Goal: Information Seeking & Learning: Check status

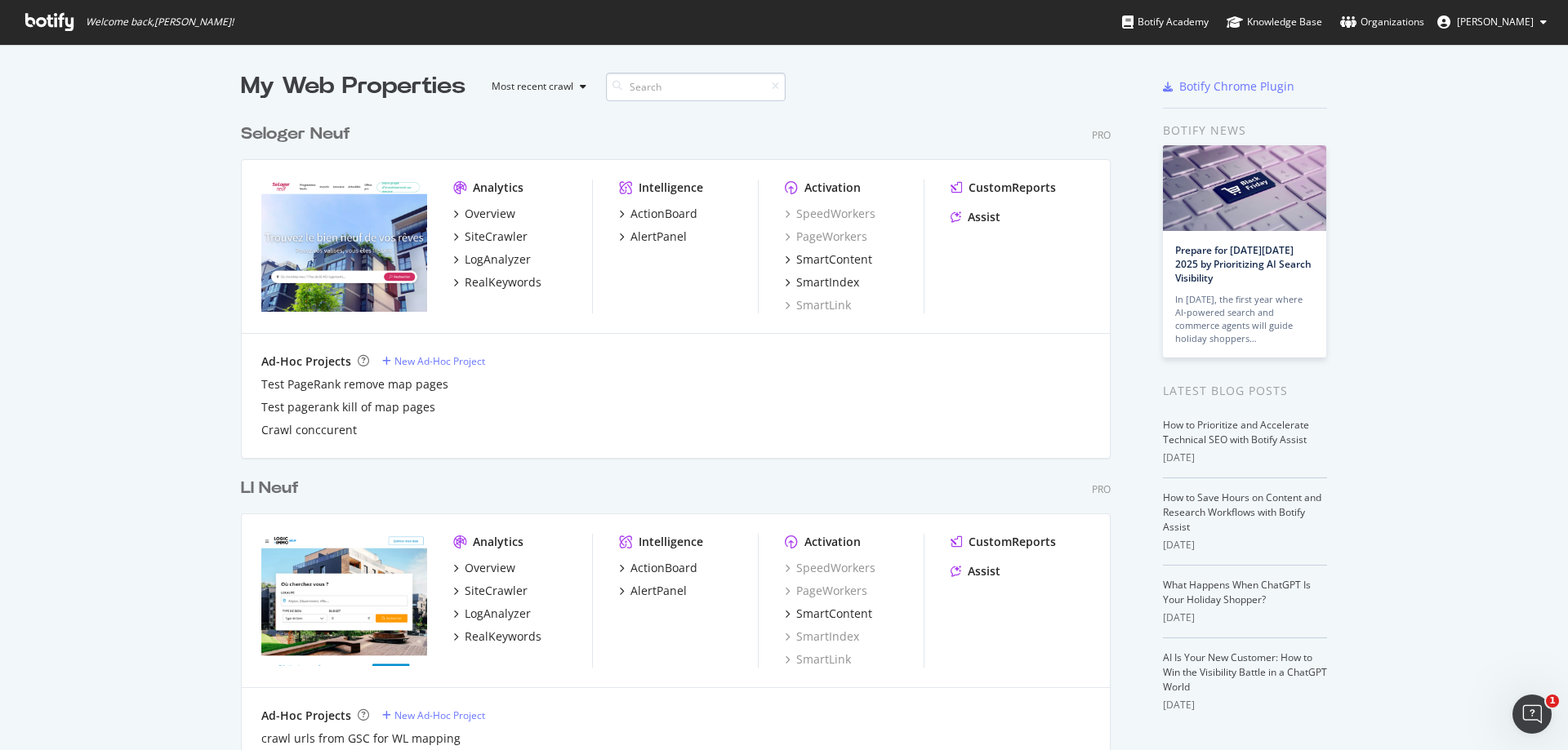
click at [714, 91] on input at bounding box center [696, 87] width 180 height 29
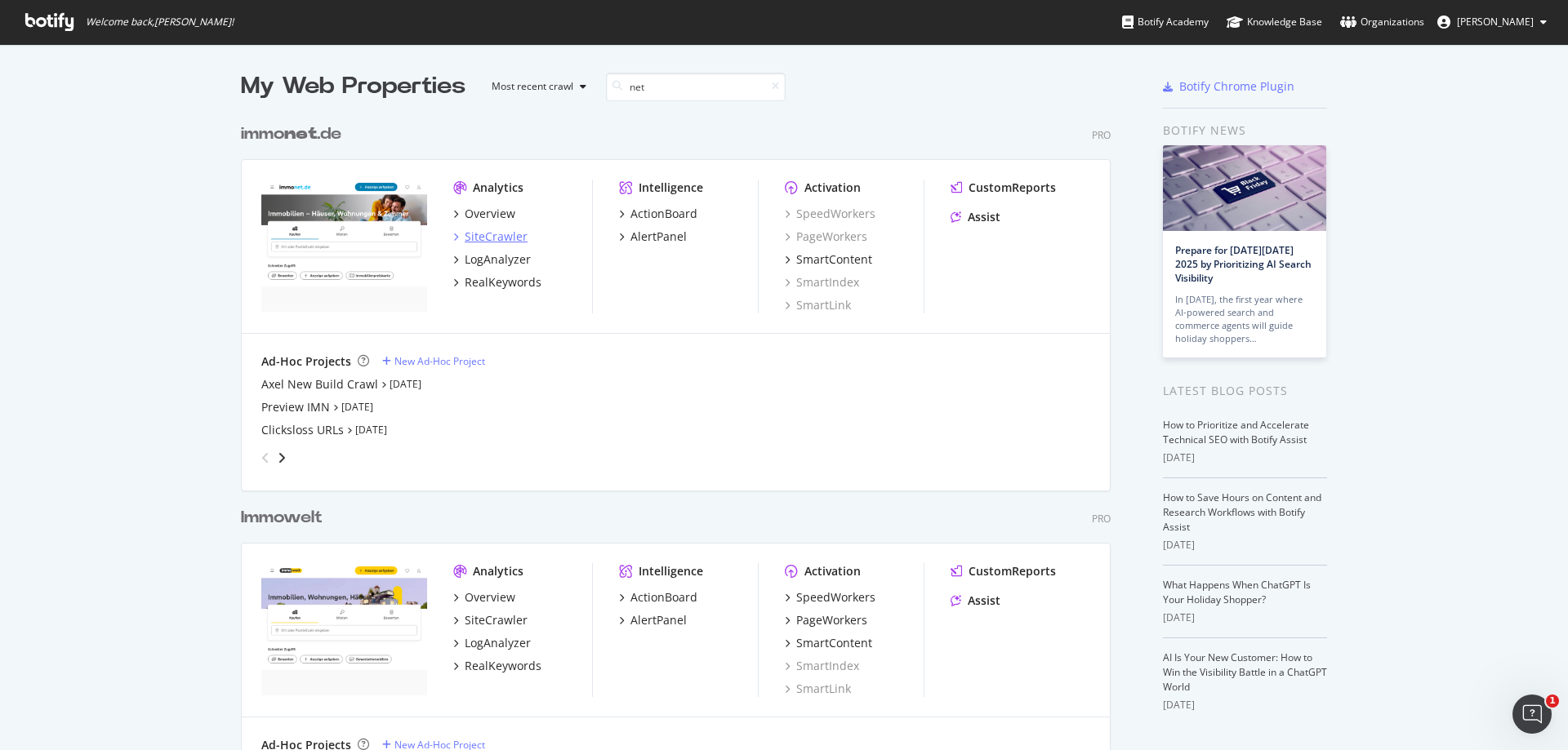
type input "net"
click at [514, 238] on div "SiteCrawler" at bounding box center [496, 237] width 63 height 16
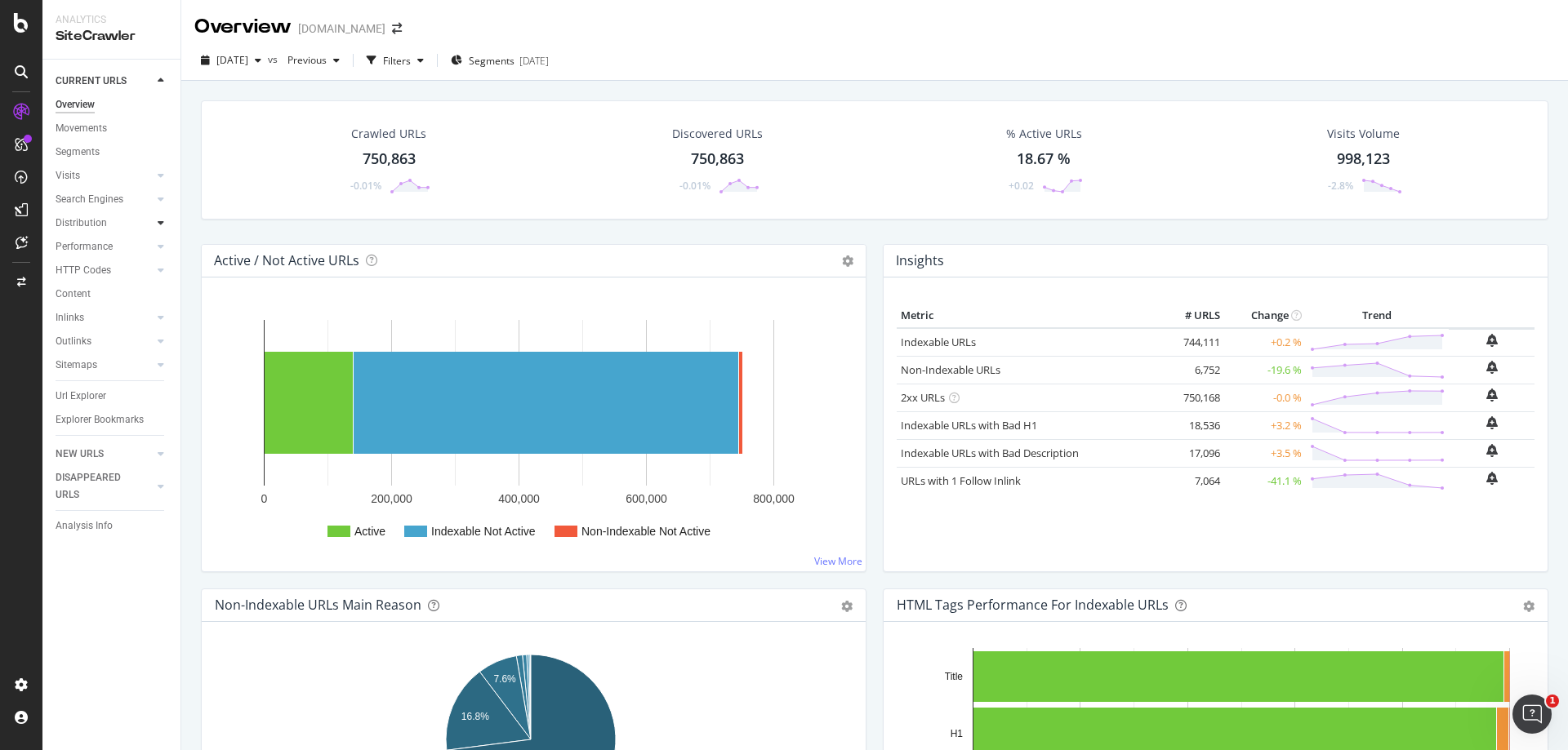
click at [163, 220] on icon at bounding box center [161, 223] width 7 height 10
click at [96, 266] on div "Segments" at bounding box center [85, 270] width 44 height 17
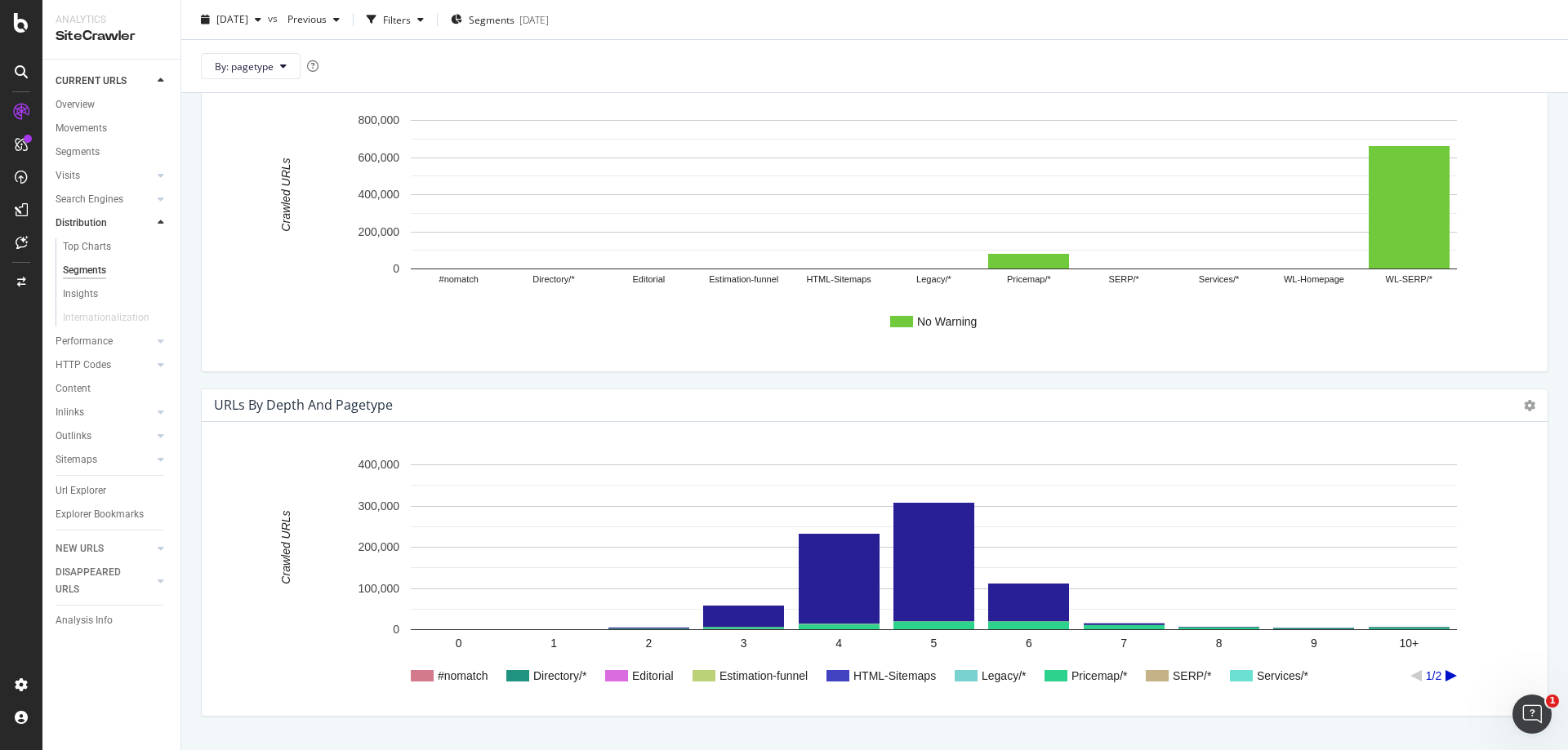
scroll to position [1183, 0]
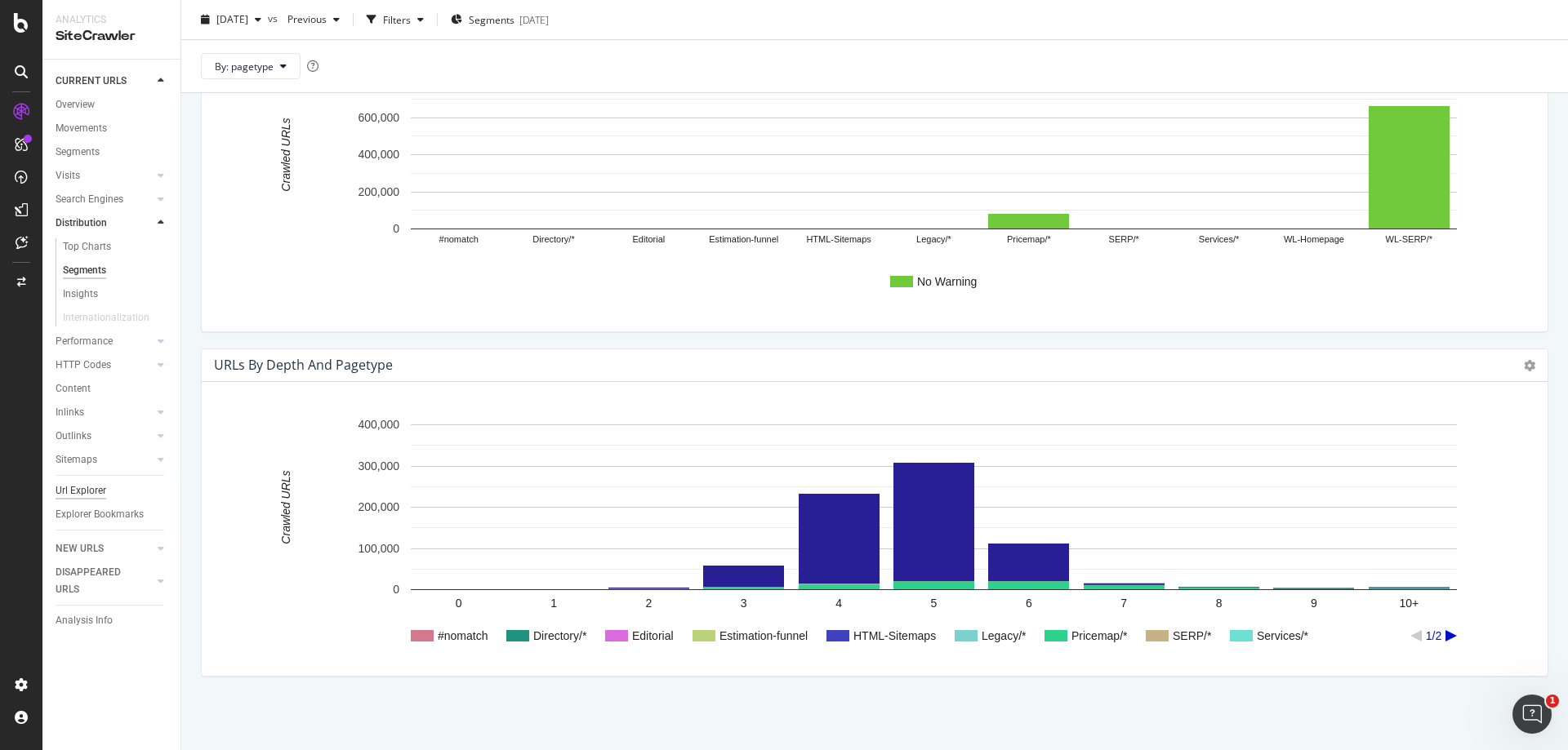
click at [87, 387] on div "Content" at bounding box center [73, 388] width 35 height 17
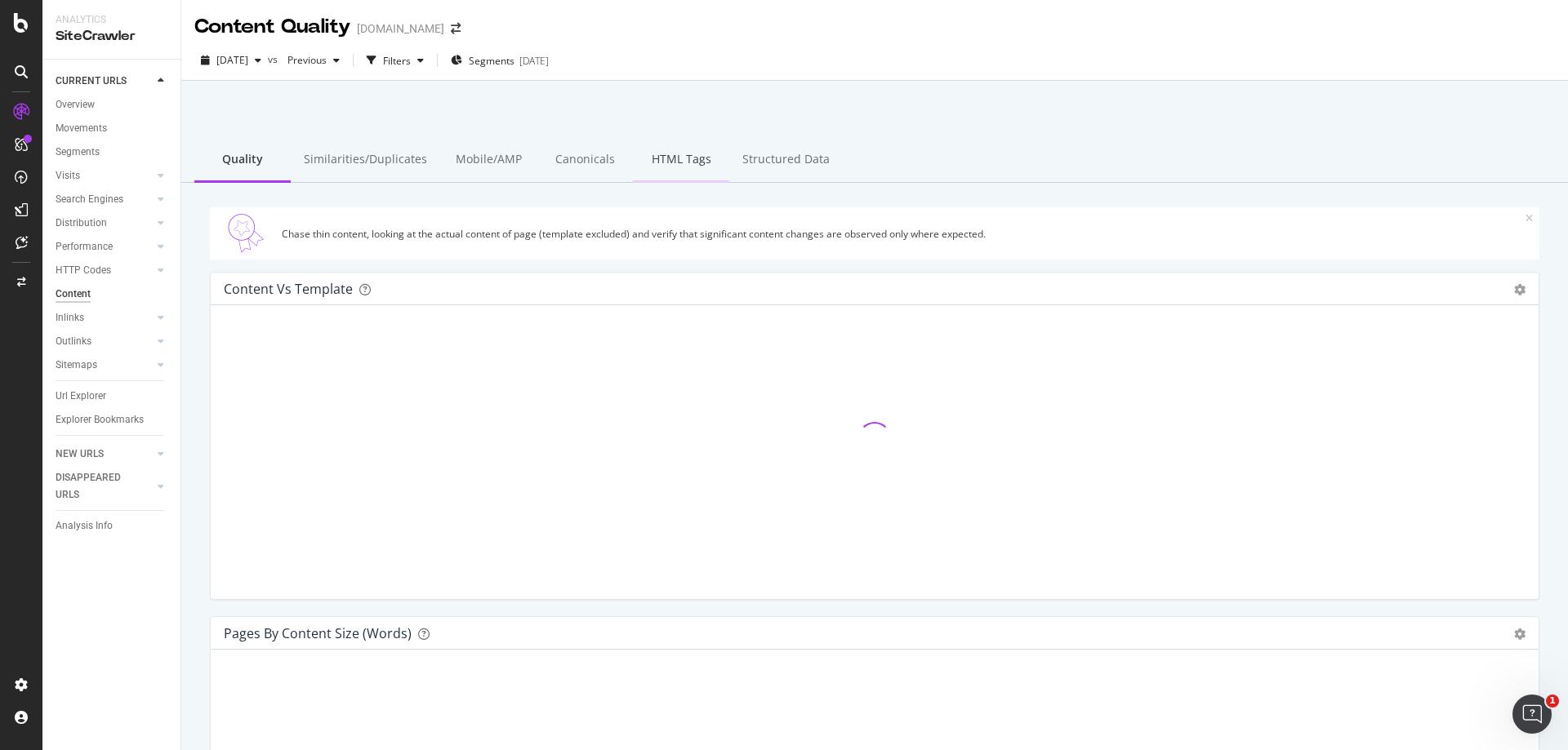
click at [654, 163] on div "HTML Tags" at bounding box center [681, 160] width 96 height 45
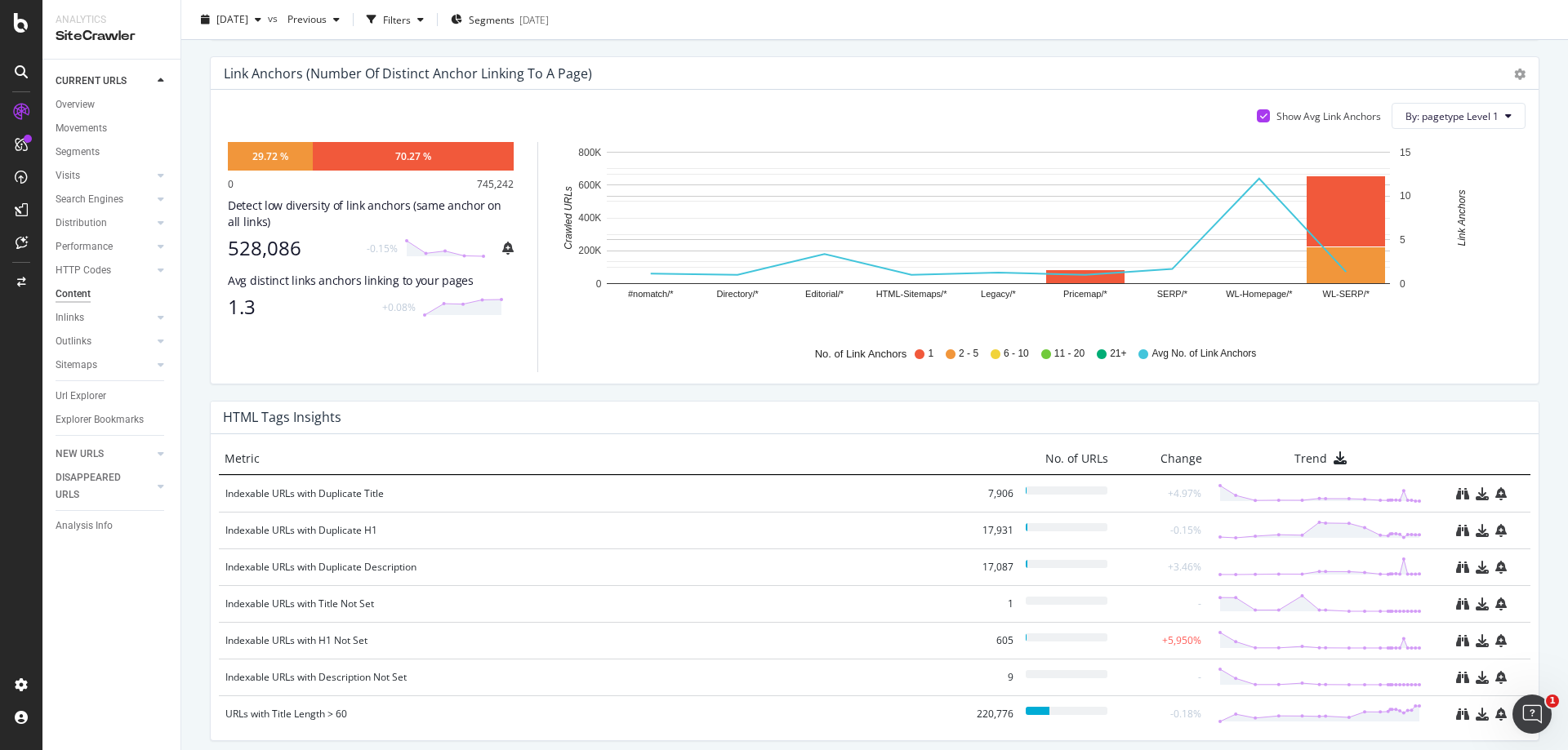
scroll to position [969, 0]
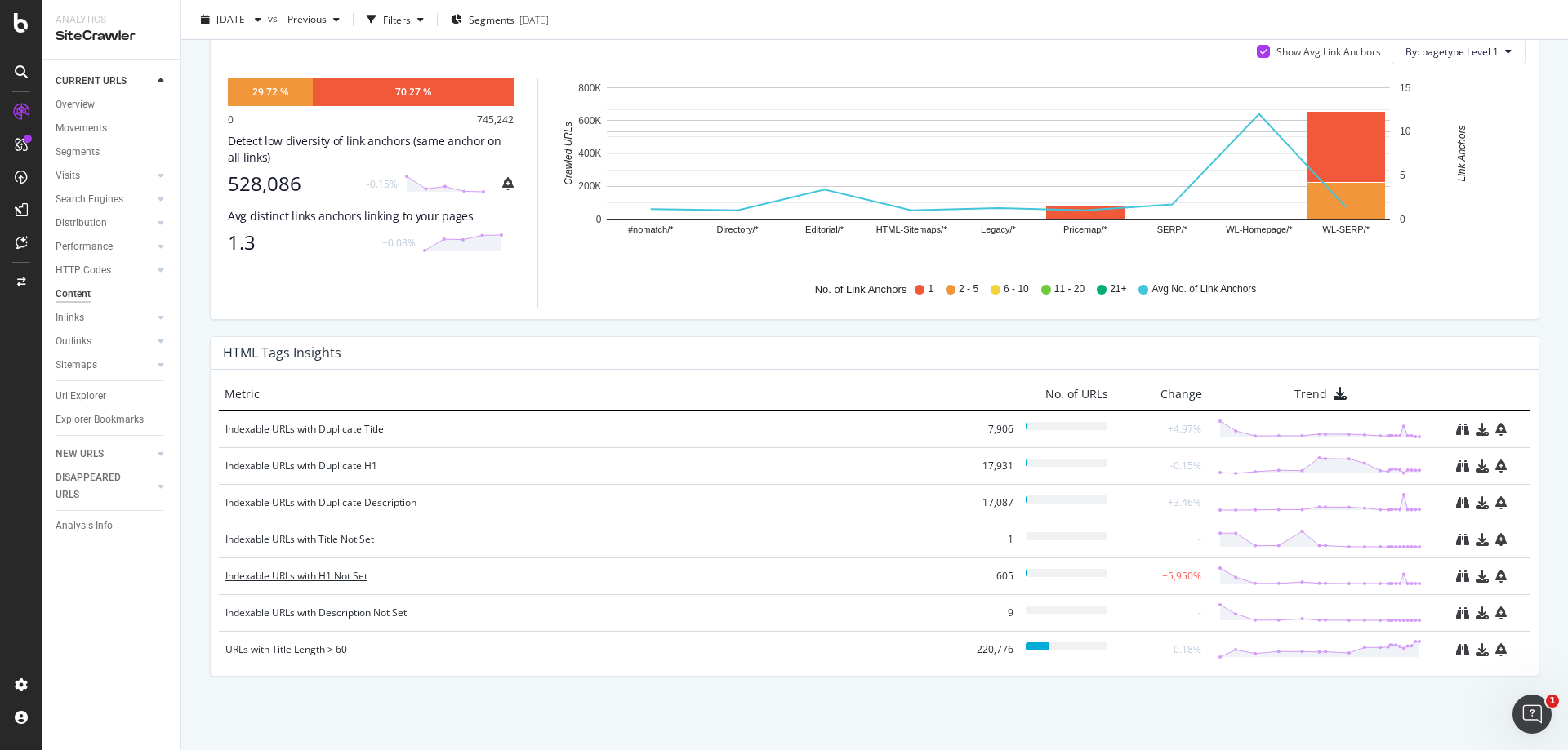
click at [362, 578] on div "Indexable URLs with H1 Not Set" at bounding box center [592, 576] width 735 height 16
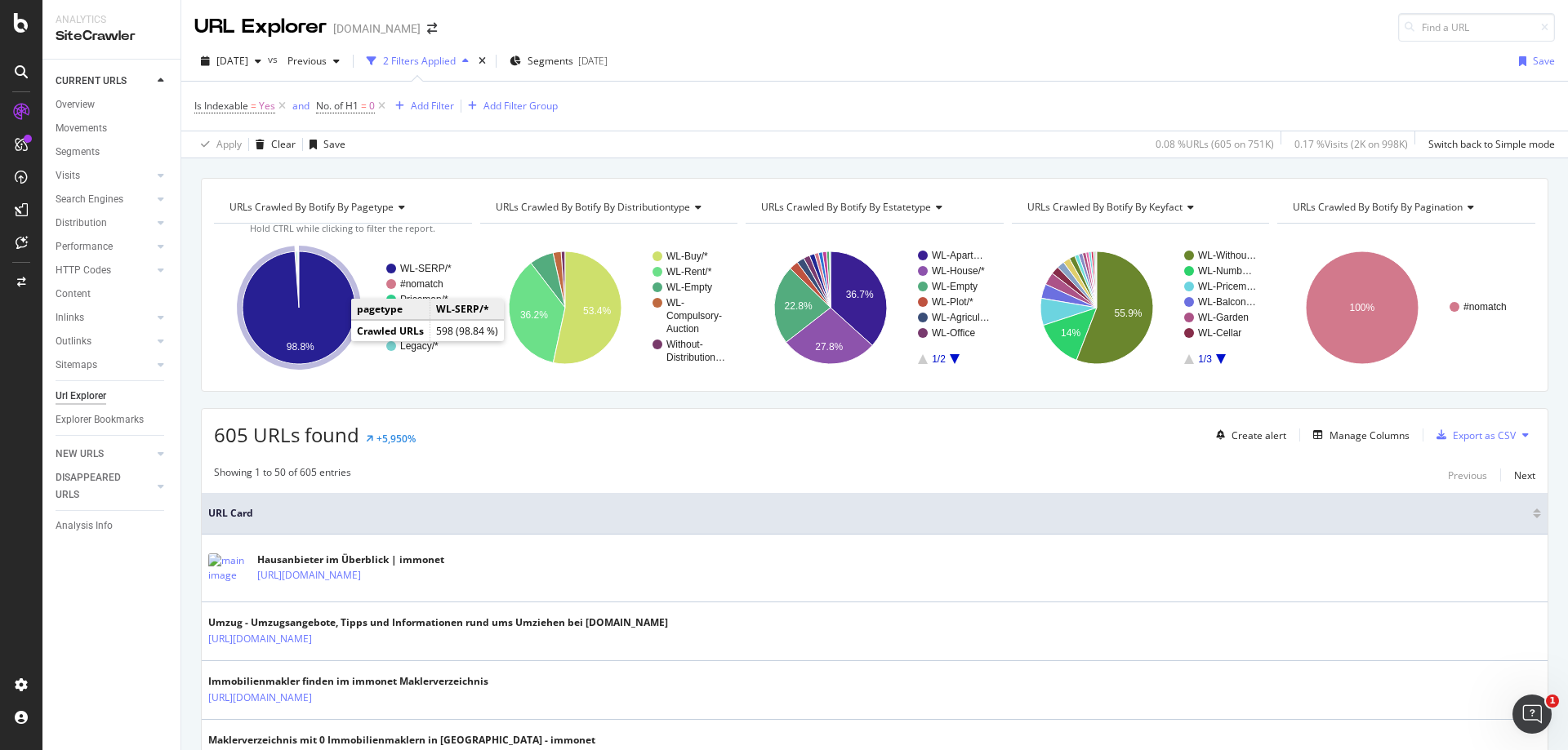
click at [329, 327] on icon "A chart." at bounding box center [299, 307] width 113 height 113
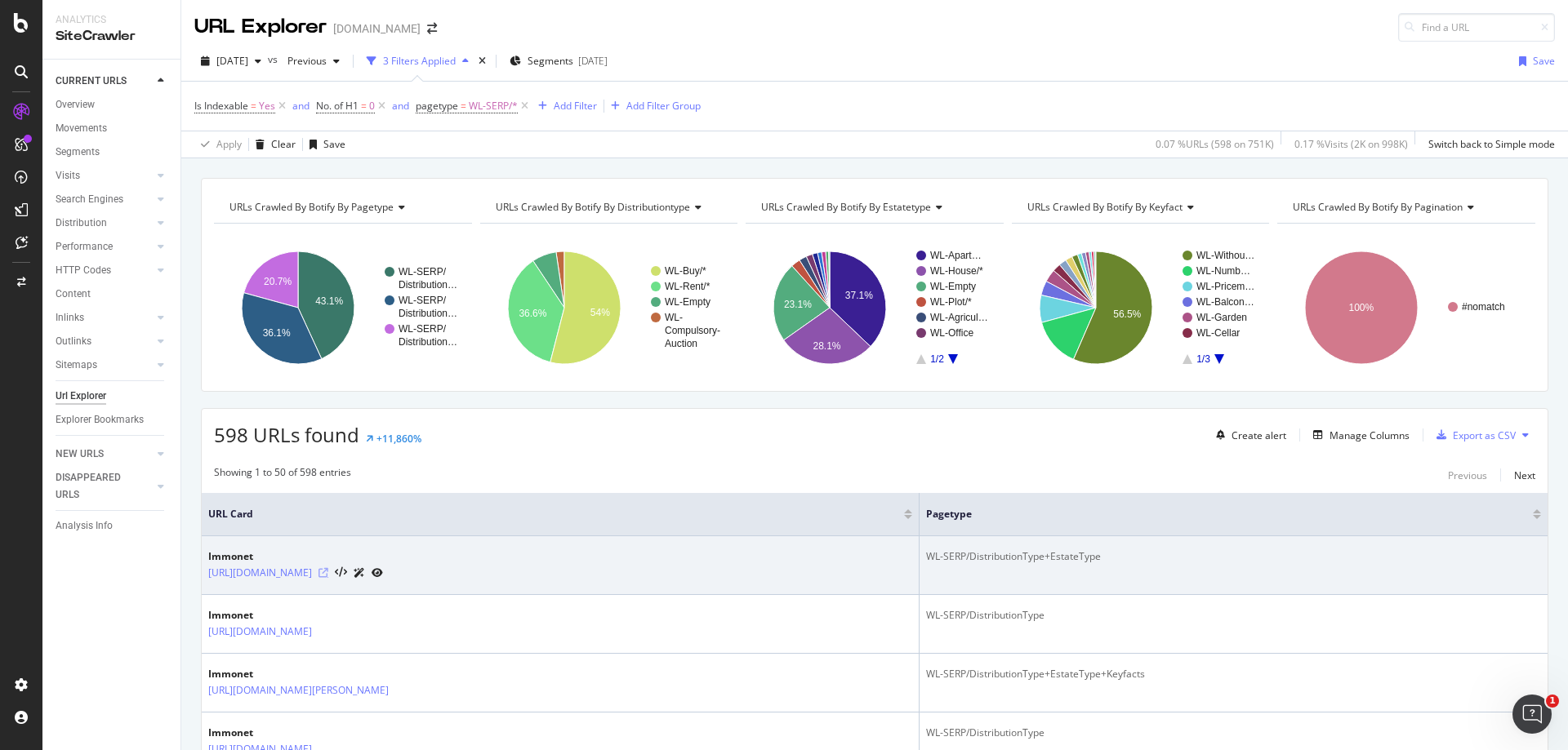
click at [328, 573] on icon at bounding box center [323, 573] width 10 height 10
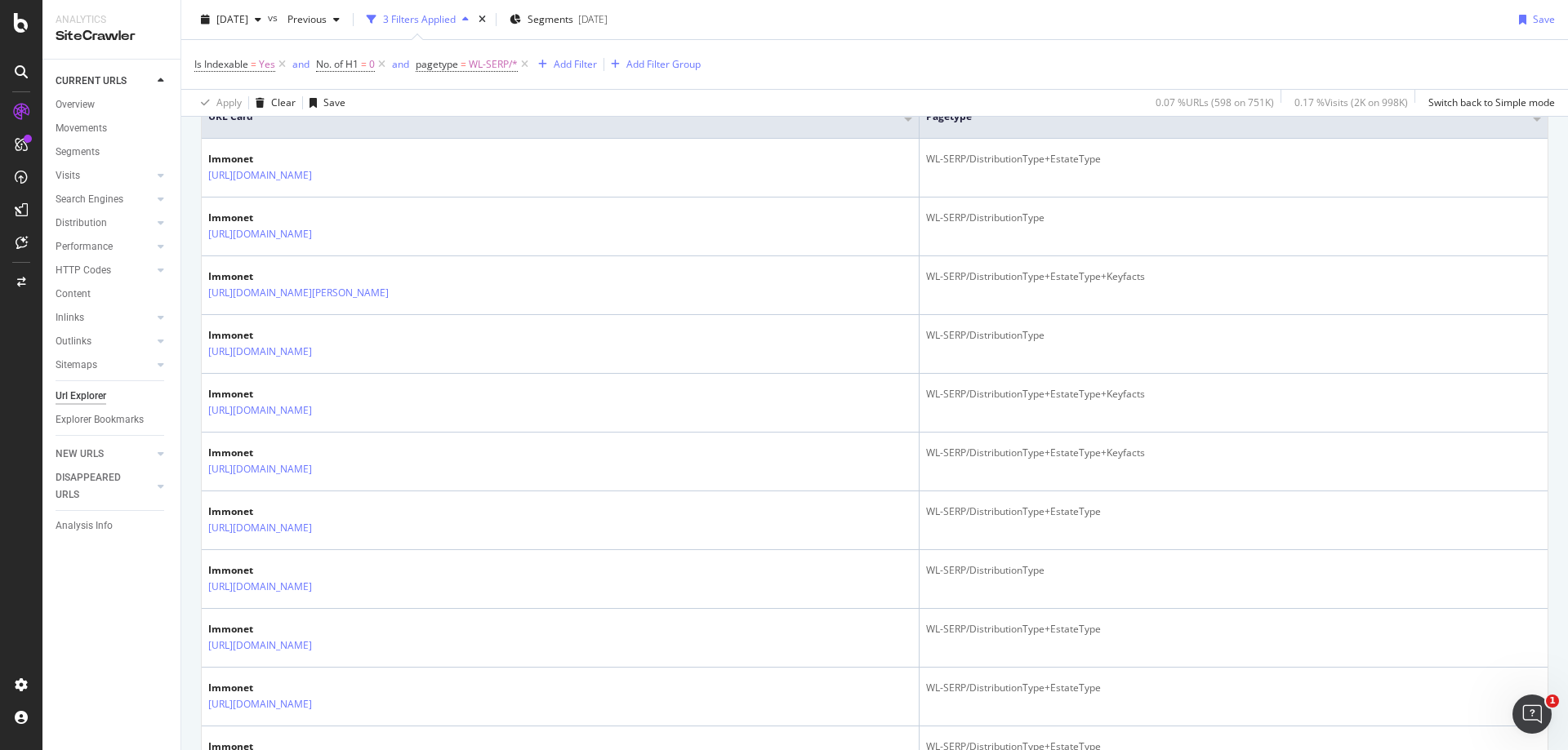
scroll to position [408, 0]
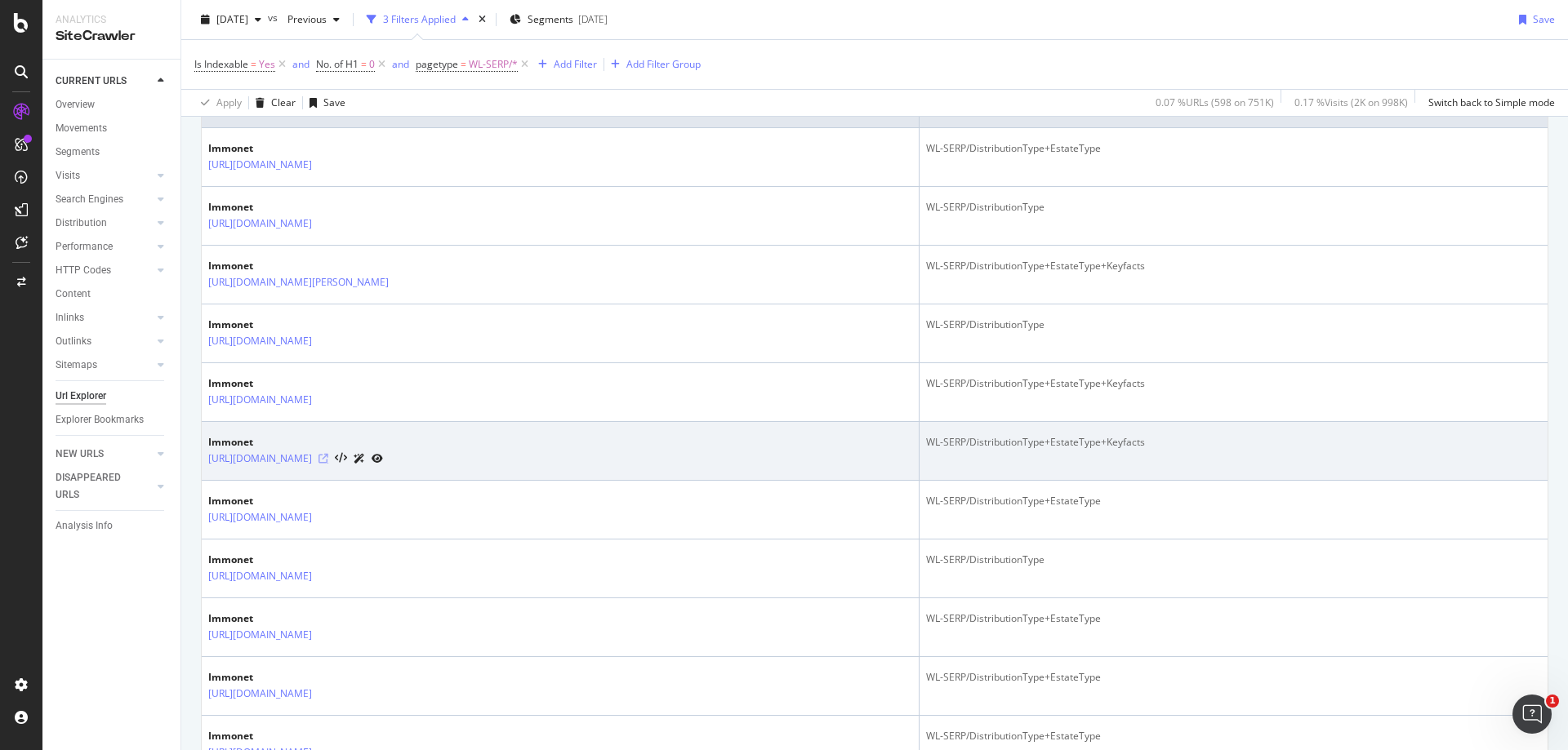
click at [328, 459] on icon at bounding box center [323, 459] width 10 height 10
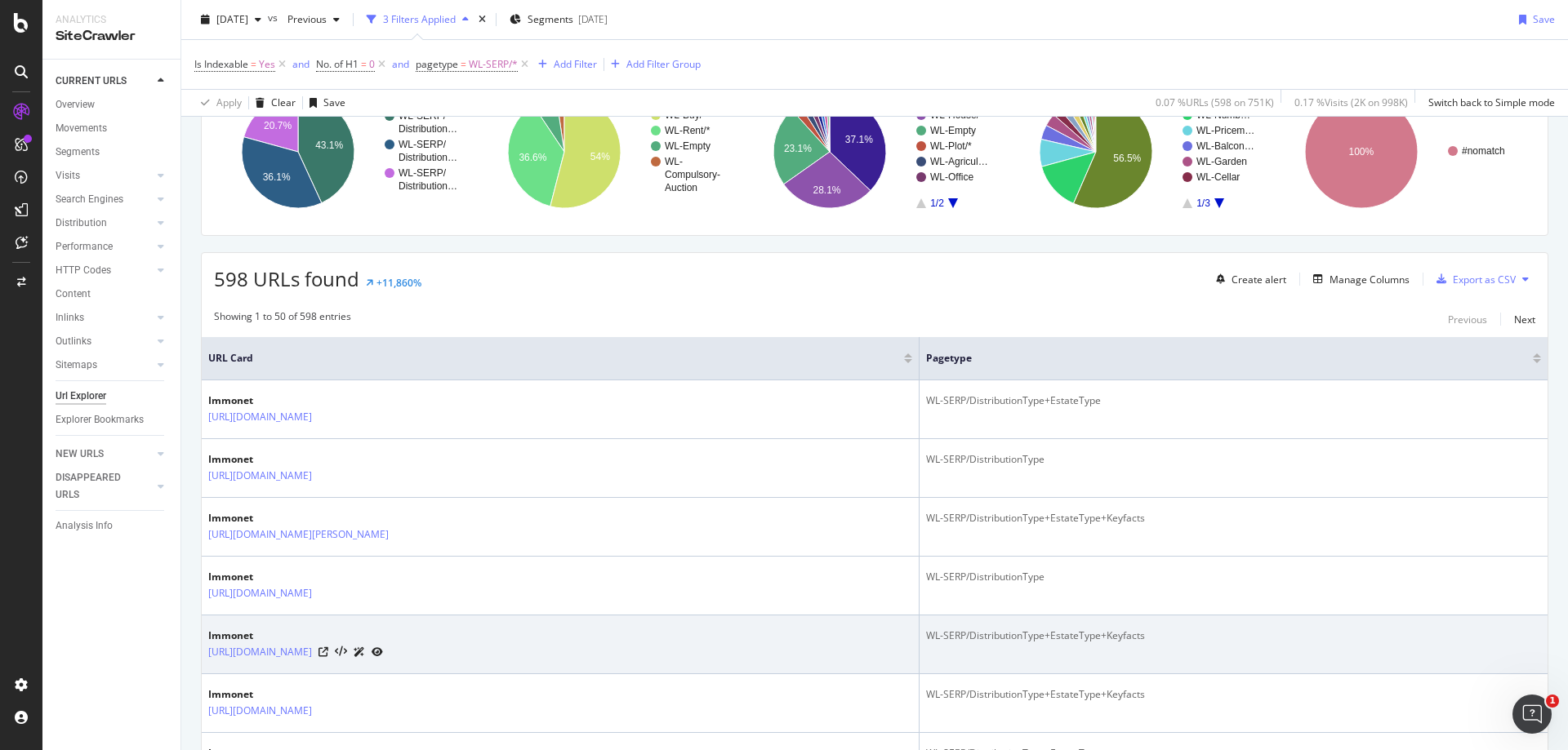
scroll to position [0, 0]
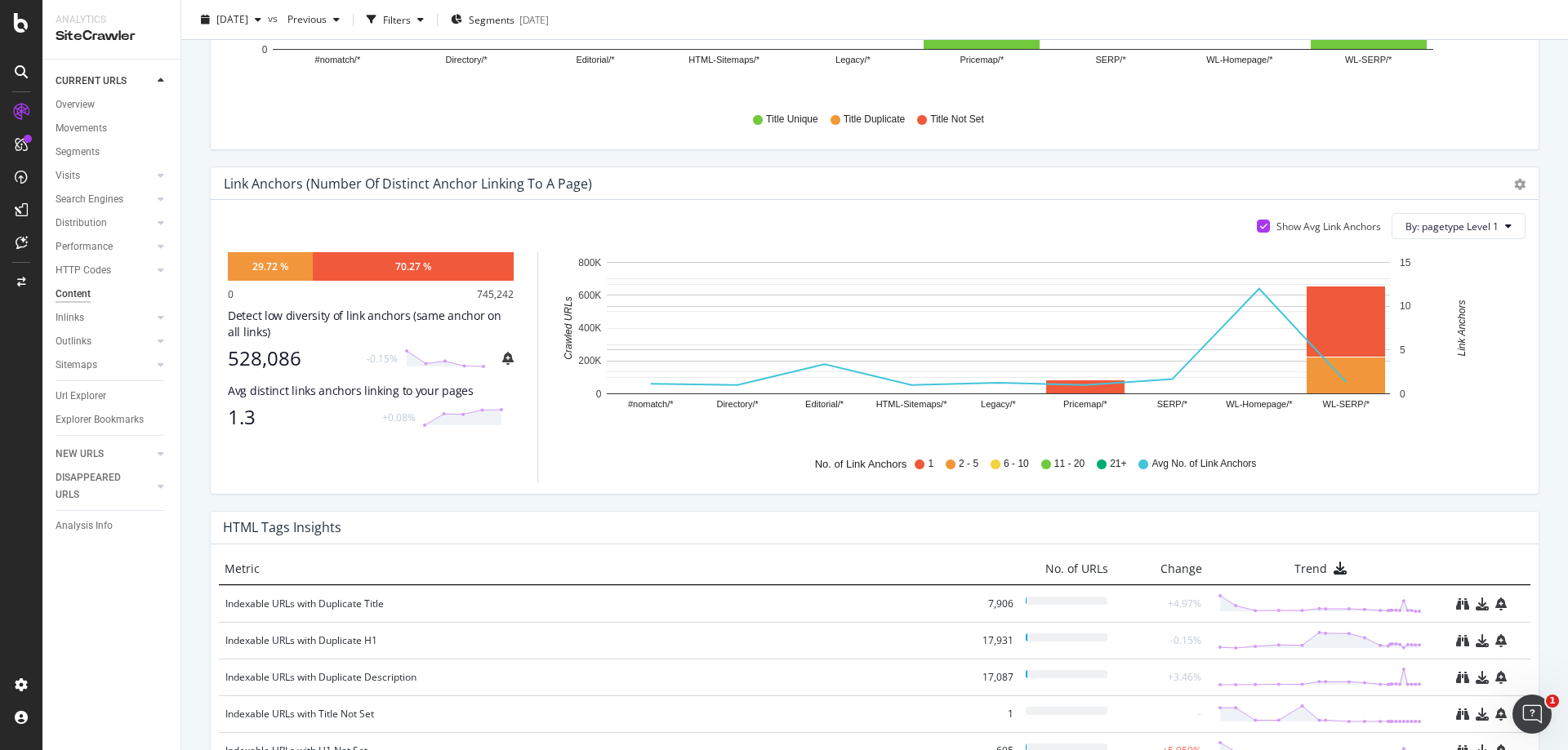
scroll to position [969, 0]
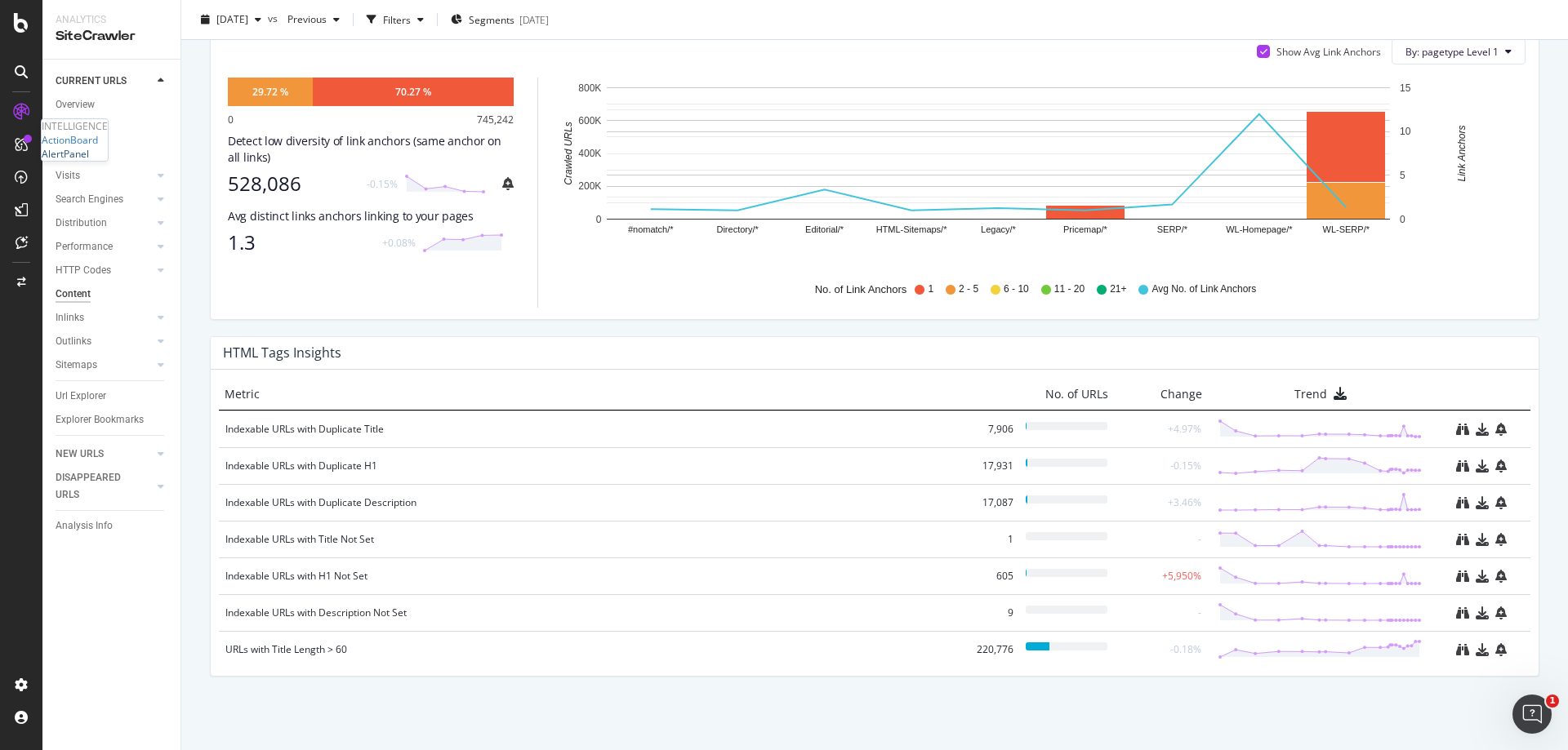
click at [85, 161] on div "AlertPanel" at bounding box center [65, 154] width 47 height 14
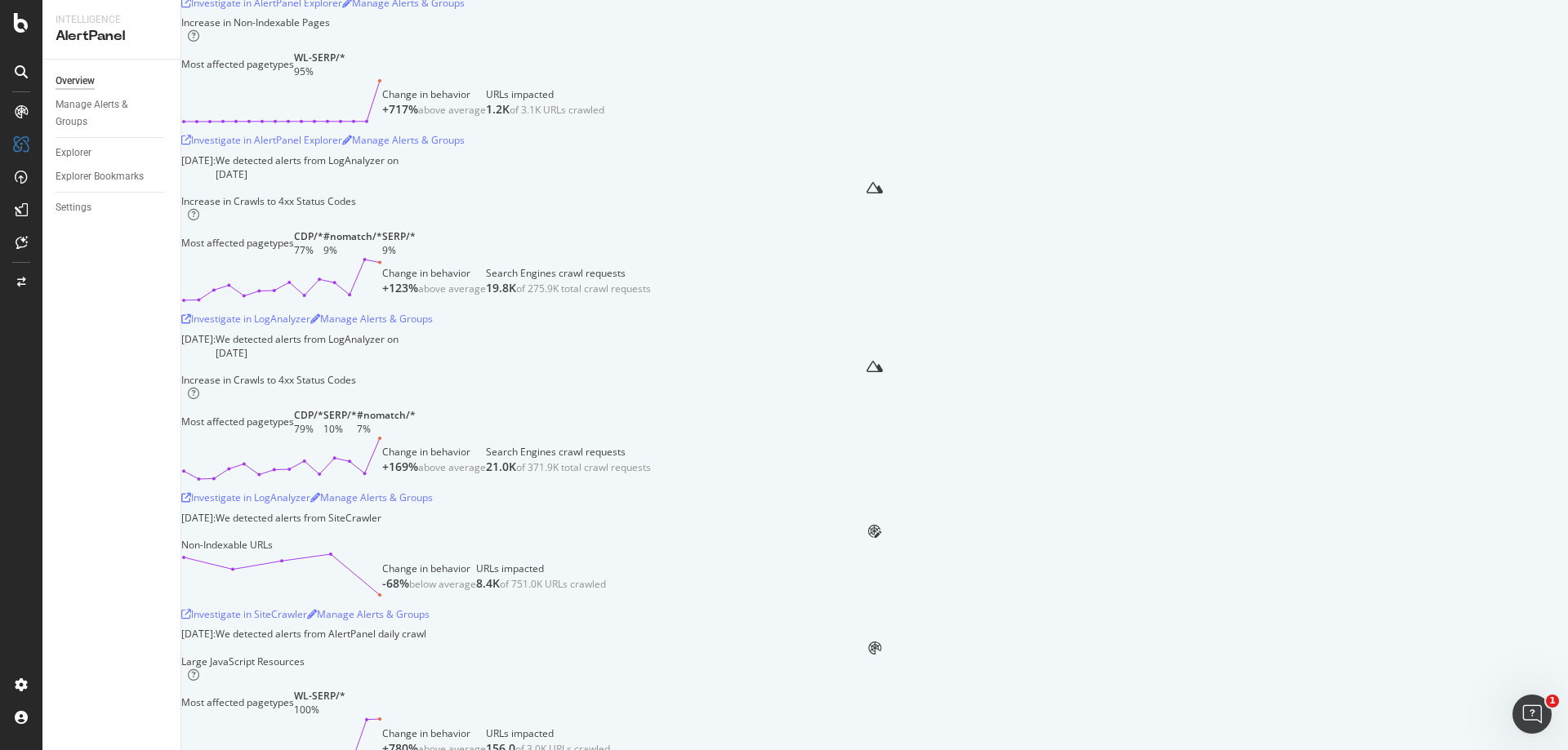
scroll to position [245, 0]
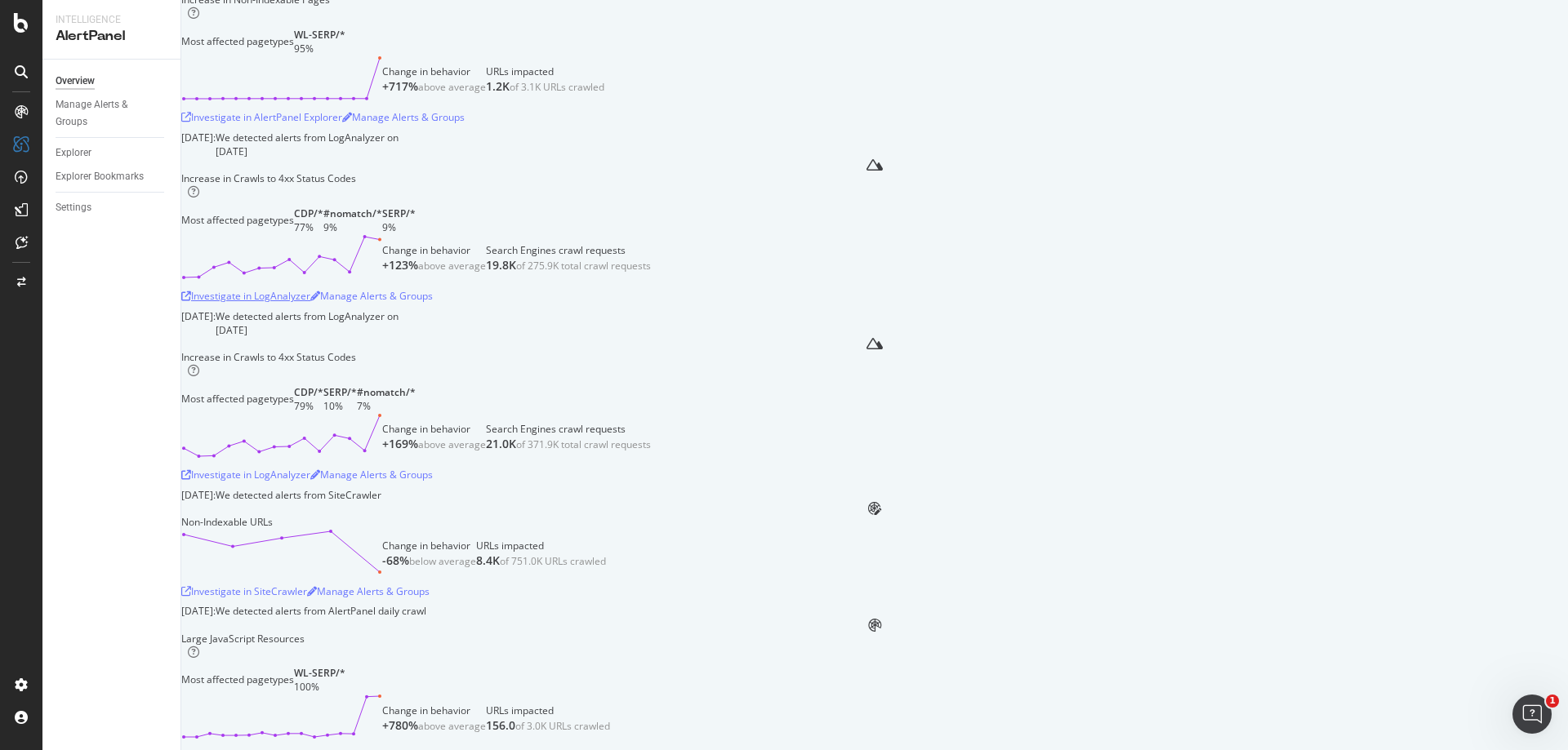
click at [310, 303] on div "Investigate in LogAnalyzer" at bounding box center [245, 296] width 129 height 14
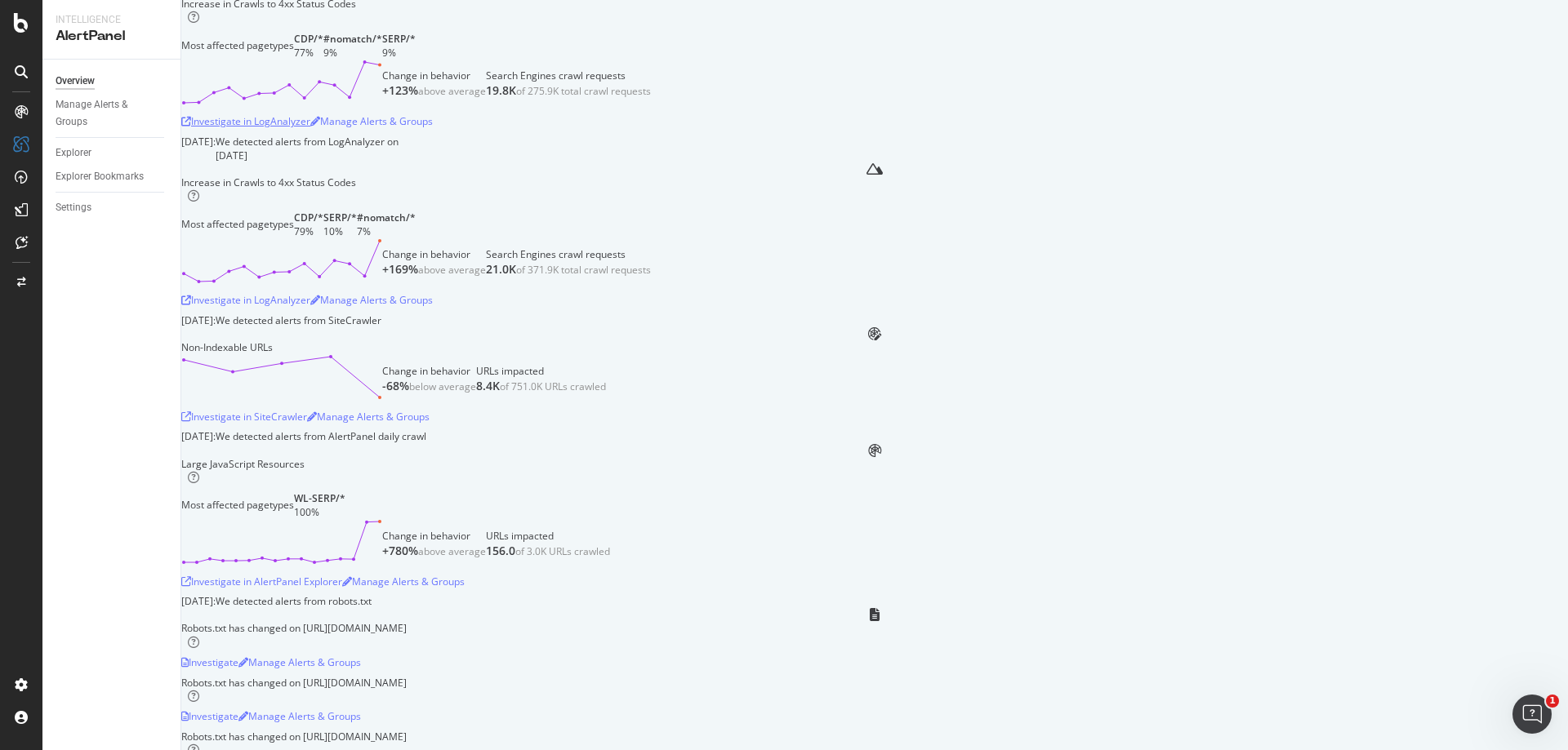
scroll to position [490, 0]
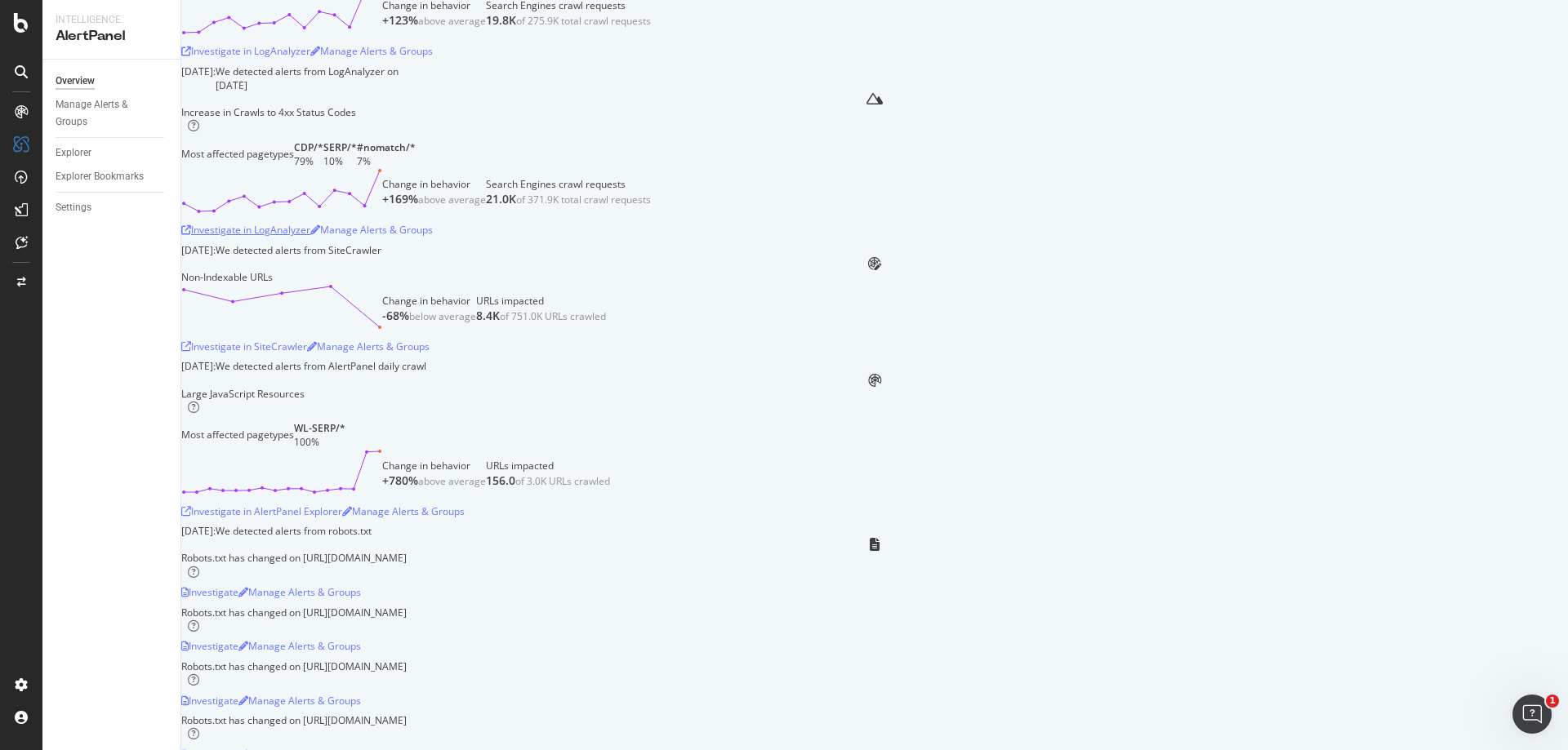
click at [310, 237] on div "Investigate in LogAnalyzer" at bounding box center [245, 230] width 129 height 14
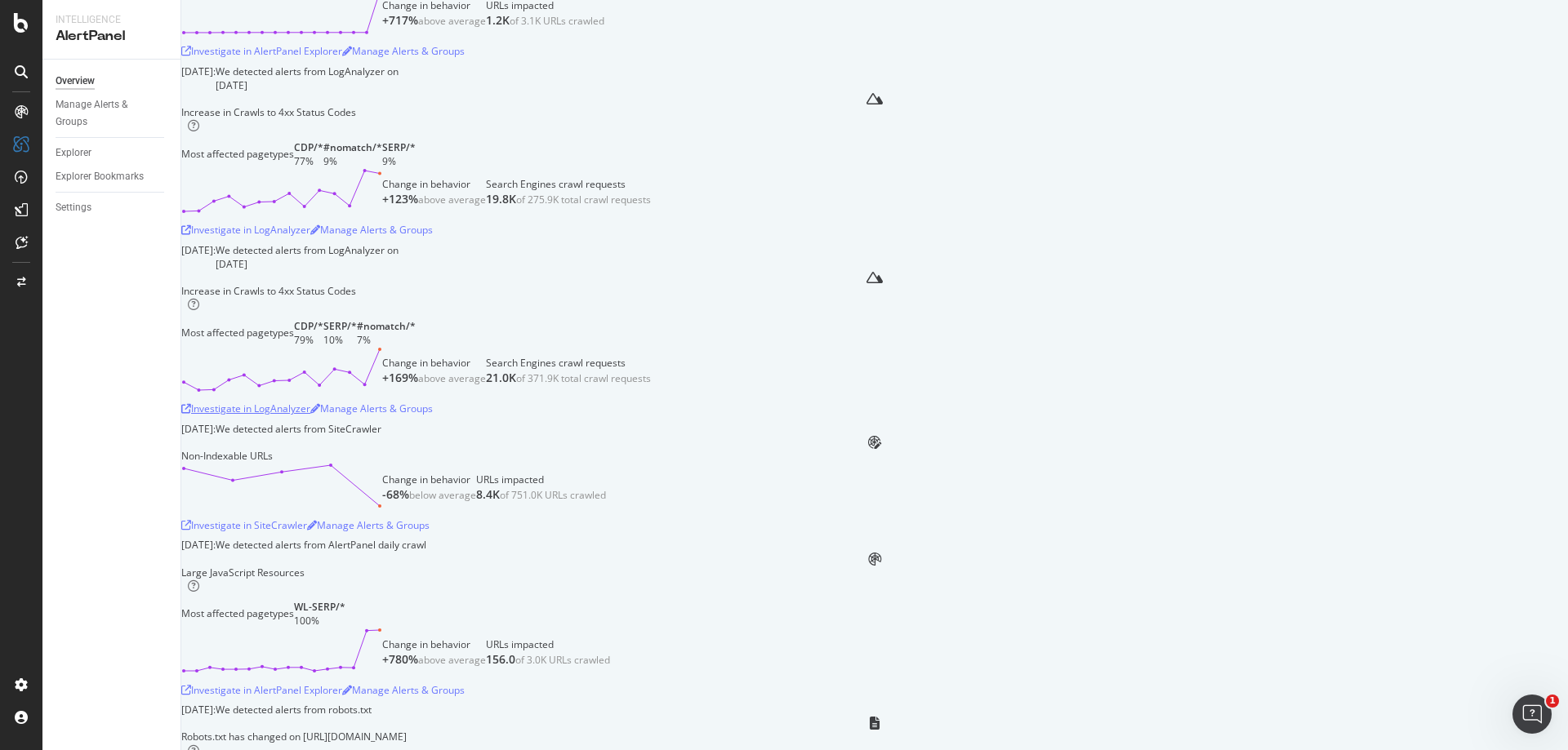
scroll to position [0, 0]
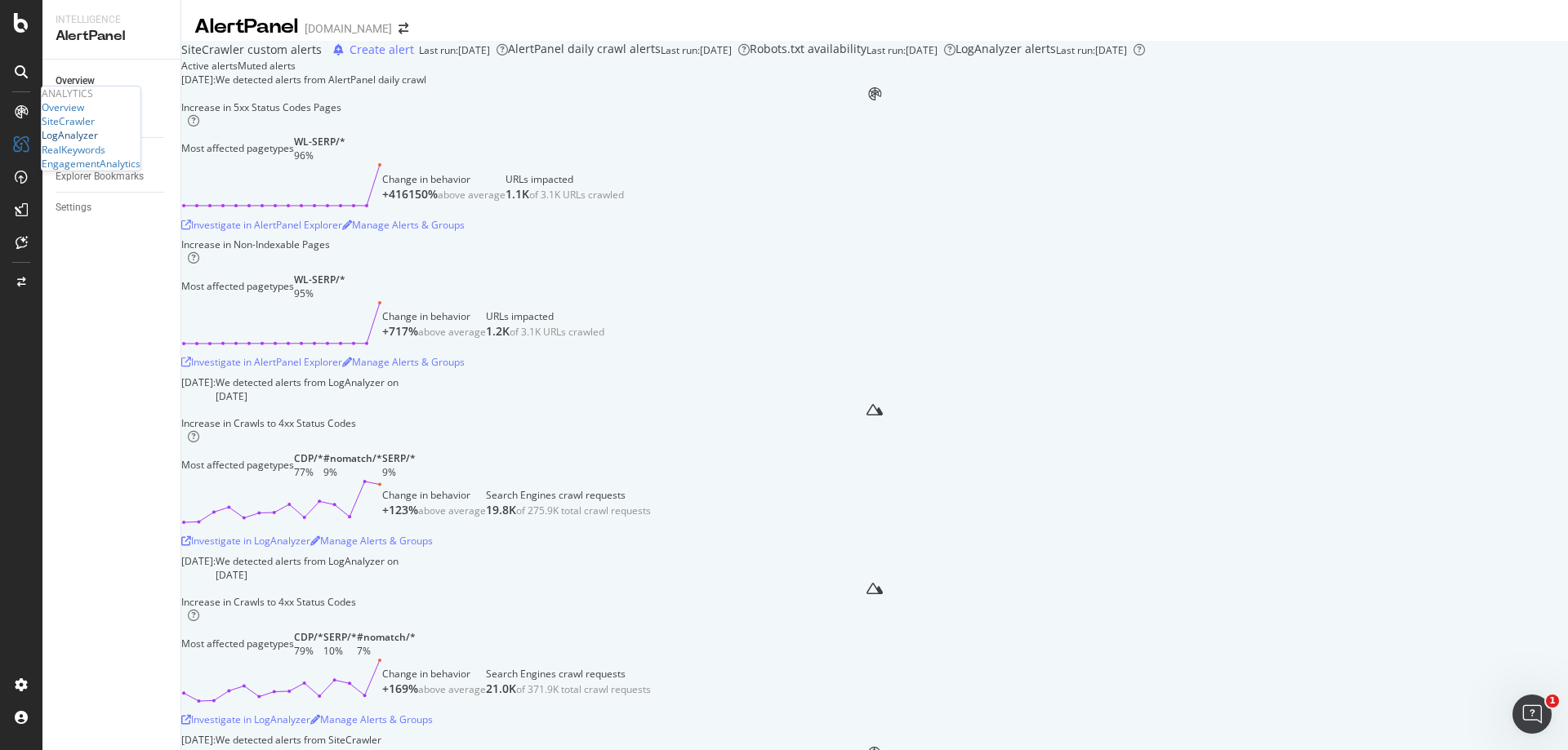
click at [95, 142] on div "LogAnalyzer" at bounding box center [70, 135] width 56 height 14
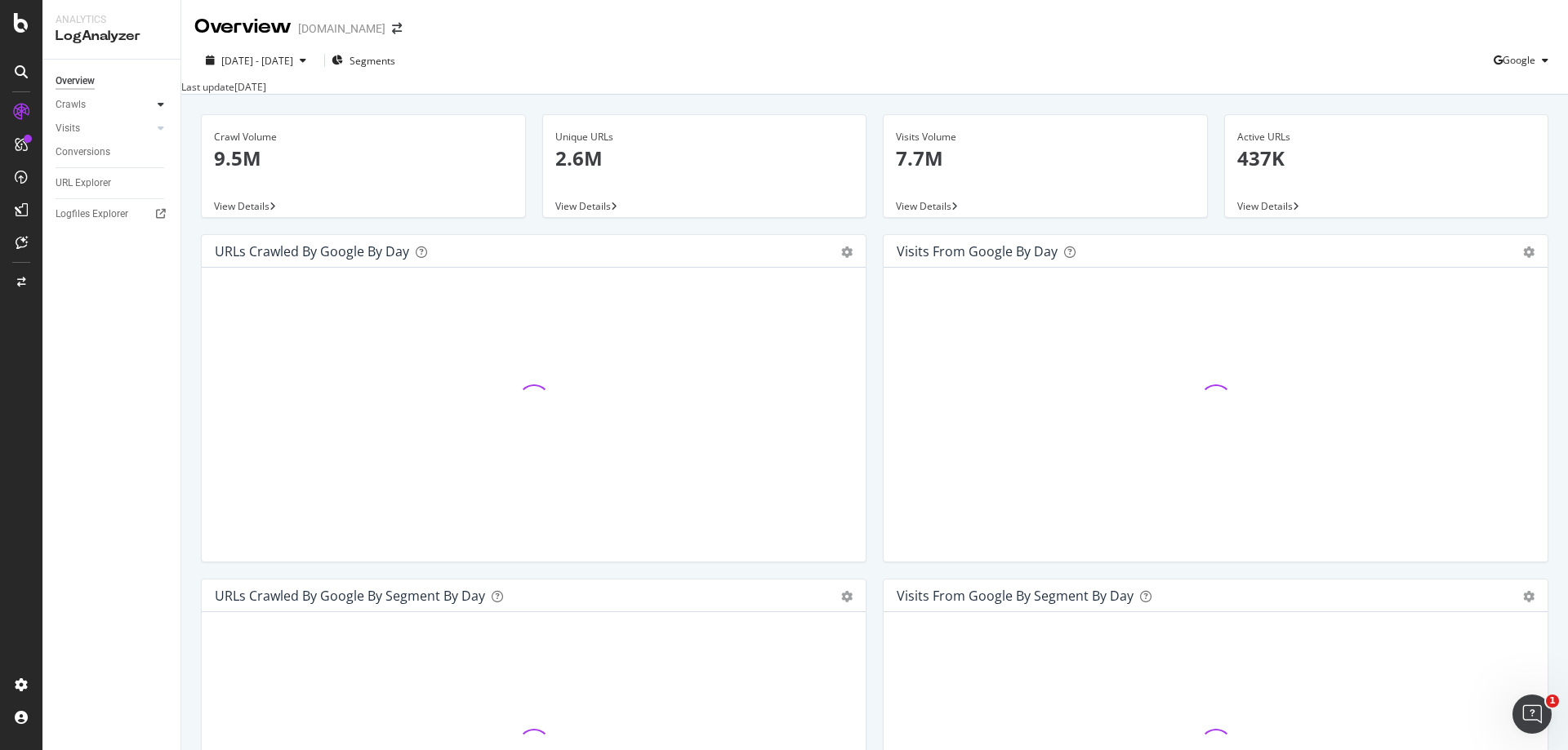
click at [162, 105] on icon at bounding box center [161, 105] width 7 height 10
click at [91, 191] on div "HTTP Codes" at bounding box center [91, 193] width 56 height 17
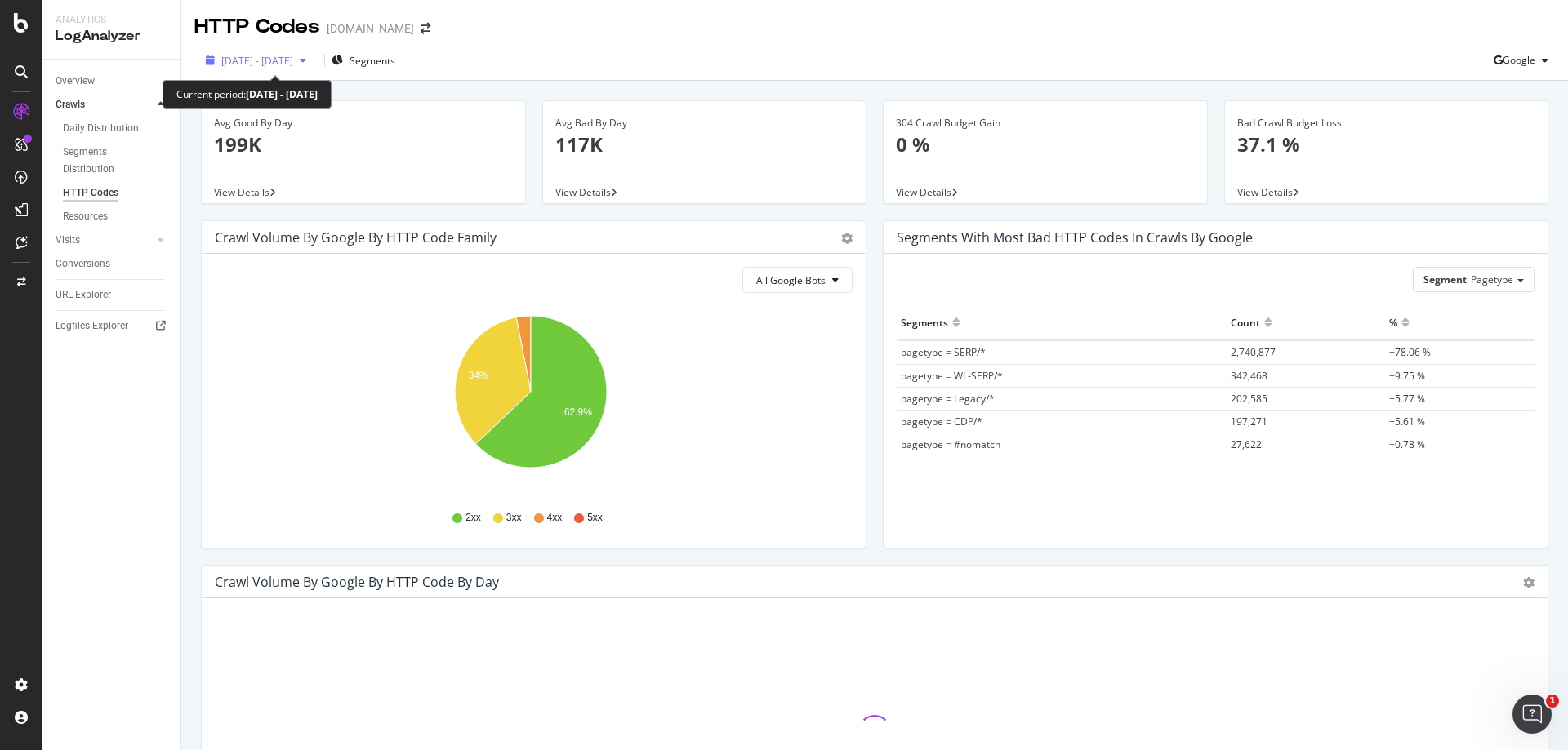
click at [293, 61] on span "2025 Aug. 30th - Sep. 28th" at bounding box center [257, 61] width 72 height 14
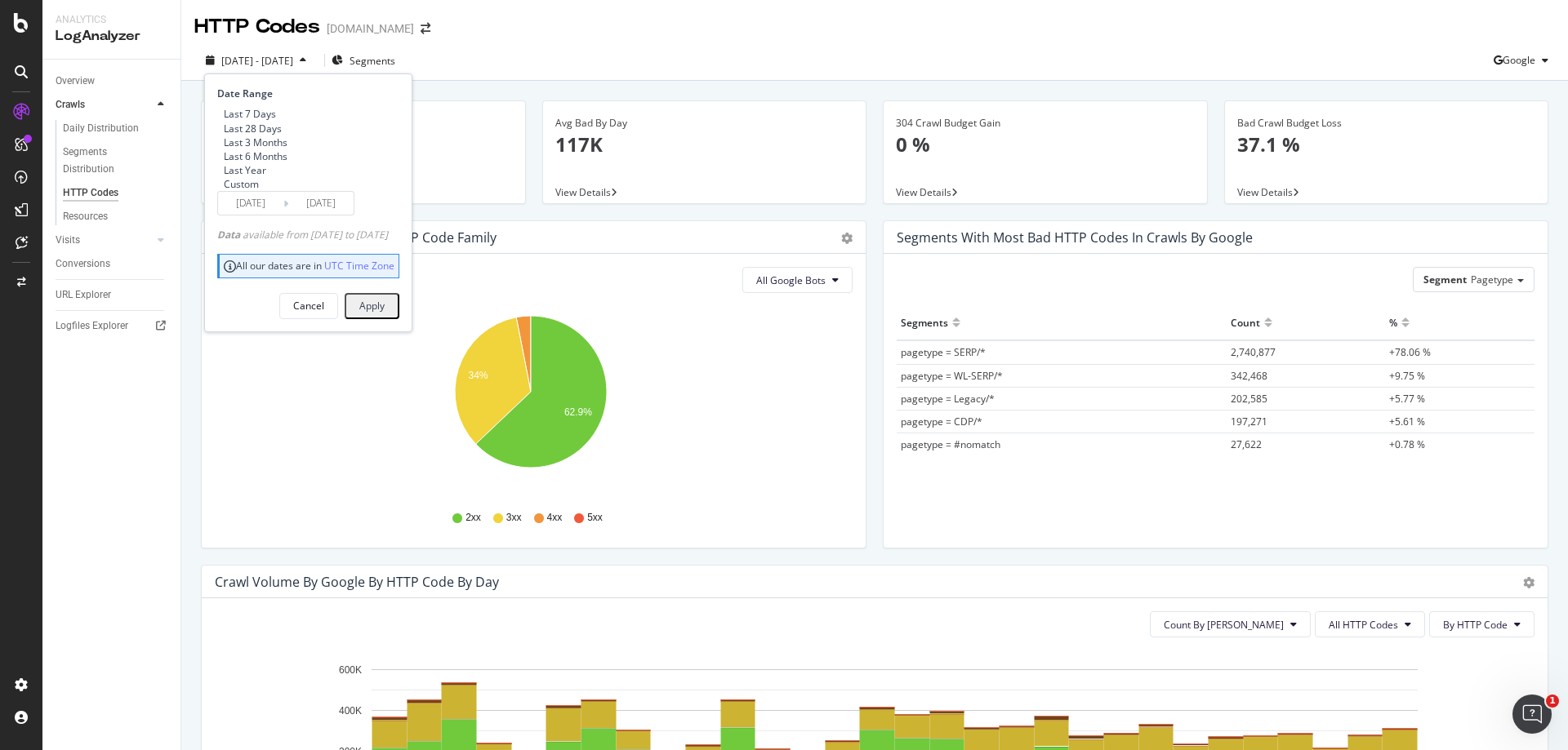
click at [251, 112] on div "Last 7 Days" at bounding box center [250, 114] width 52 height 14
type input "2025/09/22"
click at [385, 313] on div "Apply" at bounding box center [371, 306] width 25 height 14
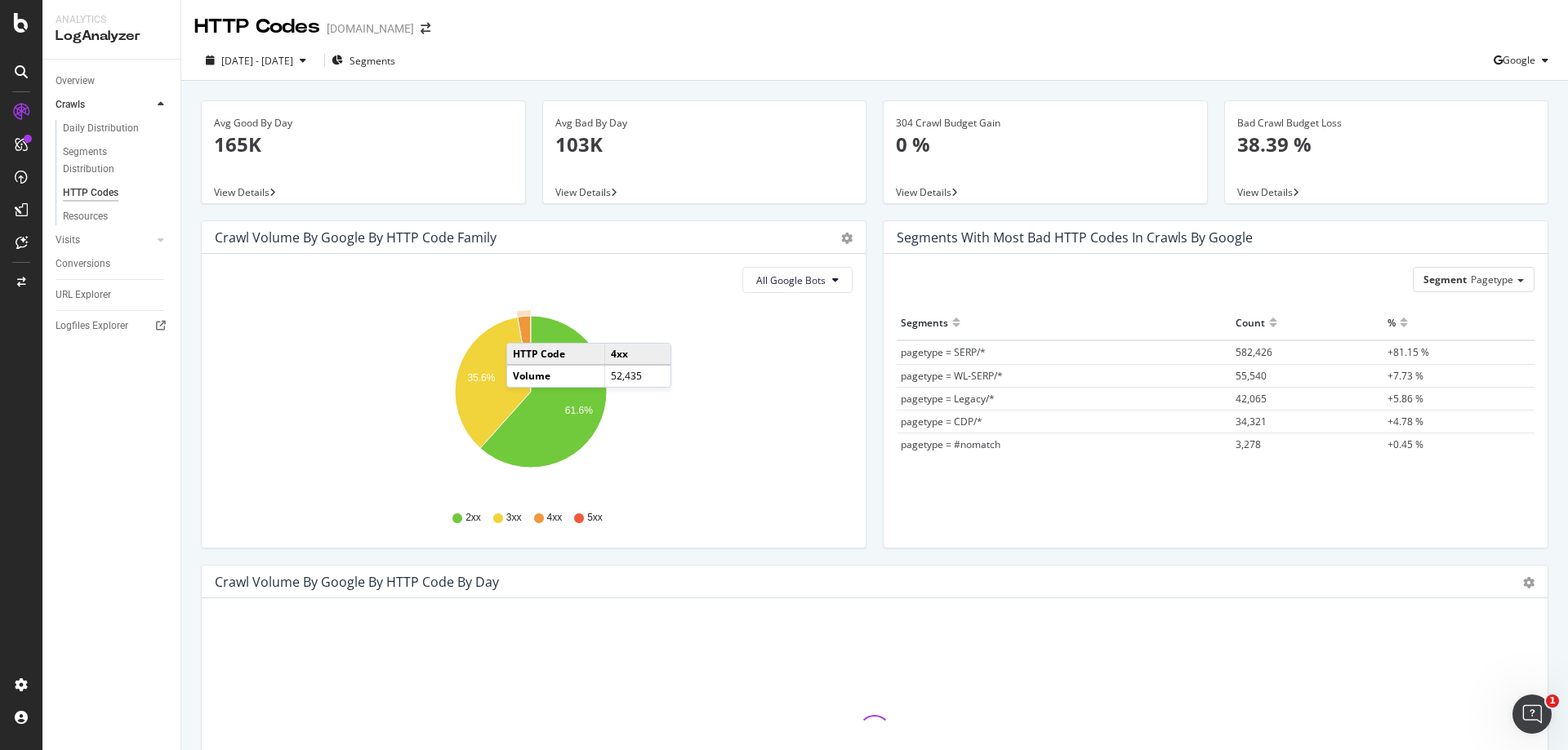
click at [523, 327] on icon "A chart." at bounding box center [524, 354] width 13 height 76
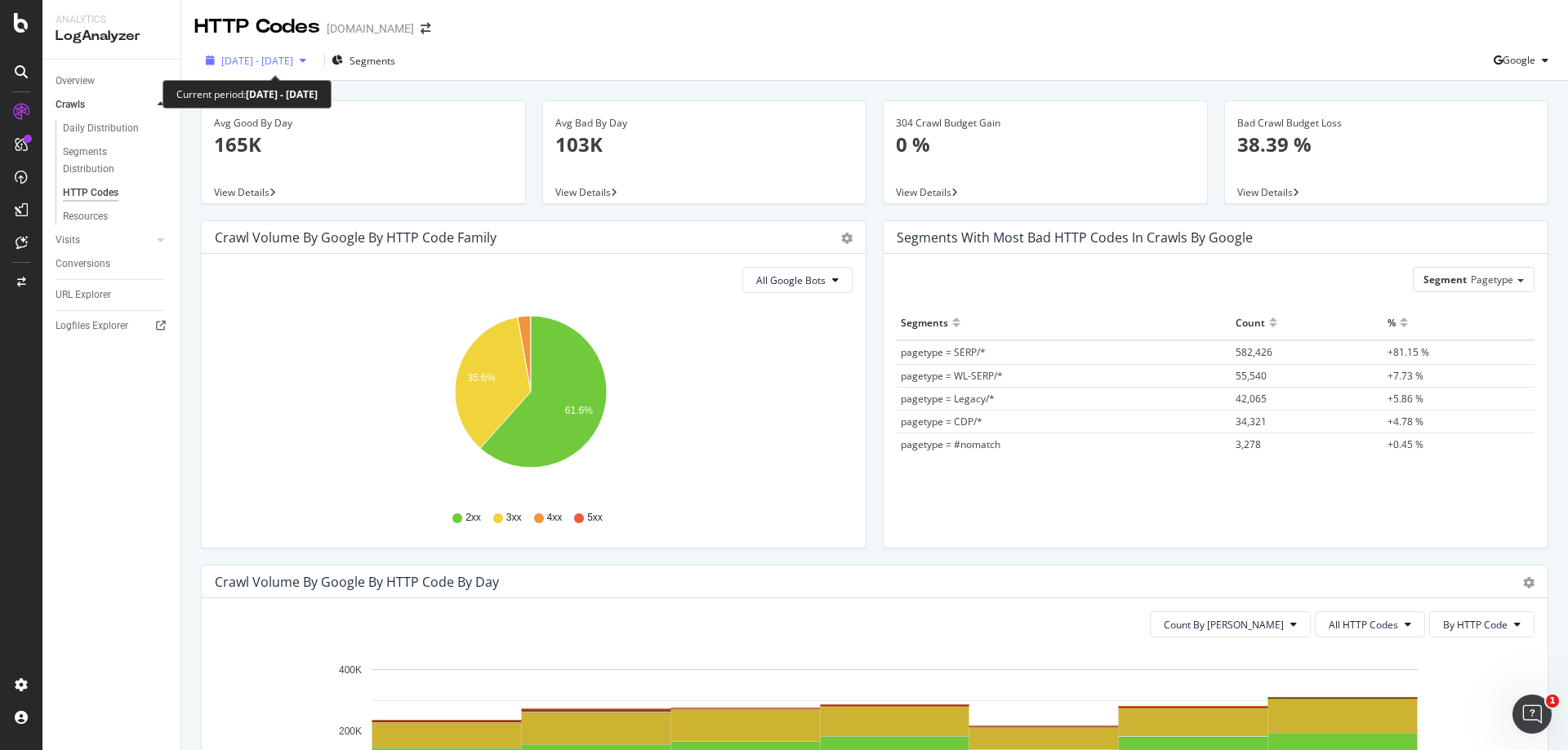
click at [293, 57] on span "2025 Sep. 22nd - Sep. 28th" at bounding box center [257, 61] width 72 height 14
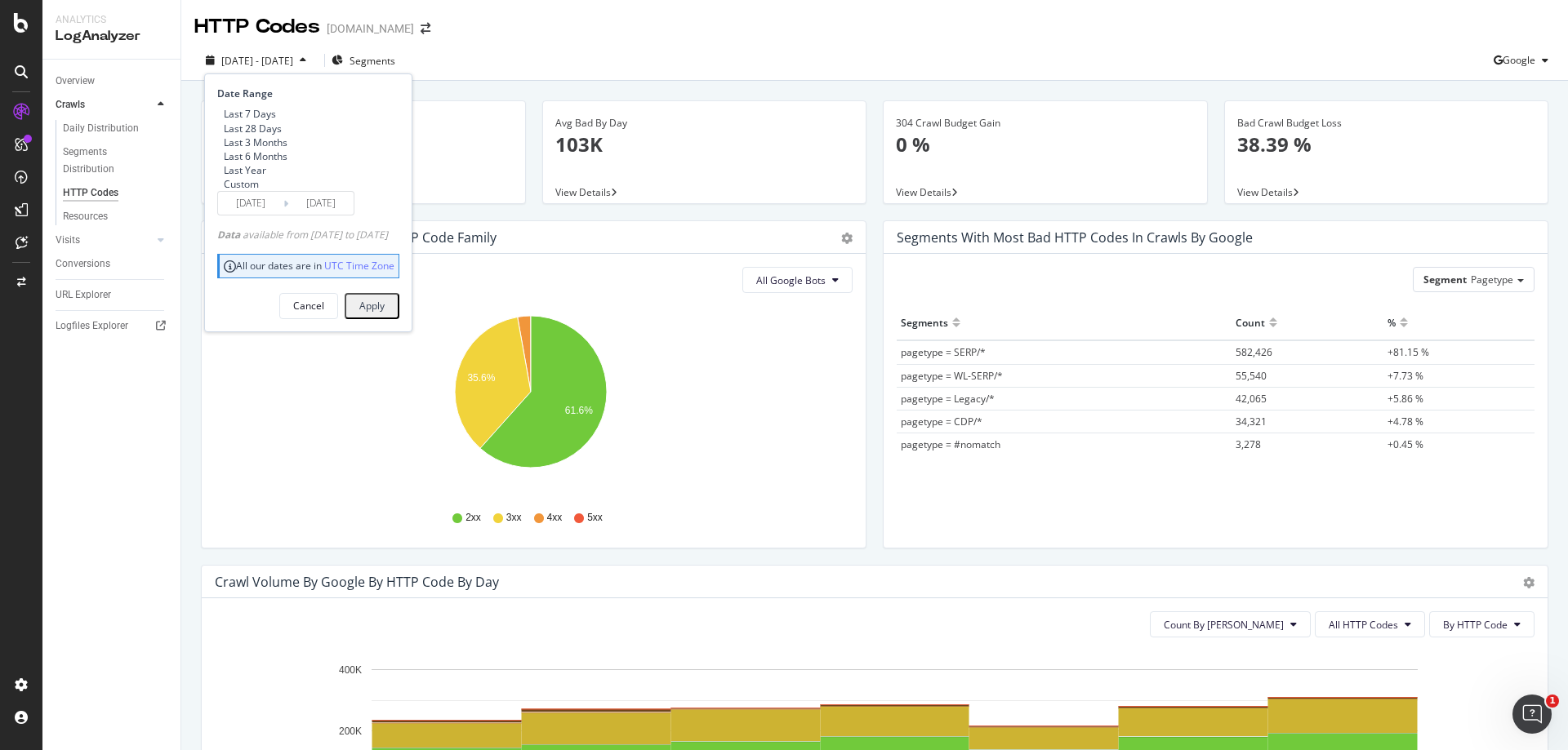
click at [270, 132] on div "Last 28 Days" at bounding box center [253, 129] width 58 height 14
type input "2025/09/01"
click at [385, 313] on div "Apply" at bounding box center [371, 306] width 25 height 14
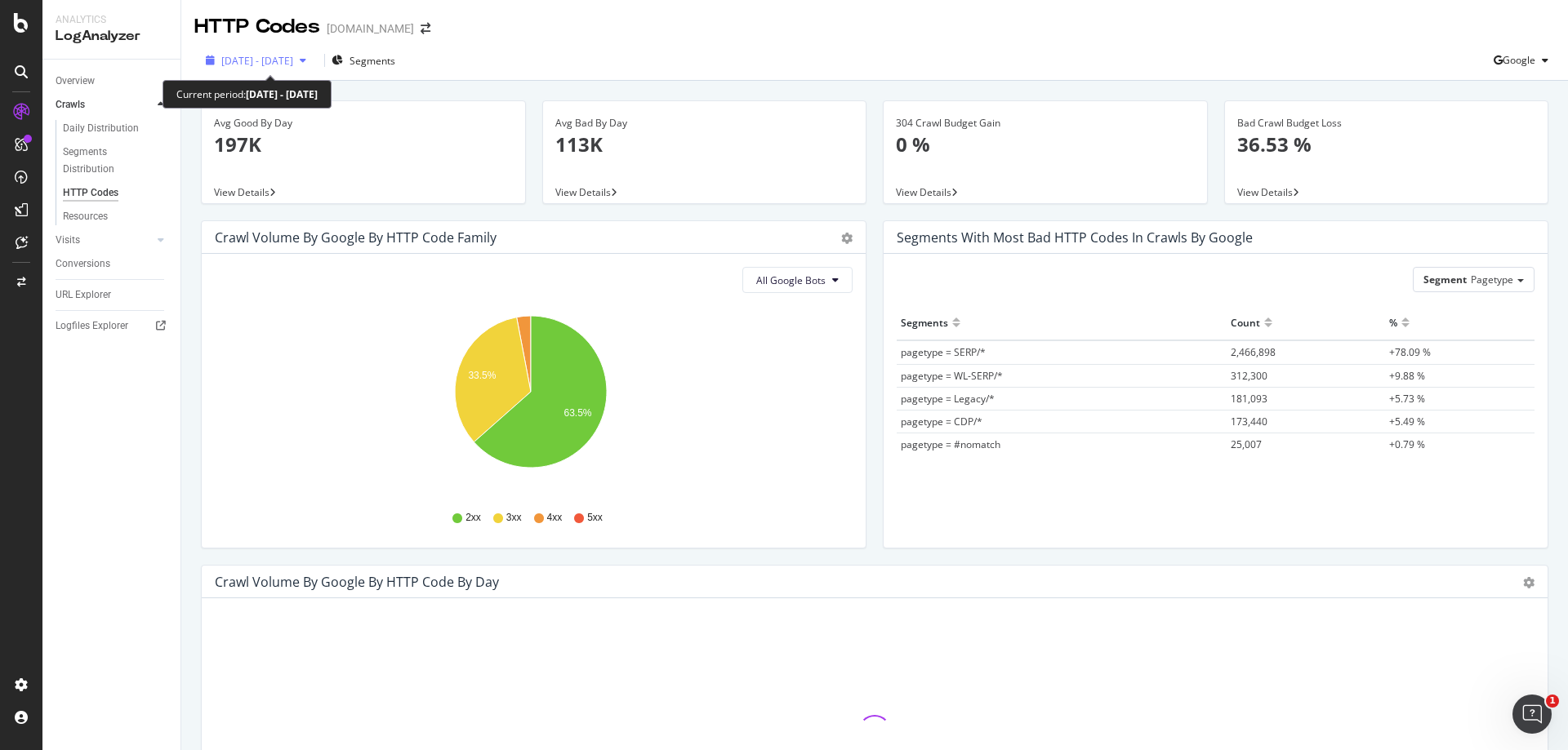
click at [313, 58] on div "button" at bounding box center [303, 61] width 20 height 10
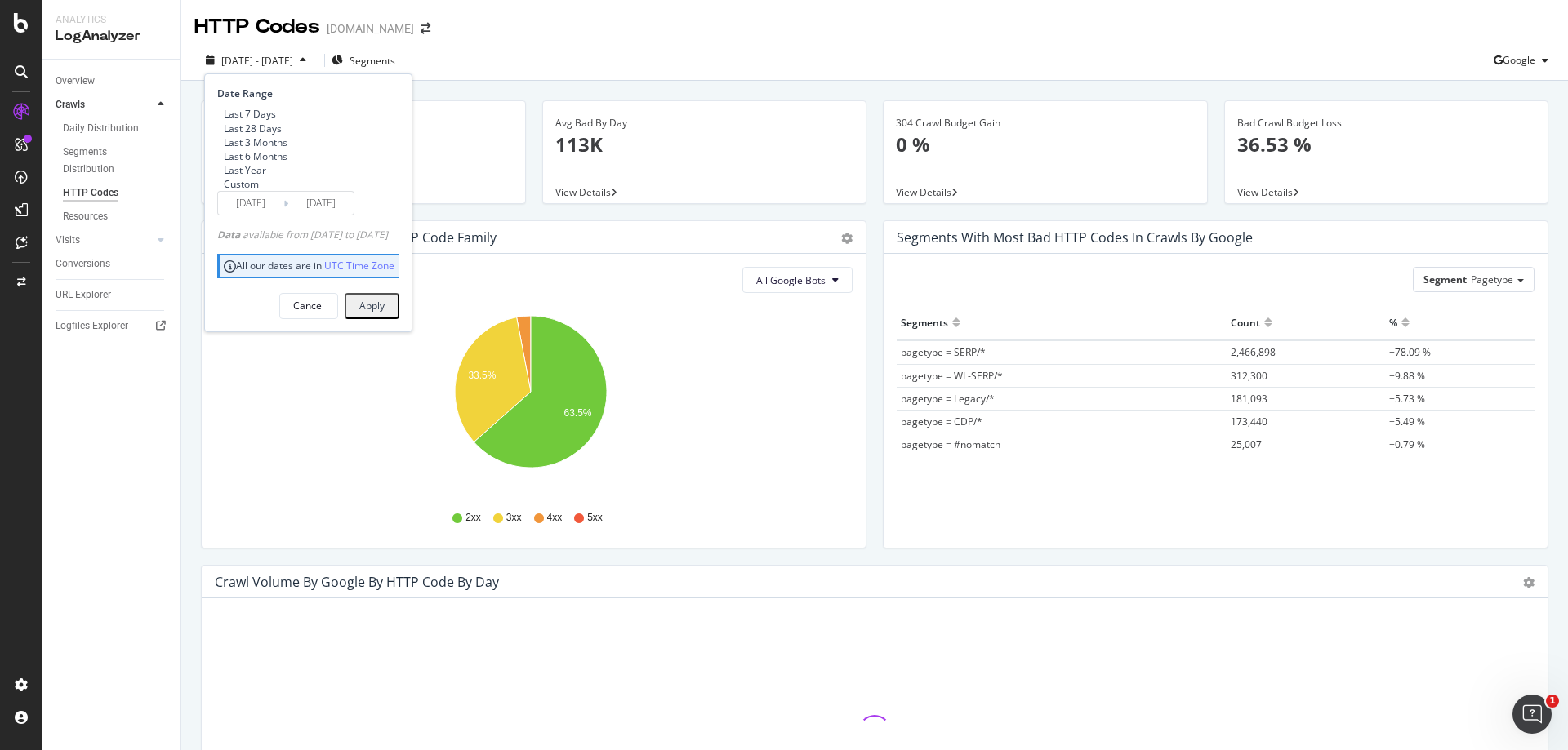
click at [263, 113] on div "Last 7 Days" at bounding box center [250, 114] width 52 height 14
type input "2025/09/22"
click at [385, 313] on div "Apply" at bounding box center [371, 306] width 25 height 14
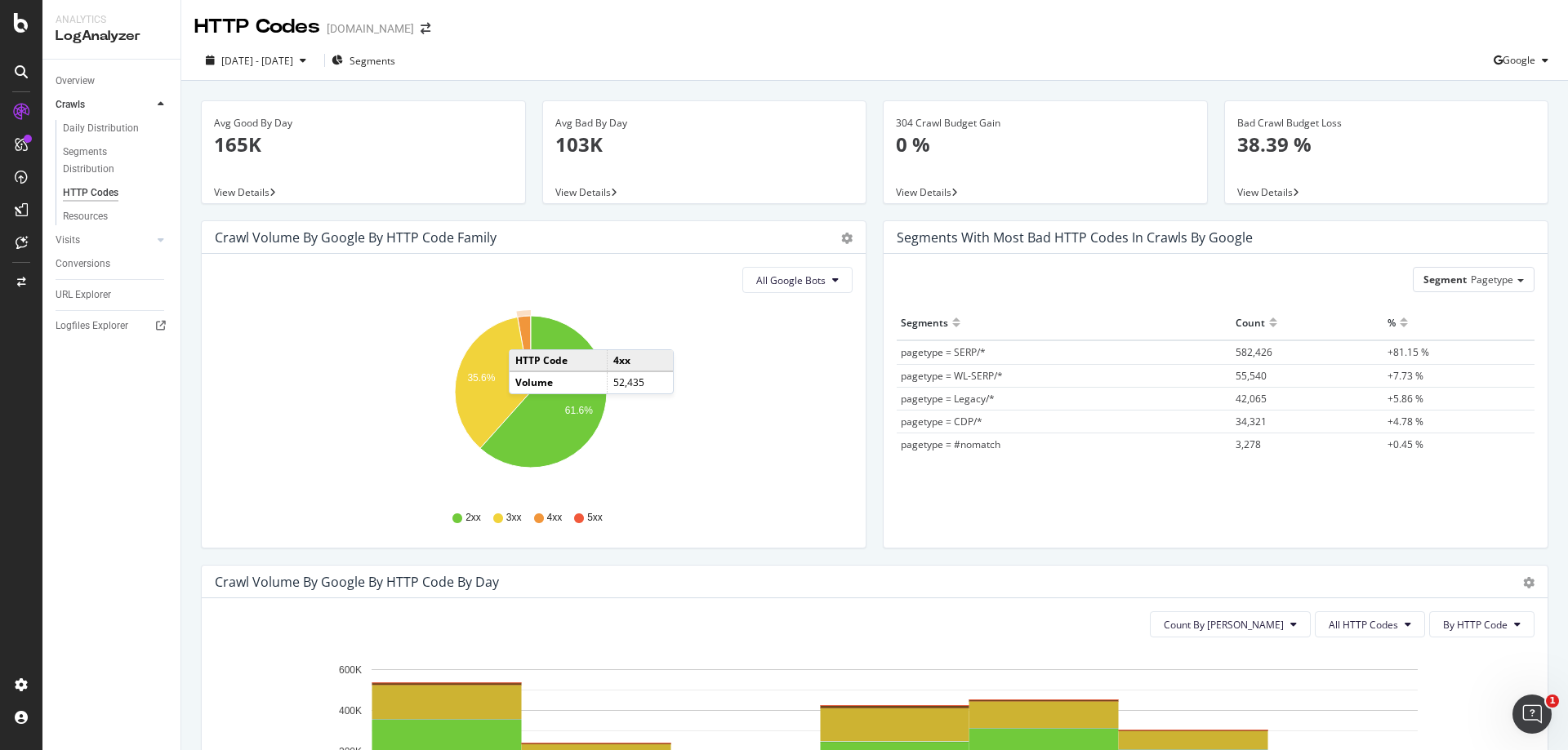
click at [525, 333] on icon "A chart." at bounding box center [524, 354] width 13 height 76
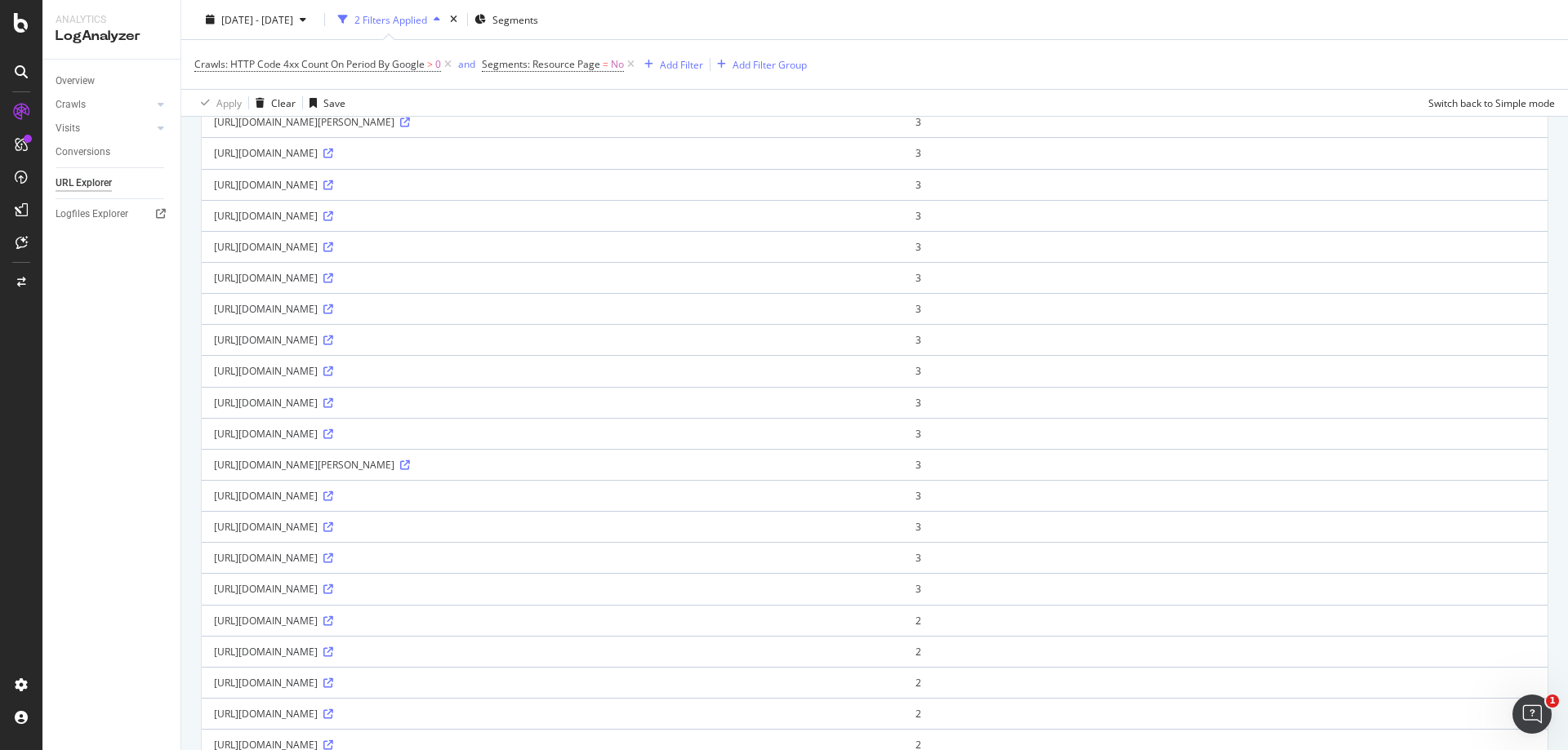
scroll to position [1061, 0]
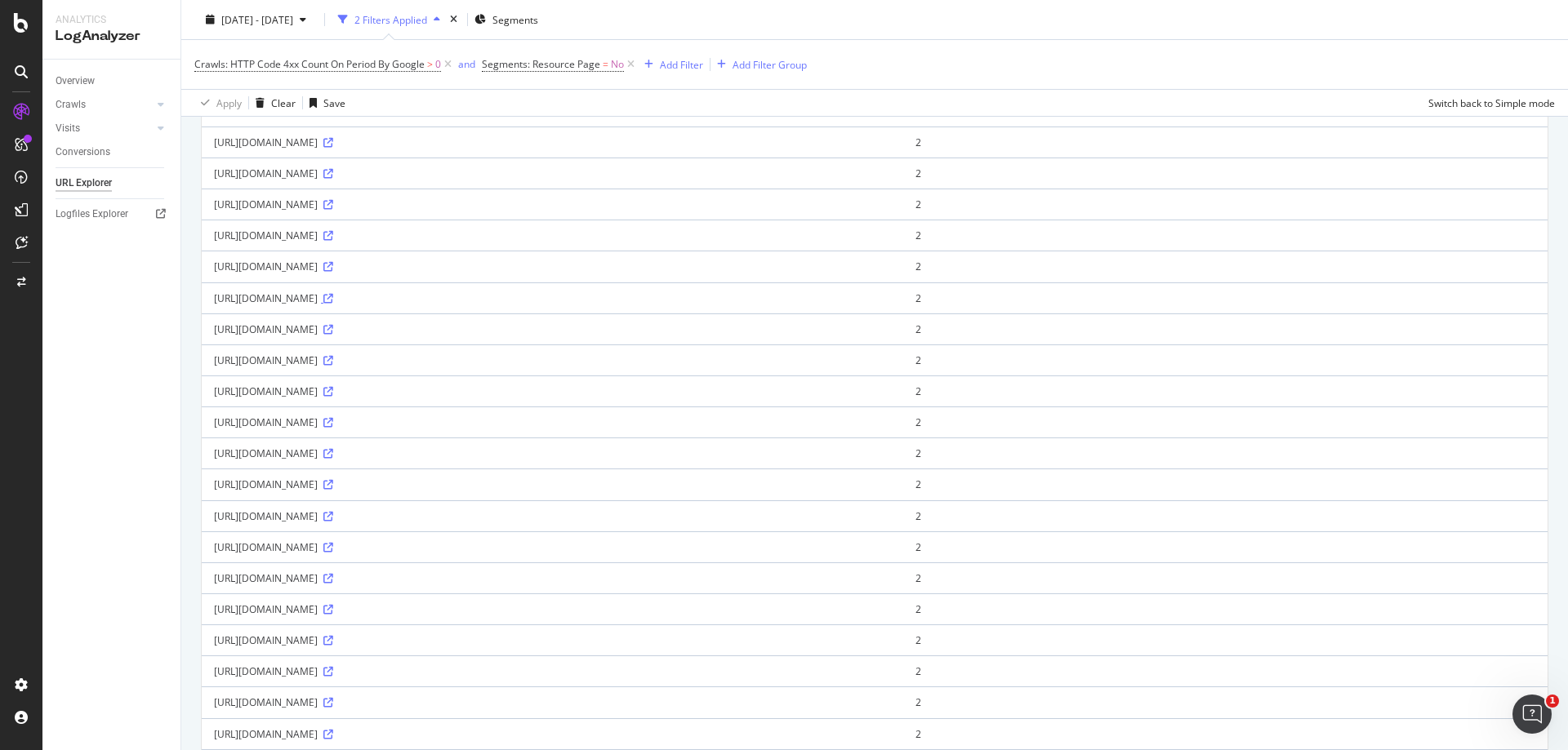
click at [333, 304] on icon at bounding box center [328, 299] width 10 height 10
click at [333, 490] on icon at bounding box center [328, 485] width 10 height 10
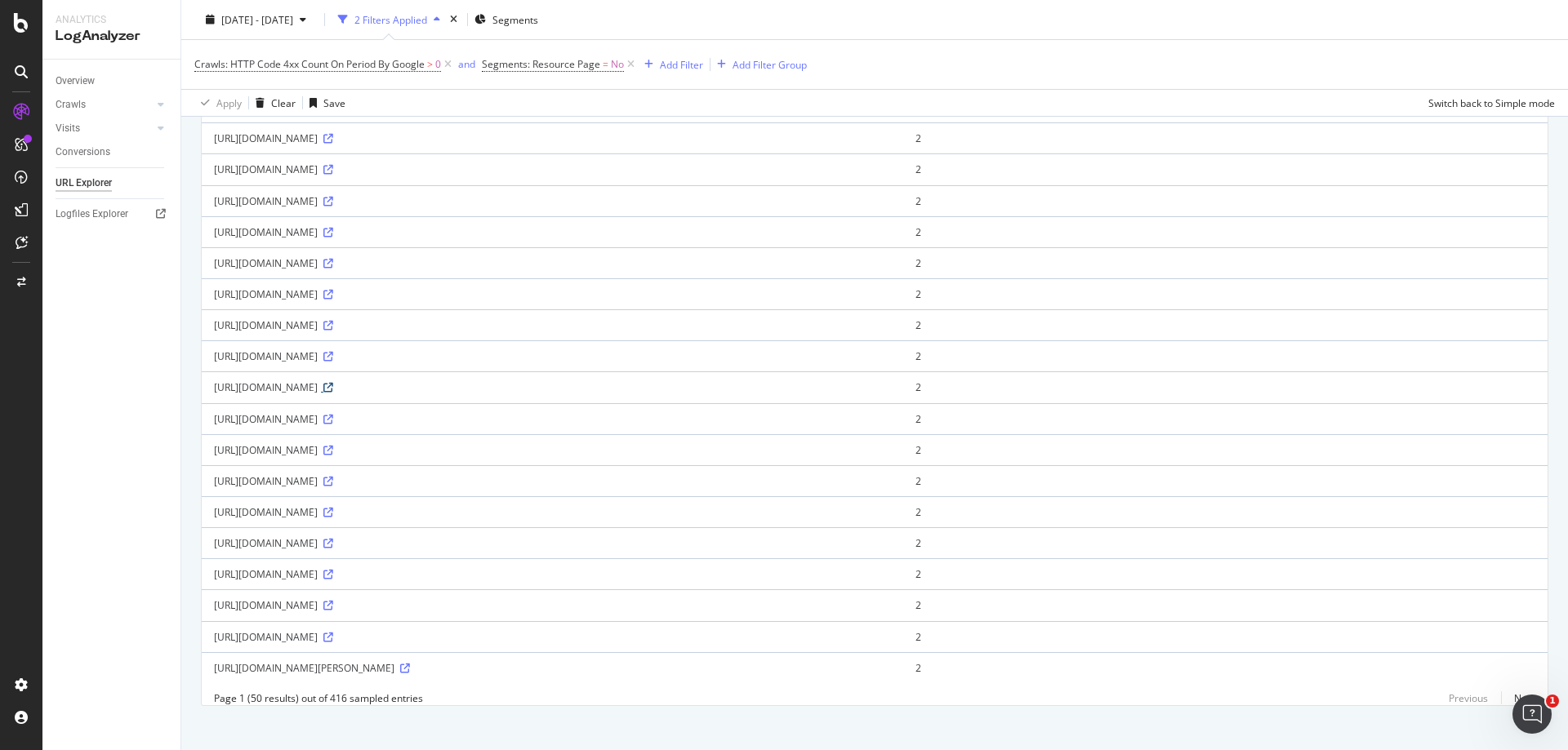
scroll to position [1431, 0]
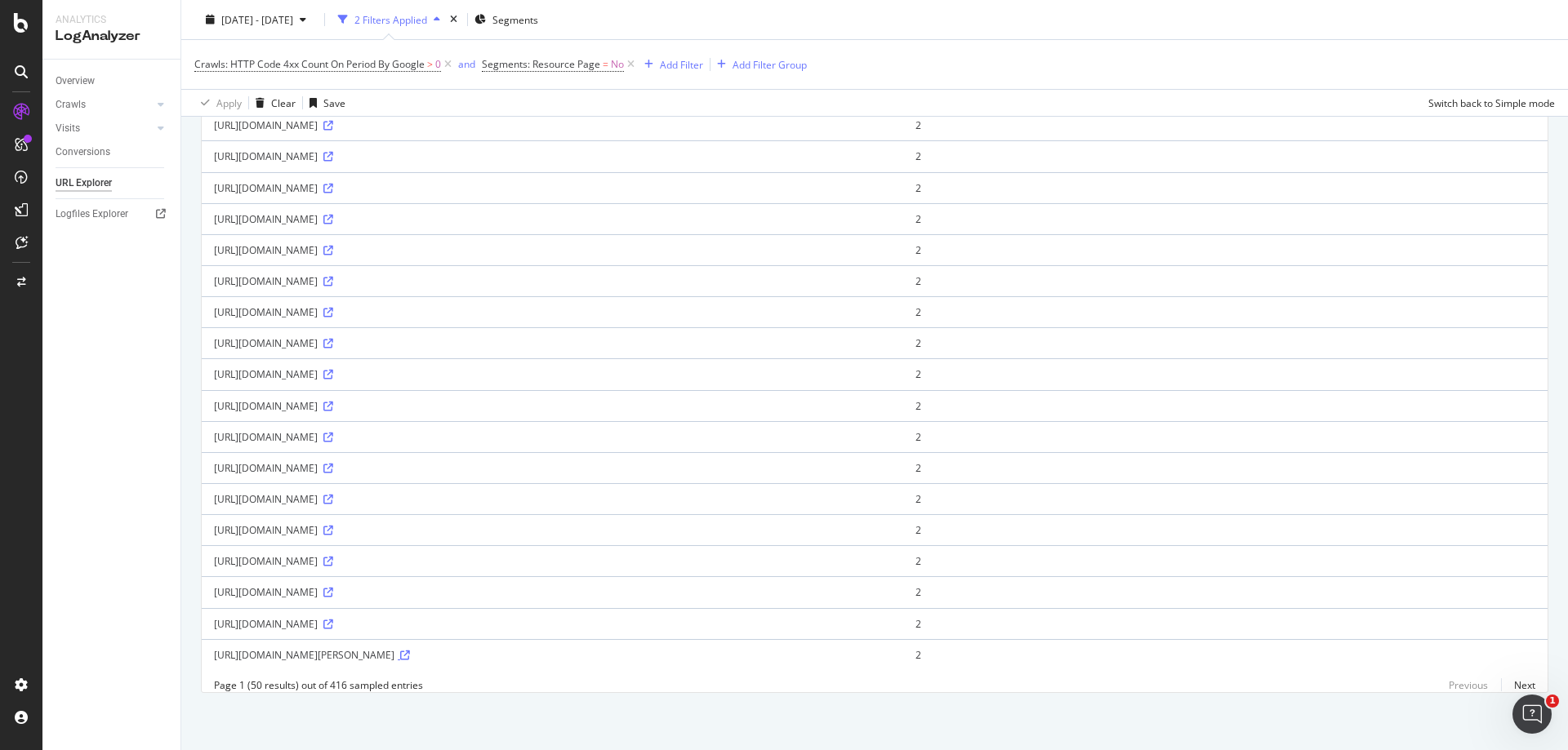
click at [410, 651] on icon at bounding box center [405, 656] width 10 height 10
click at [1512, 684] on link "Next" at bounding box center [1518, 686] width 34 height 24
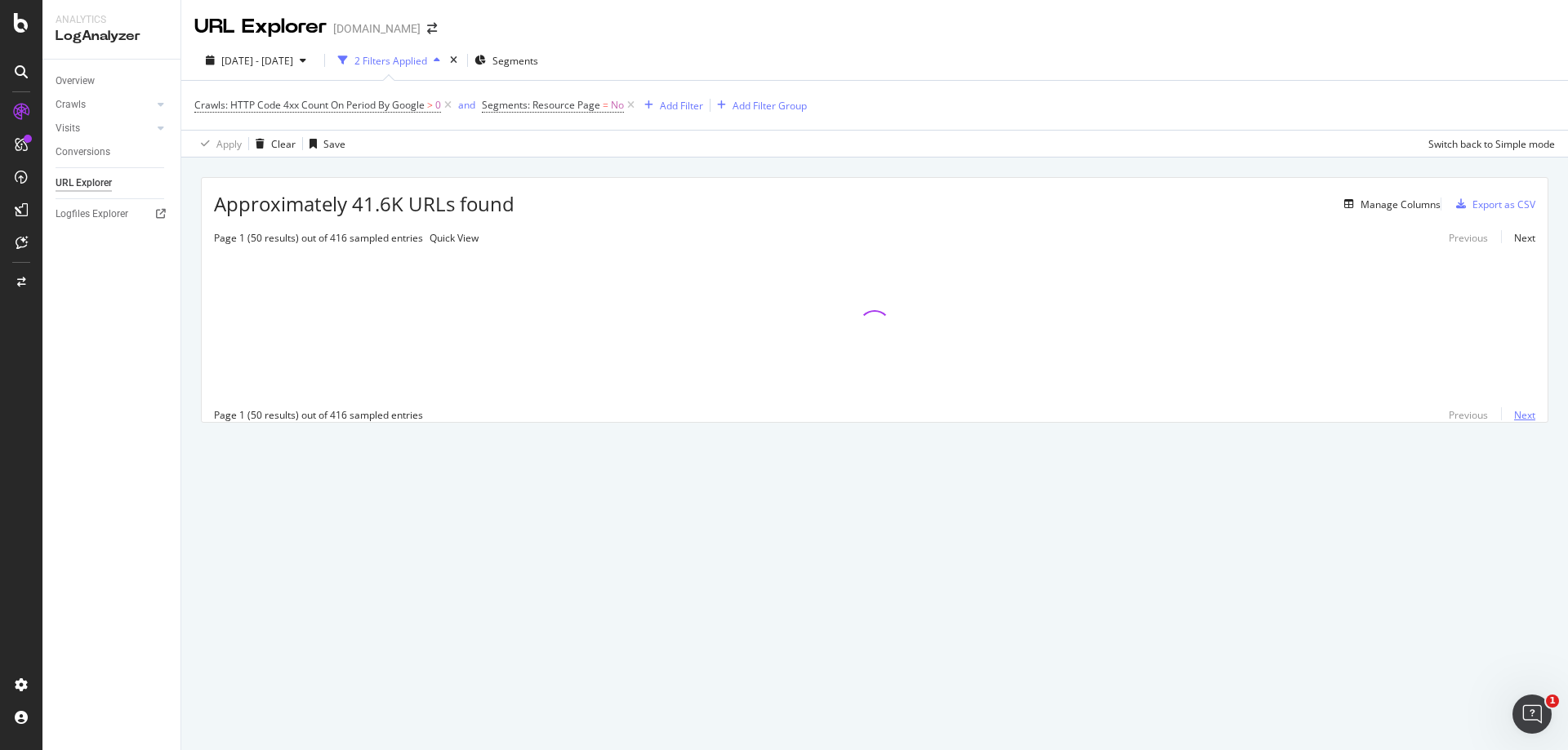
scroll to position [0, 0]
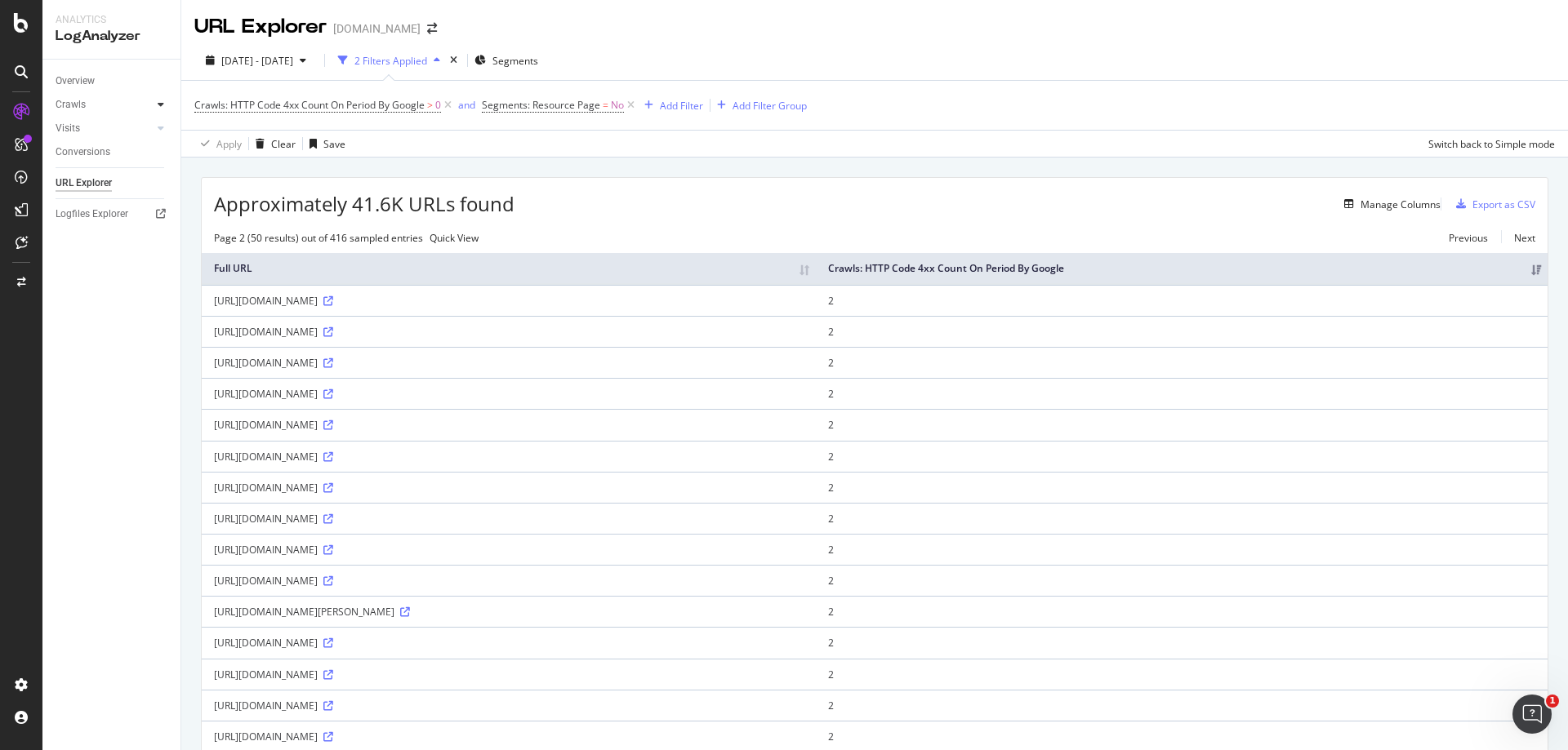
click at [161, 104] on icon at bounding box center [161, 105] width 7 height 10
click at [113, 127] on div "Daily Distribution" at bounding box center [101, 128] width 76 height 17
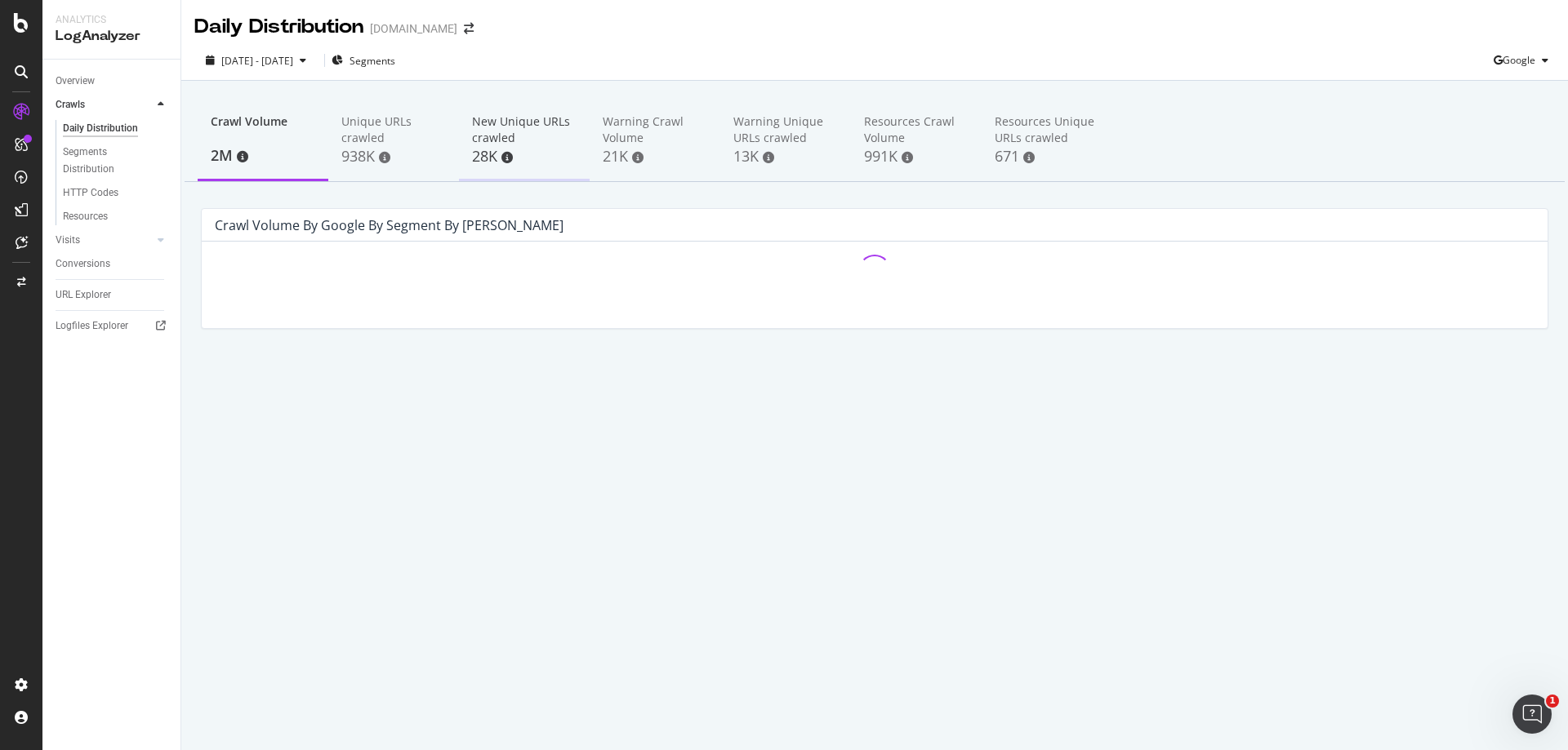
click at [517, 134] on div "New Unique URLs crawled" at bounding box center [524, 129] width 105 height 33
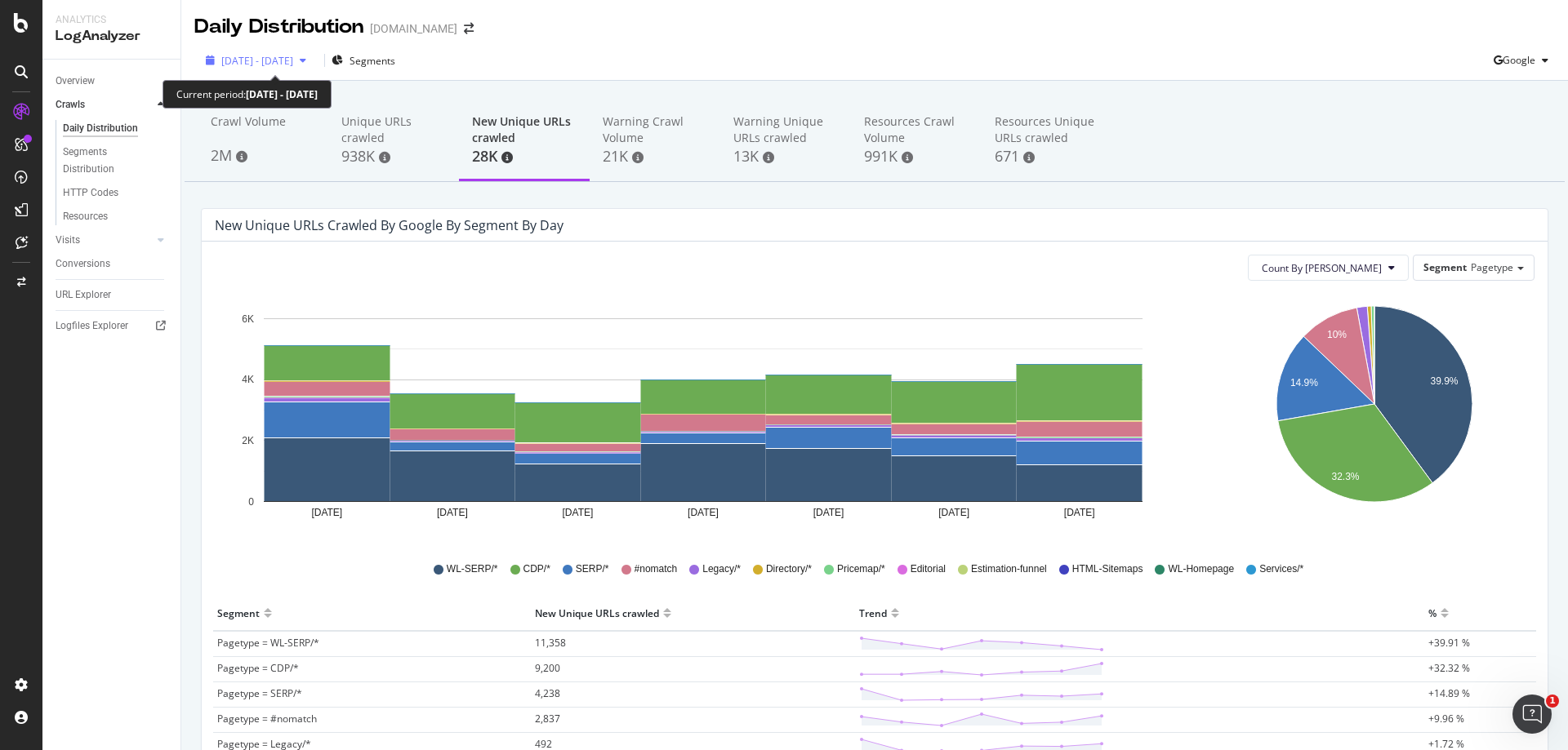
click at [293, 56] on span "2025 Sep. 22nd - Sep. 28th" at bounding box center [257, 61] width 72 height 14
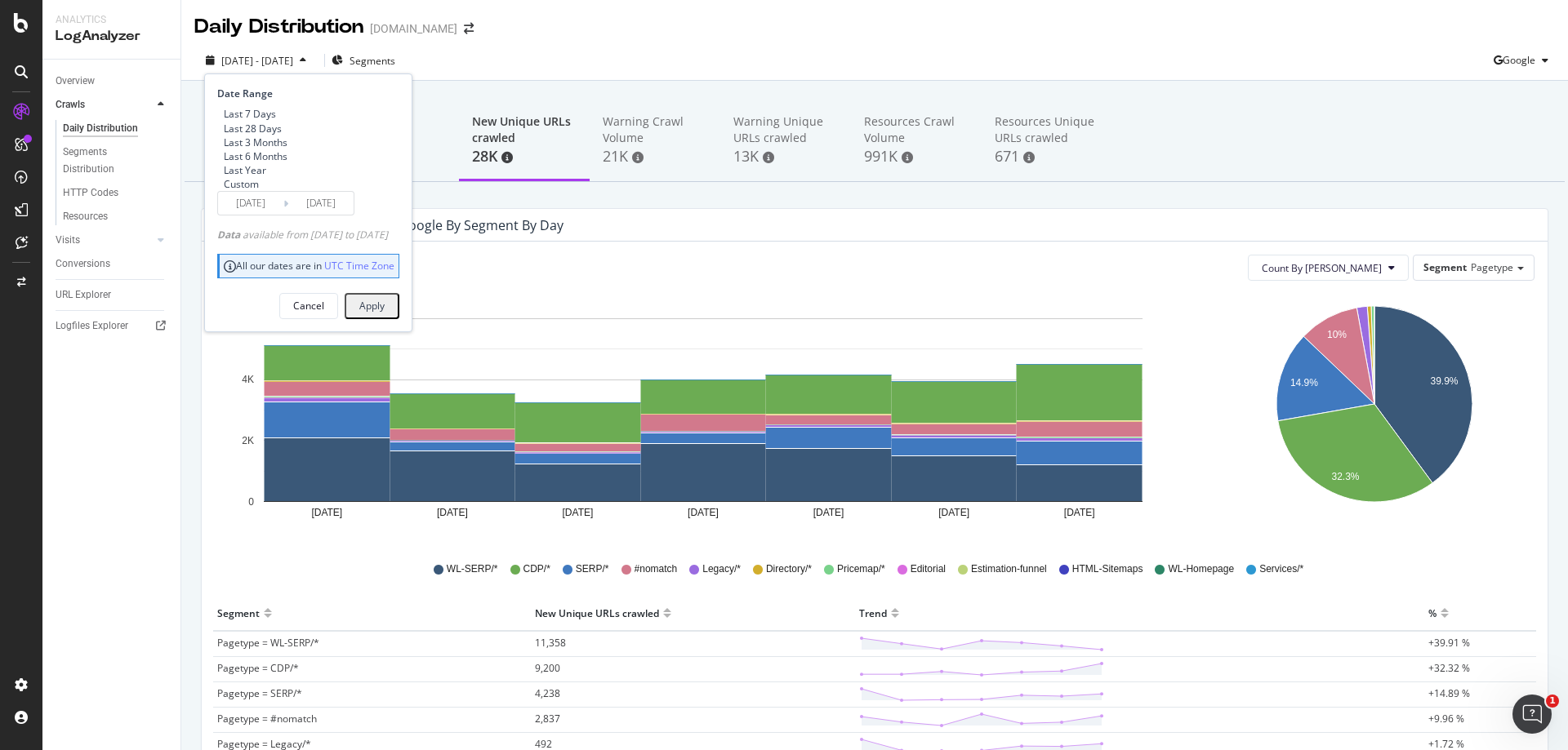
click at [272, 131] on div "Last 28 Days" at bounding box center [253, 129] width 58 height 14
type input "2025/09/01"
click at [385, 313] on div "Apply" at bounding box center [371, 306] width 25 height 14
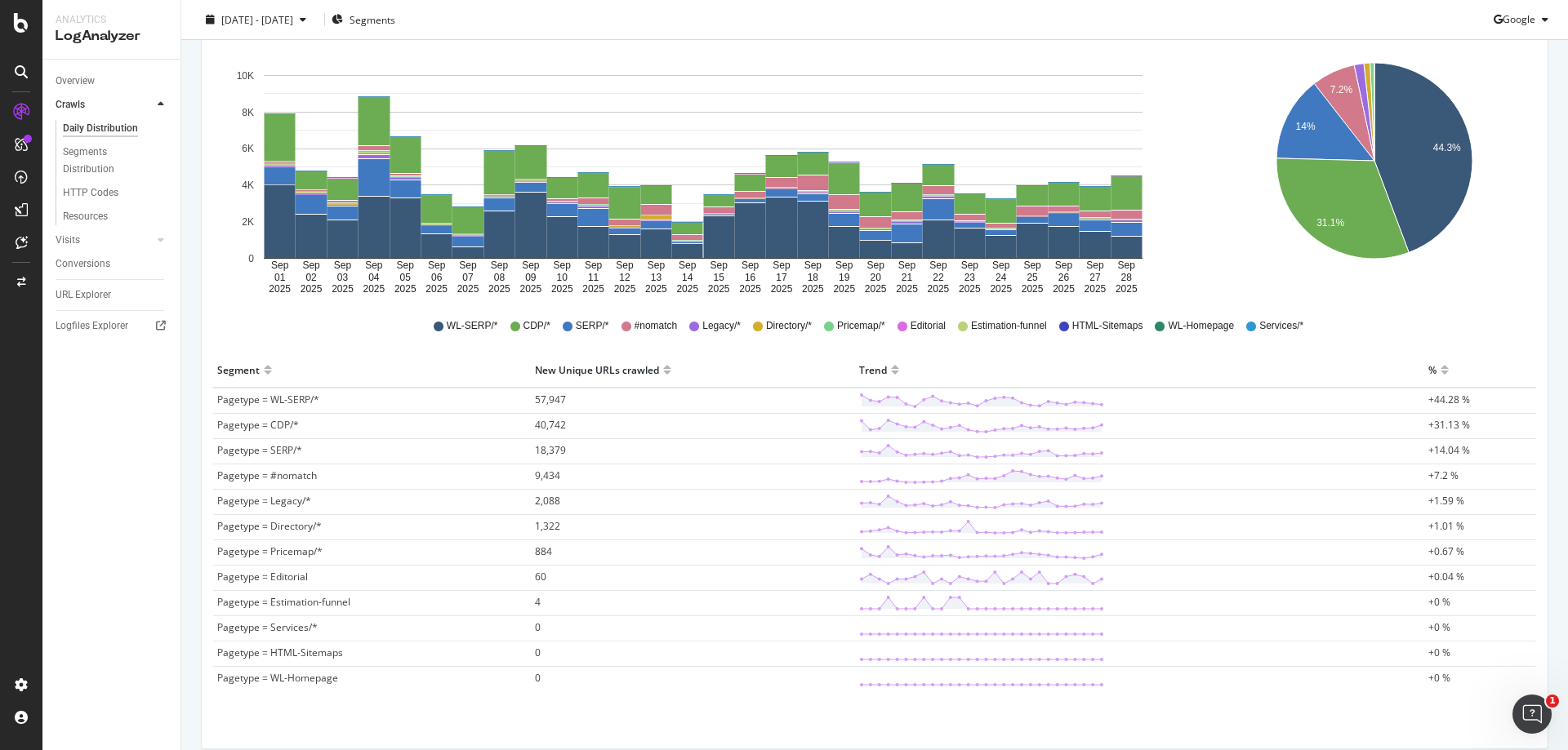
scroll to position [245, 0]
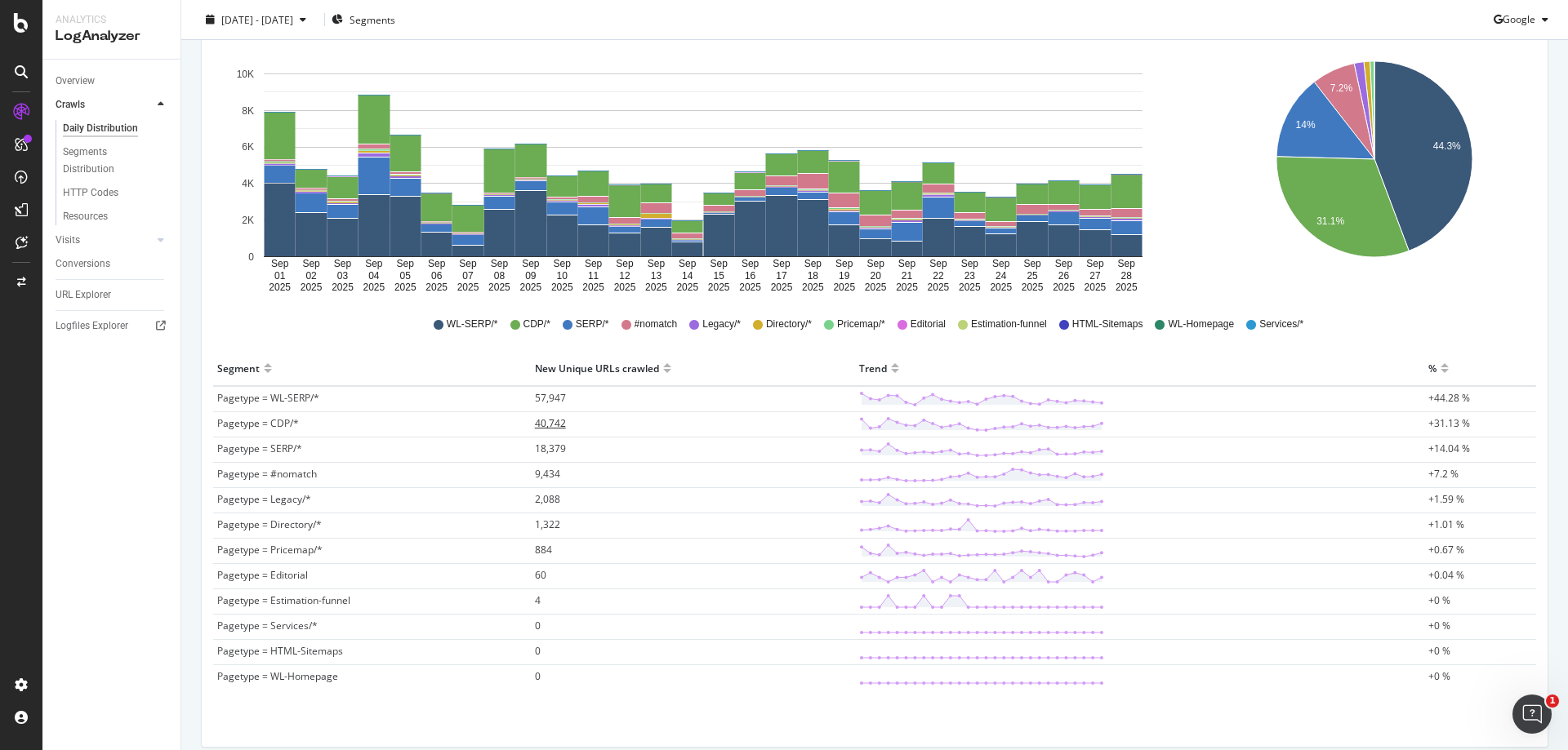
click at [552, 426] on span "40,742" at bounding box center [550, 423] width 31 height 14
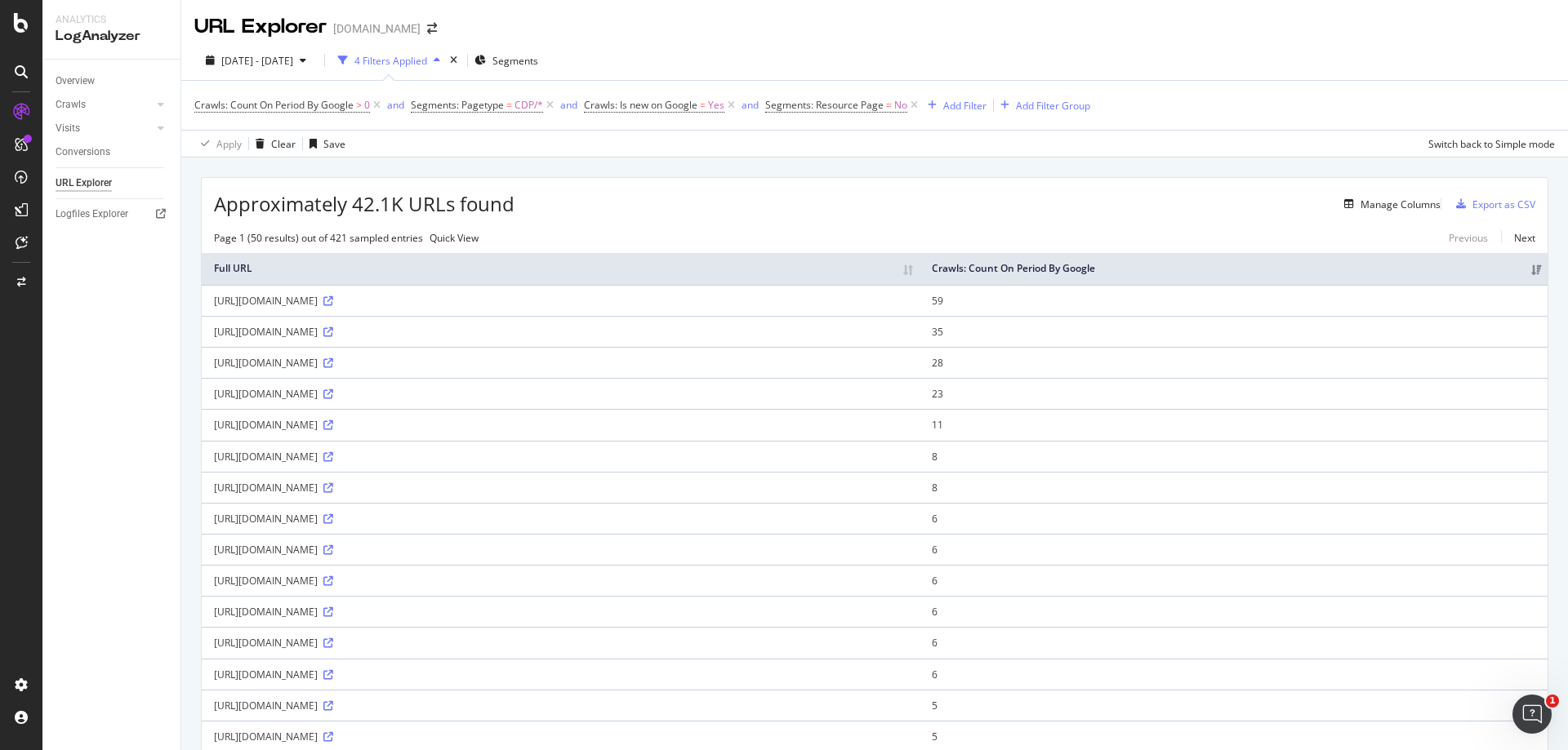
drag, startPoint x: 438, startPoint y: 488, endPoint x: 210, endPoint y: 487, distance: 227.8
click at [210, 409] on td "https://www.immonet.de/expose/25khq5m9hdye?ln=classified_search_results&serp_vi…" at bounding box center [561, 393] width 718 height 31
copy div "https://www.immonet.de/expose/25khq5m9hdye"
click at [333, 368] on icon at bounding box center [328, 363] width 10 height 10
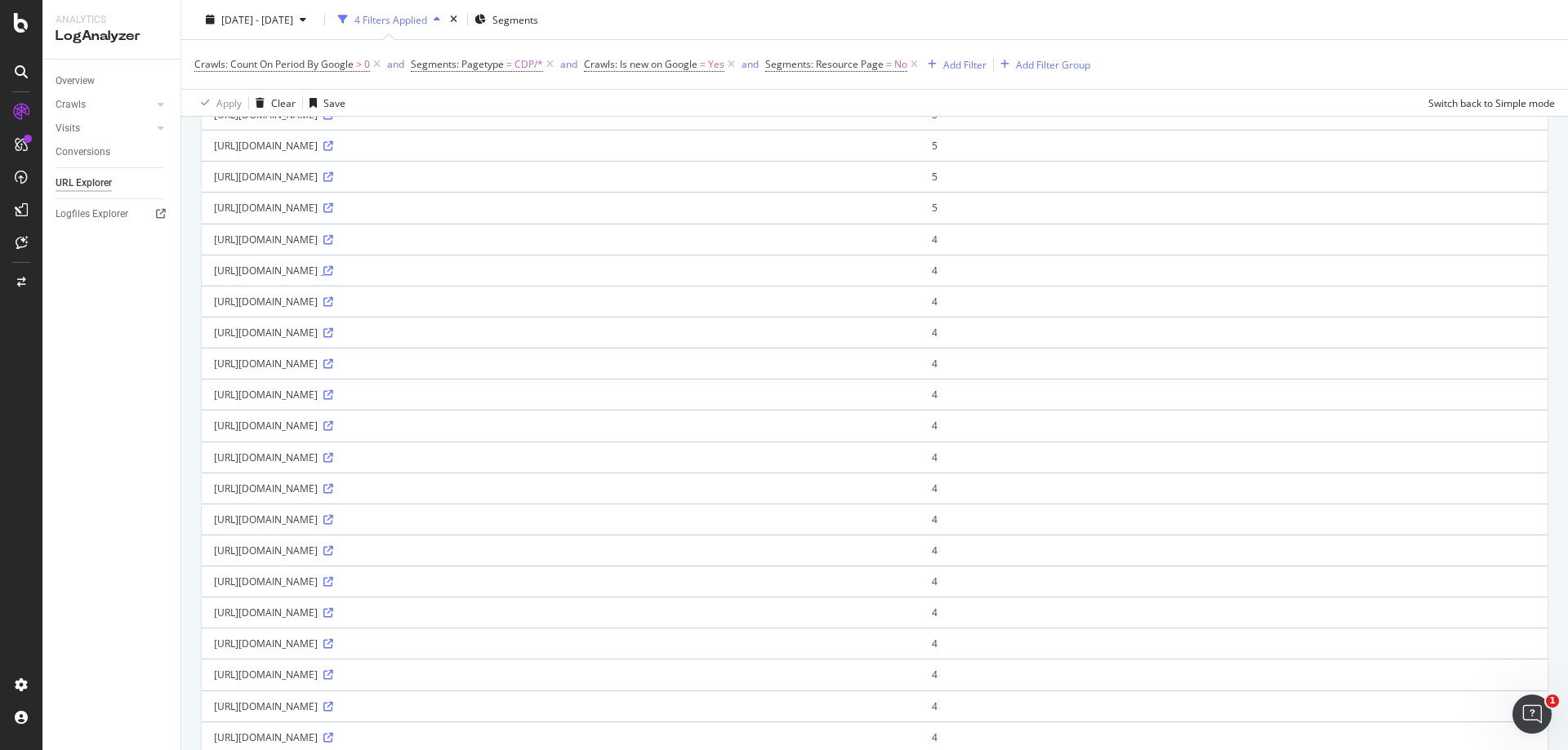
click at [333, 276] on icon at bounding box center [328, 271] width 10 height 10
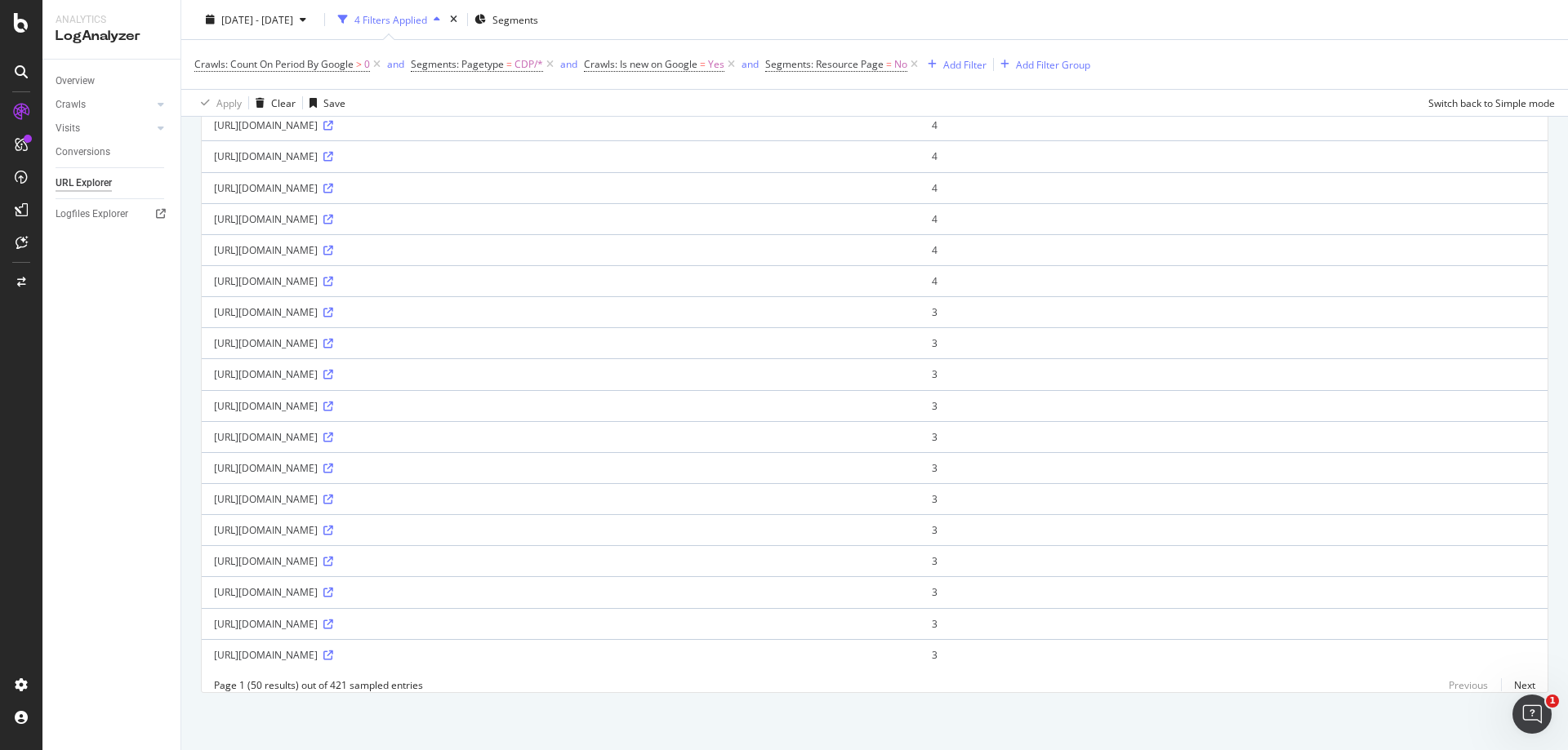
scroll to position [1388, 0]
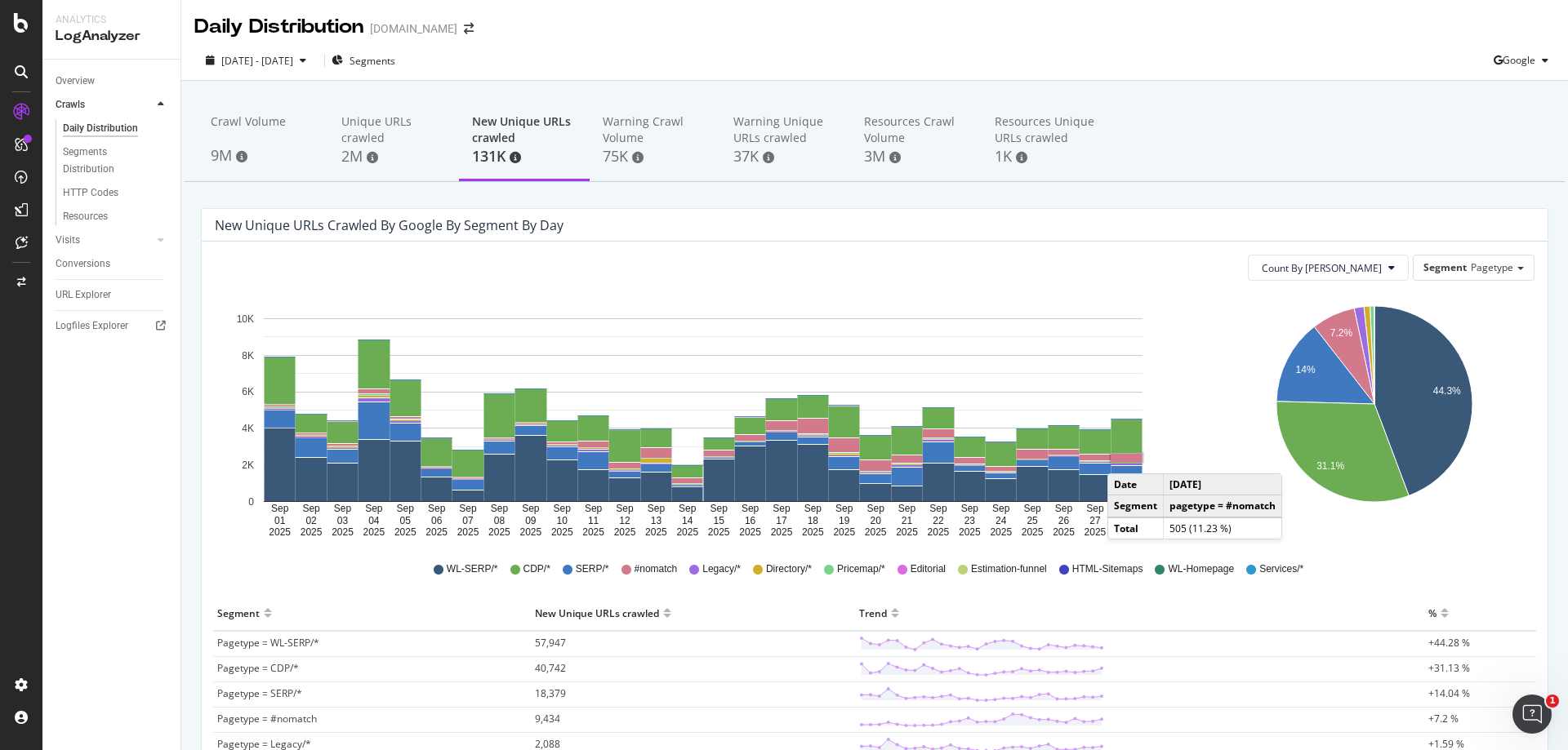
click at [1124, 457] on rect "A chart." at bounding box center [1126, 458] width 31 height 8
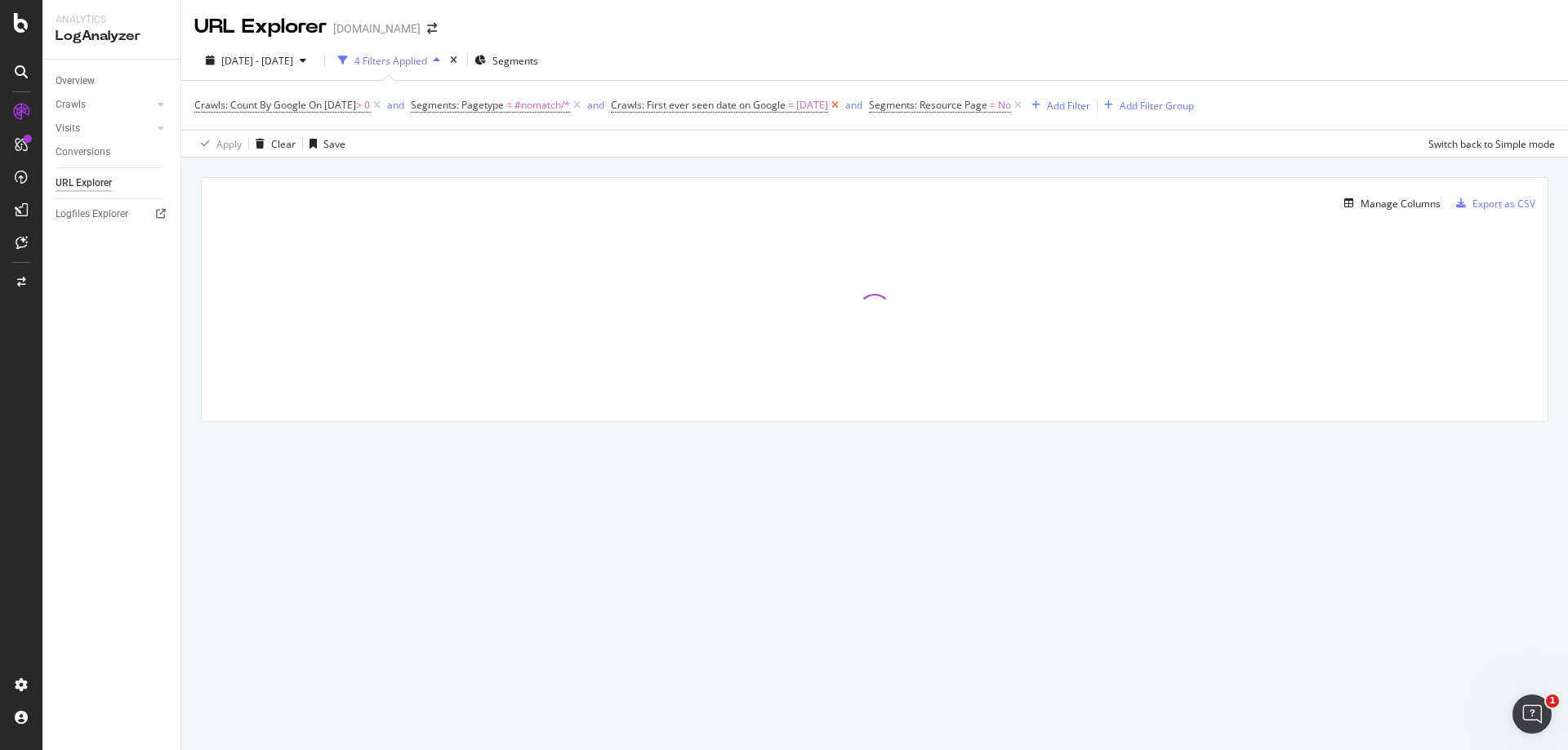
click at [842, 105] on icon at bounding box center [835, 105] width 14 height 16
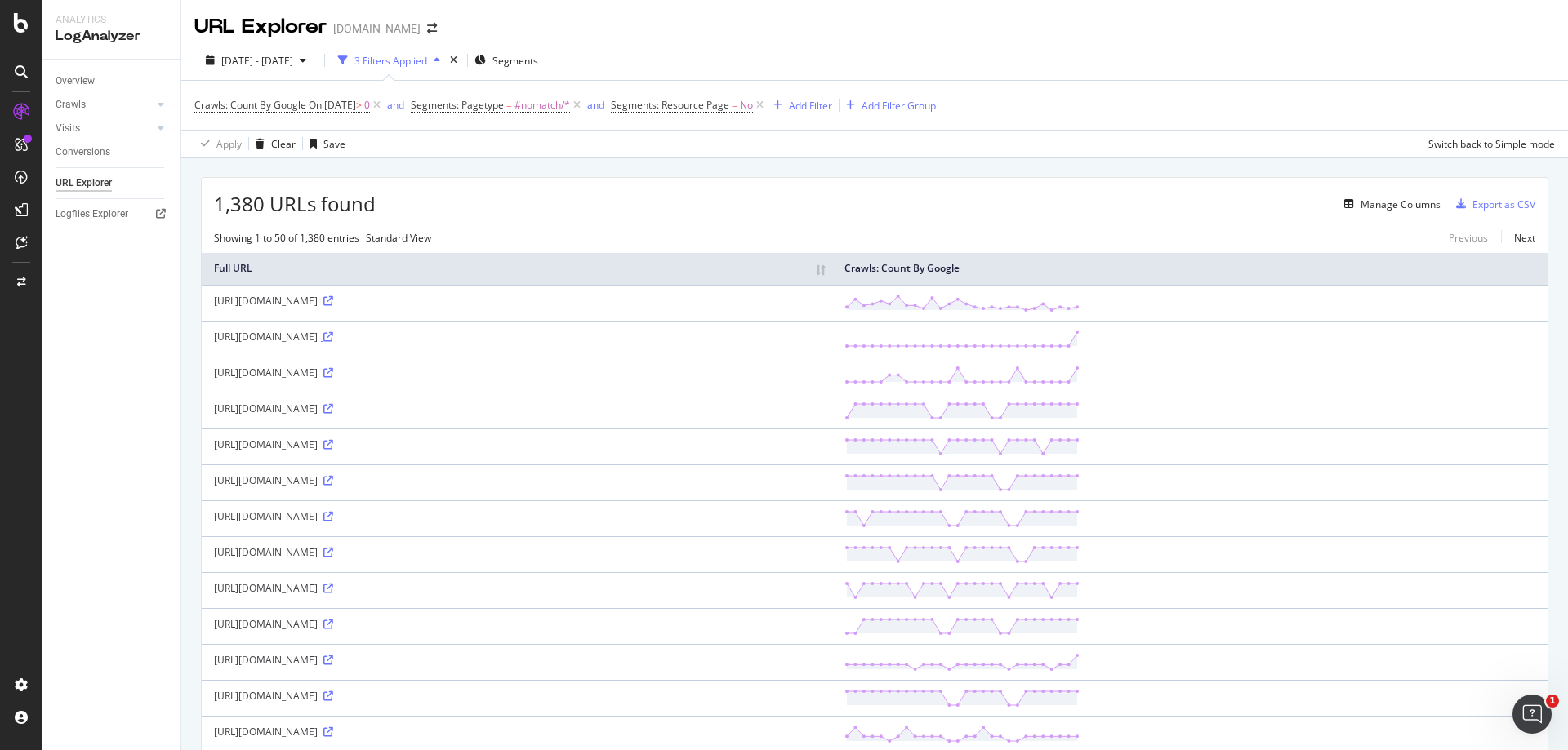
click at [333, 342] on icon at bounding box center [328, 337] width 10 height 10
click at [333, 486] on icon at bounding box center [328, 481] width 10 height 10
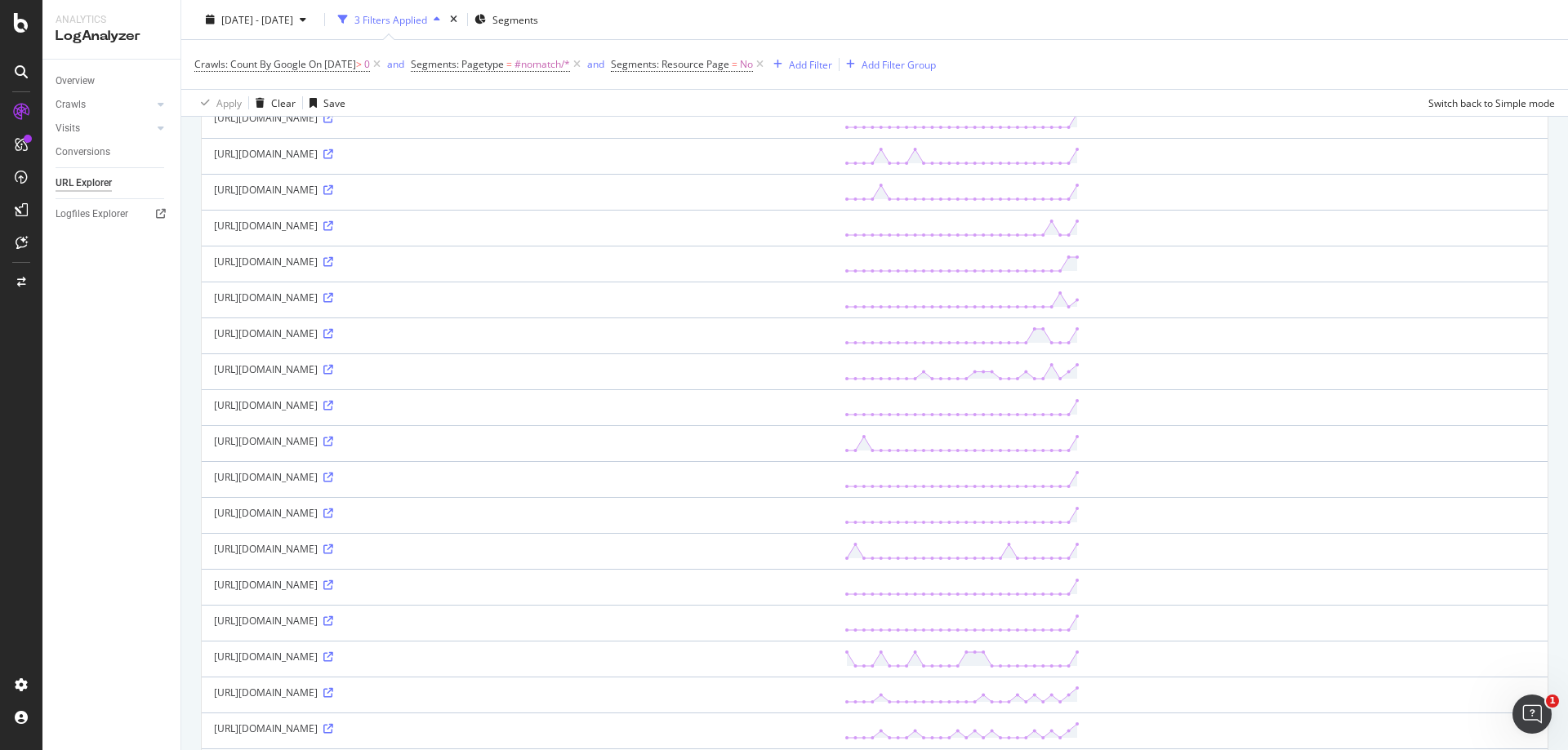
scroll to position [980, 0]
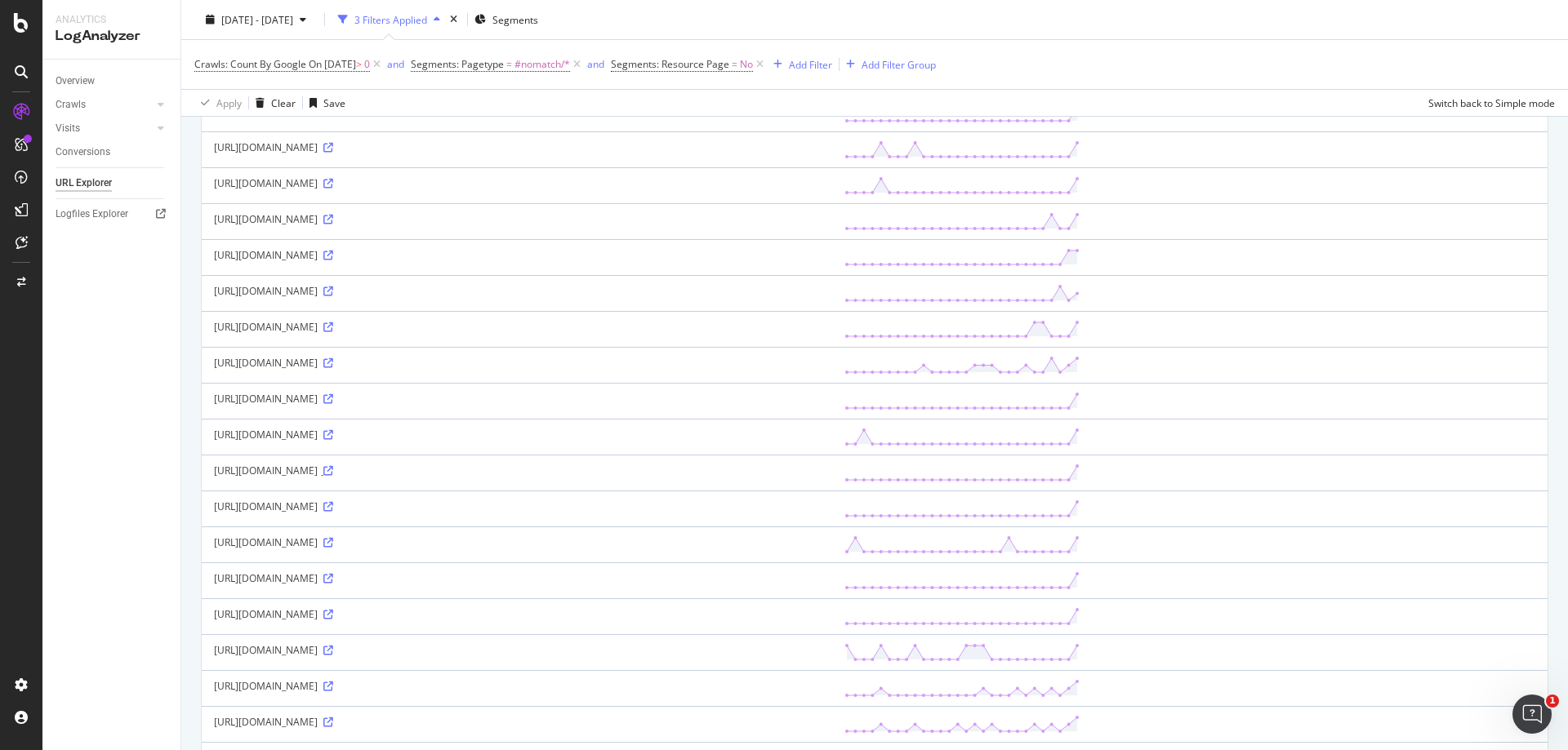
click at [333, 476] on icon at bounding box center [328, 471] width 10 height 10
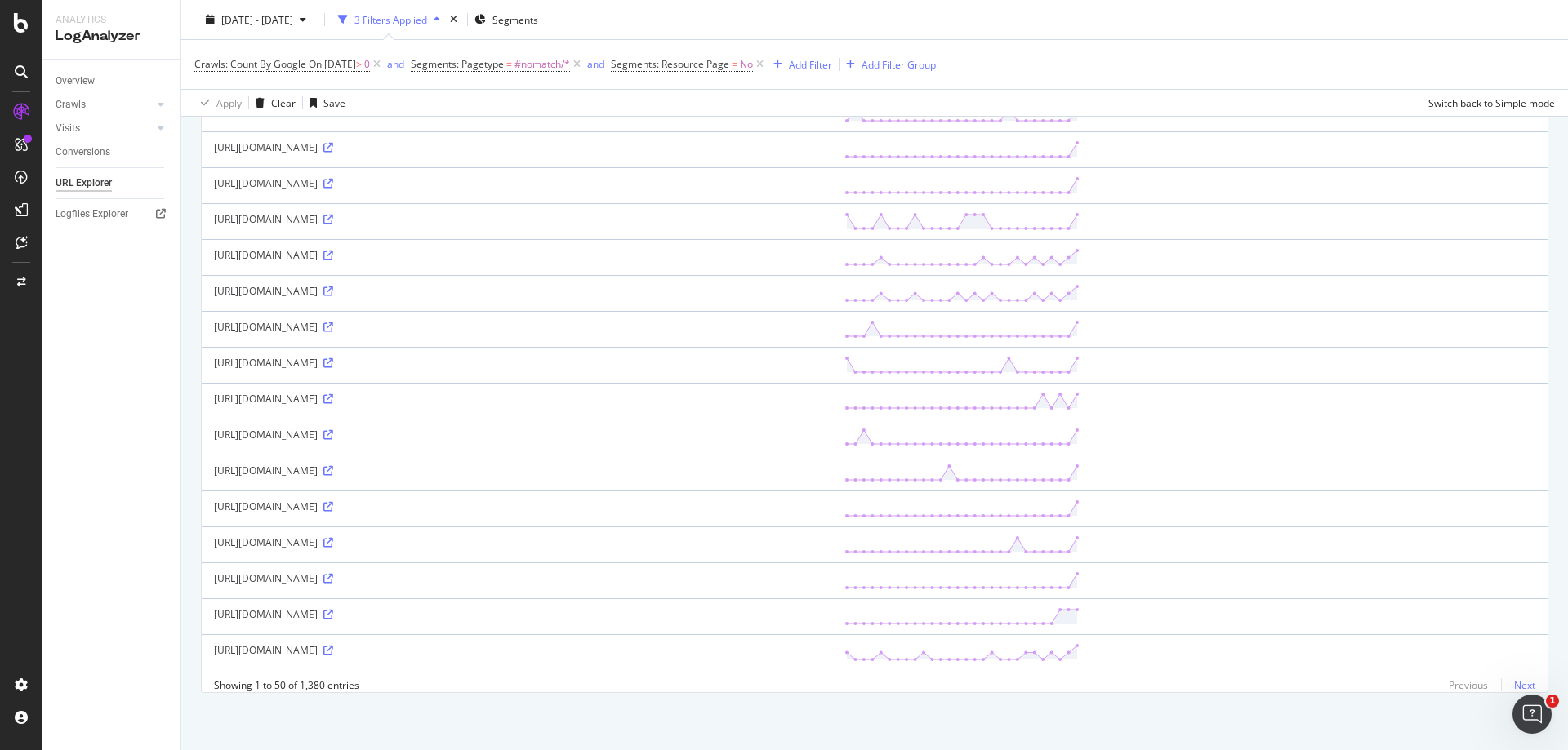
click at [1512, 685] on link "Next" at bounding box center [1518, 686] width 34 height 24
click at [333, 574] on icon at bounding box center [328, 579] width 10 height 10
click at [333, 287] on icon at bounding box center [328, 292] width 10 height 10
click at [333, 646] on icon at bounding box center [328, 651] width 10 height 10
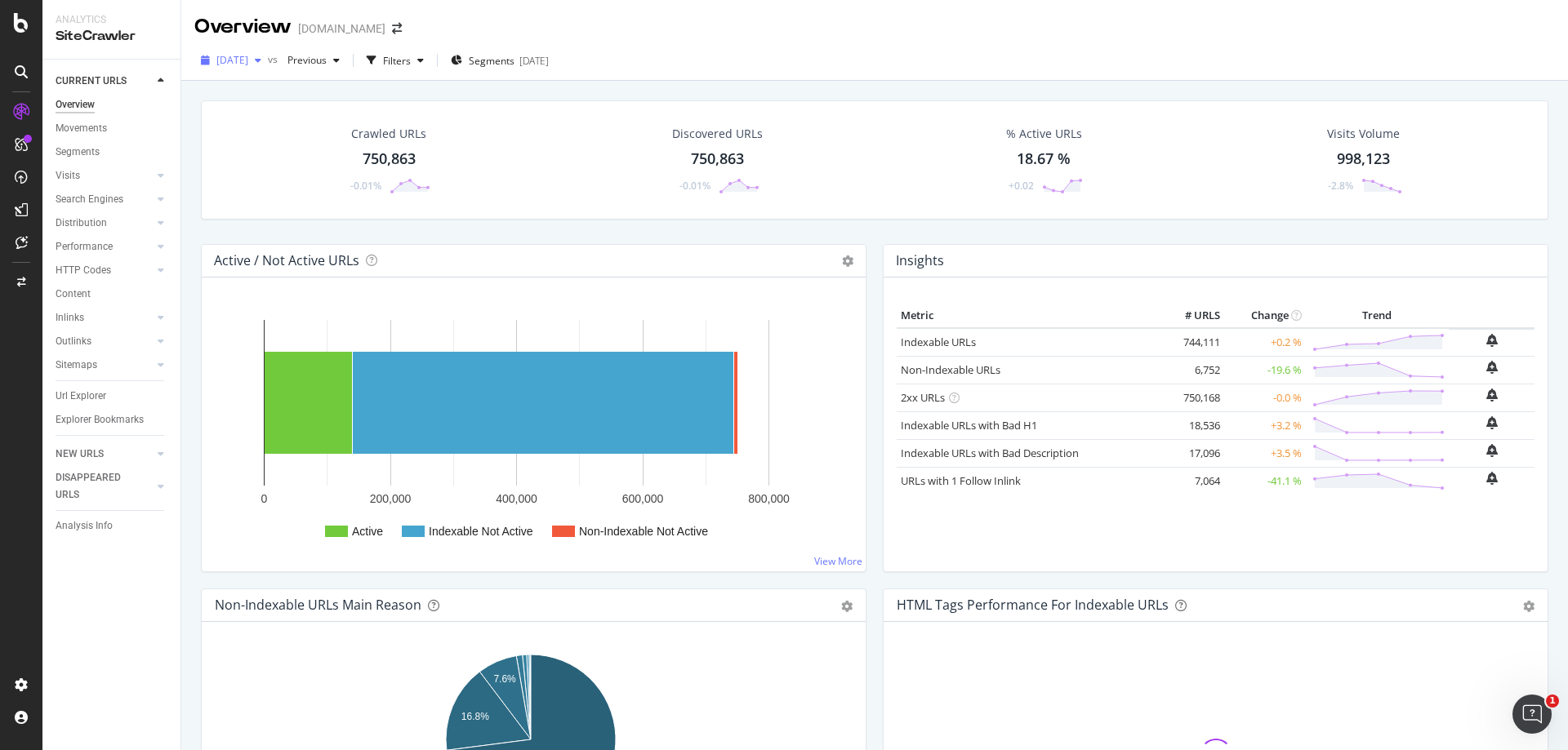
click at [268, 63] on div "button" at bounding box center [258, 61] width 20 height 10
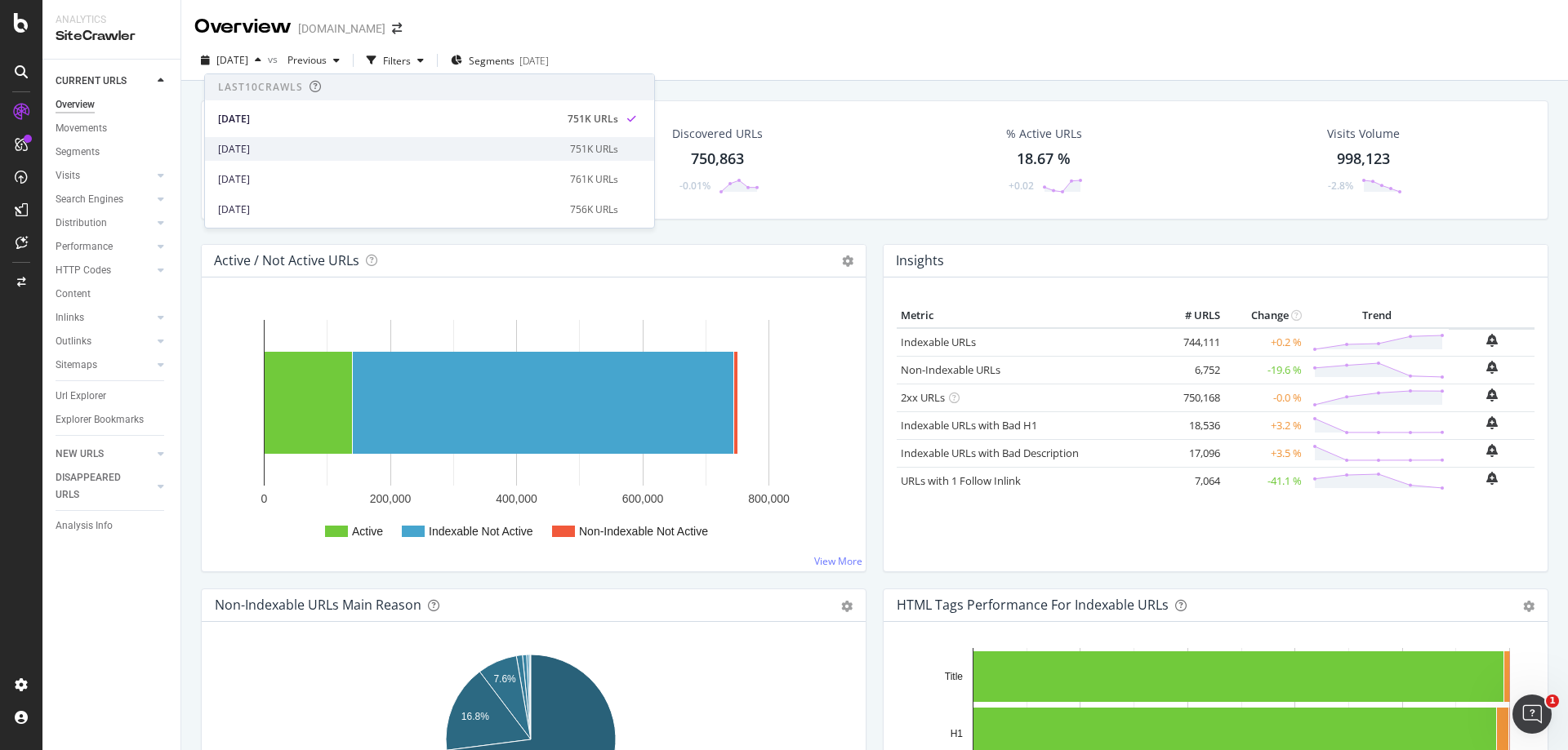
click at [294, 154] on div "2025 Sep. 19th" at bounding box center [389, 149] width 342 height 15
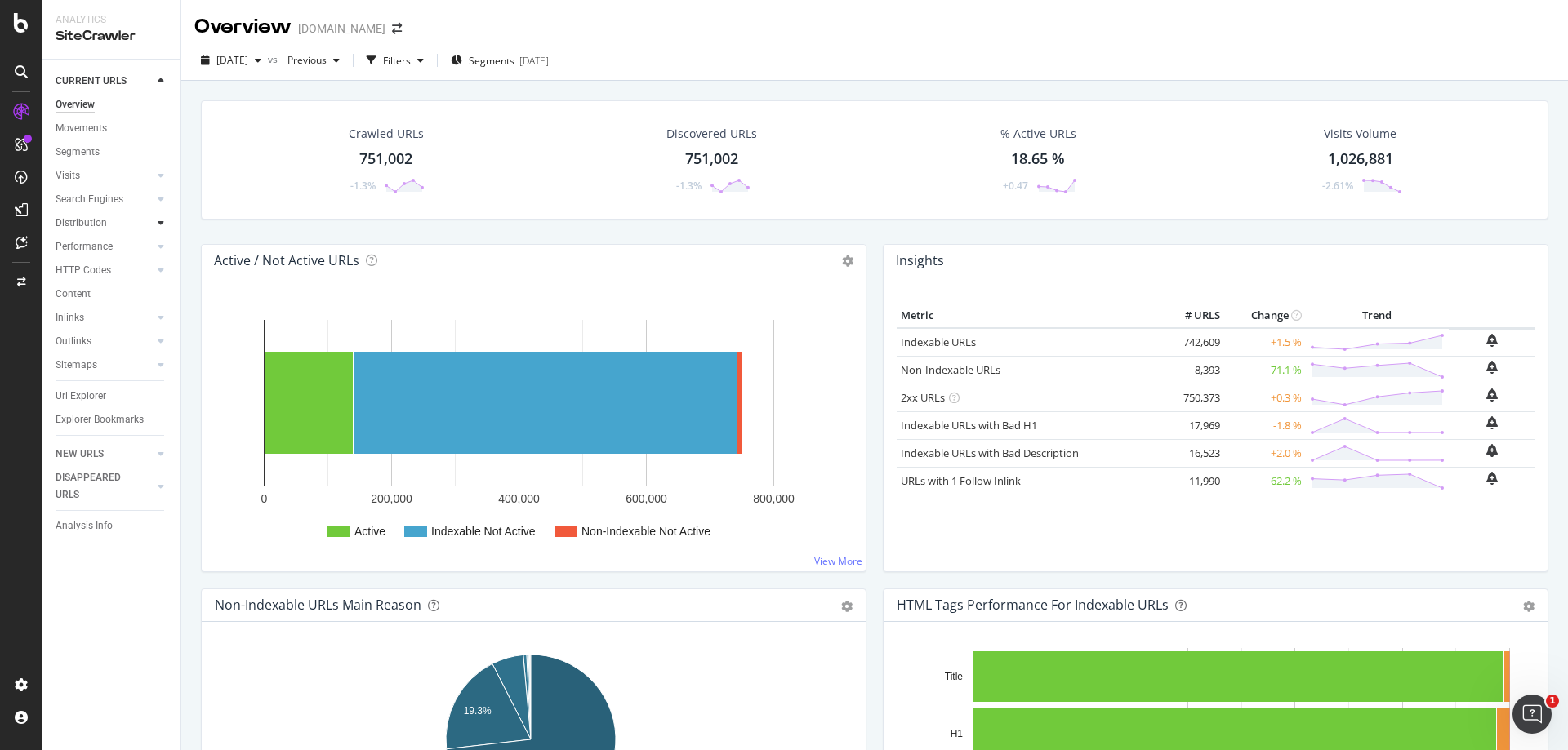
click at [164, 220] on div at bounding box center [161, 223] width 16 height 16
click at [96, 276] on div "Segments" at bounding box center [85, 270] width 44 height 17
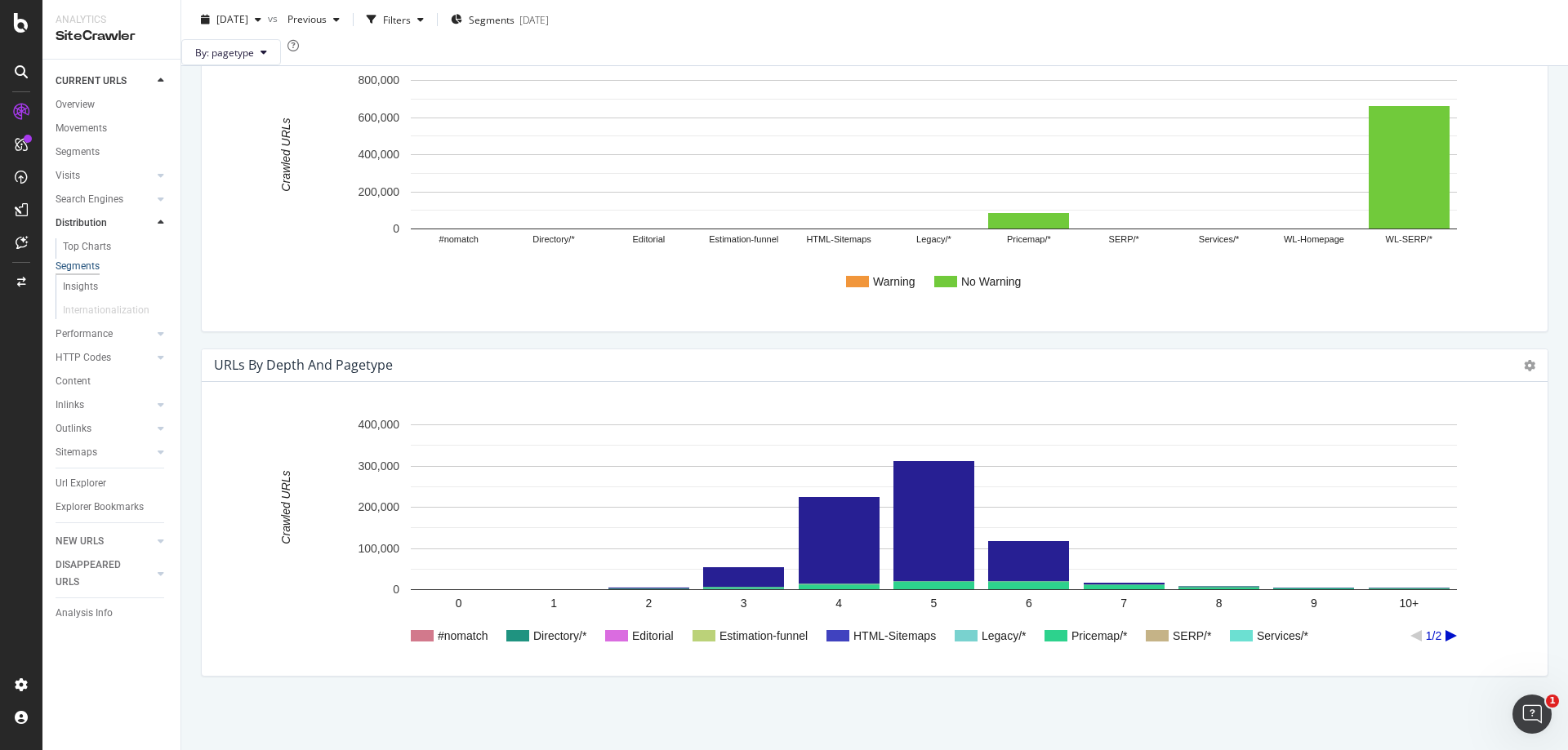
scroll to position [1183, 0]
click at [91, 389] on link "Content" at bounding box center [112, 381] width 113 height 17
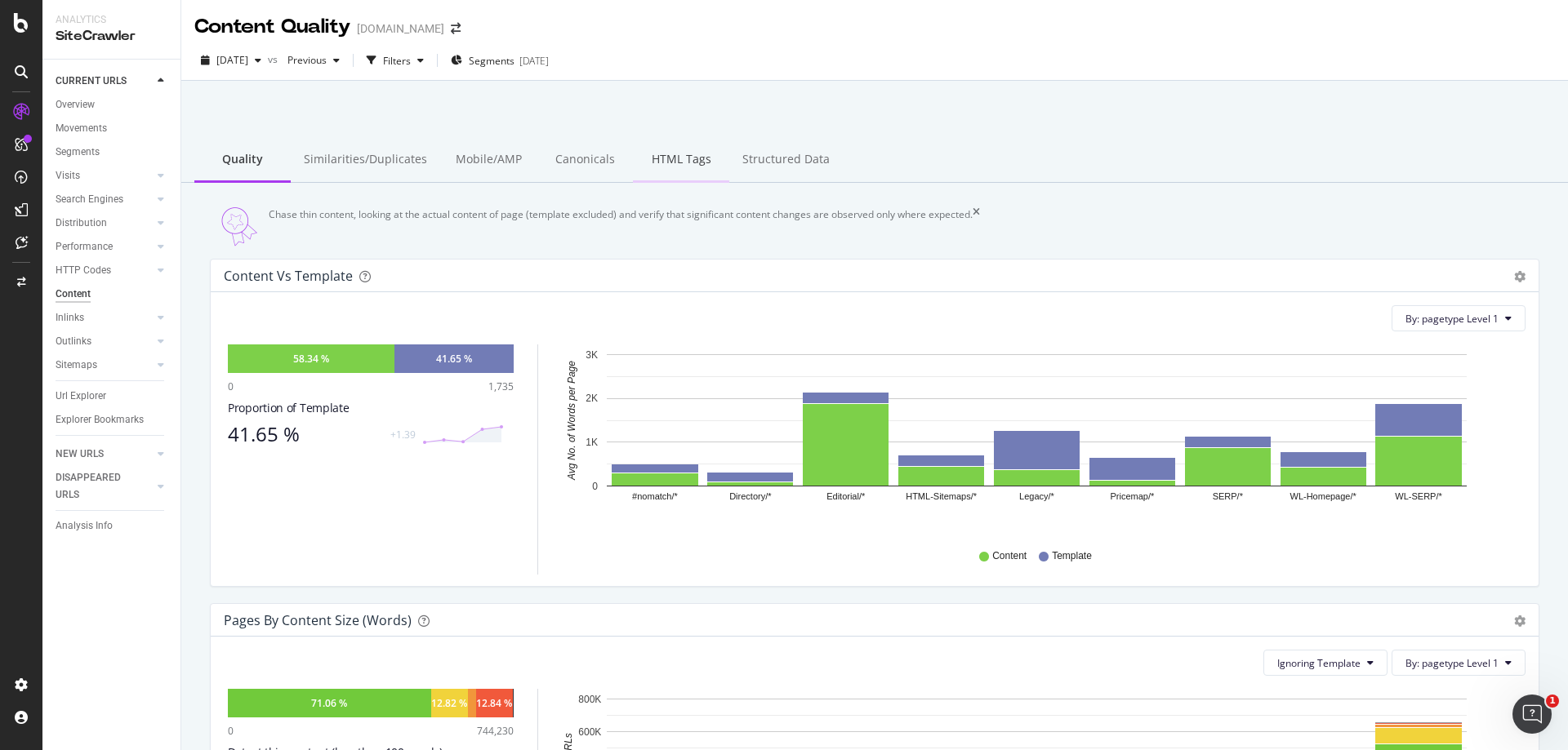
click at [646, 149] on div "HTML Tags" at bounding box center [681, 160] width 96 height 45
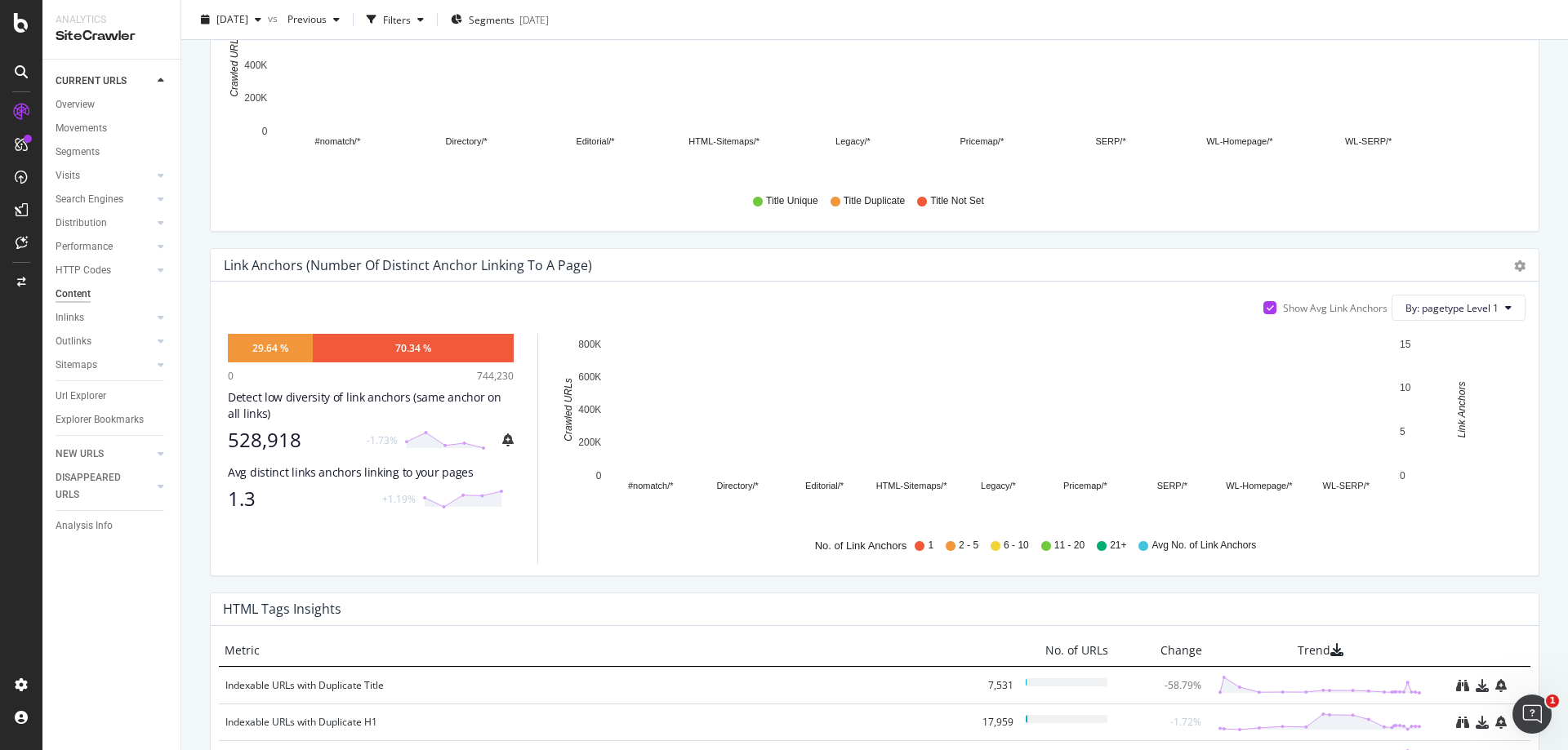
scroll to position [969, 0]
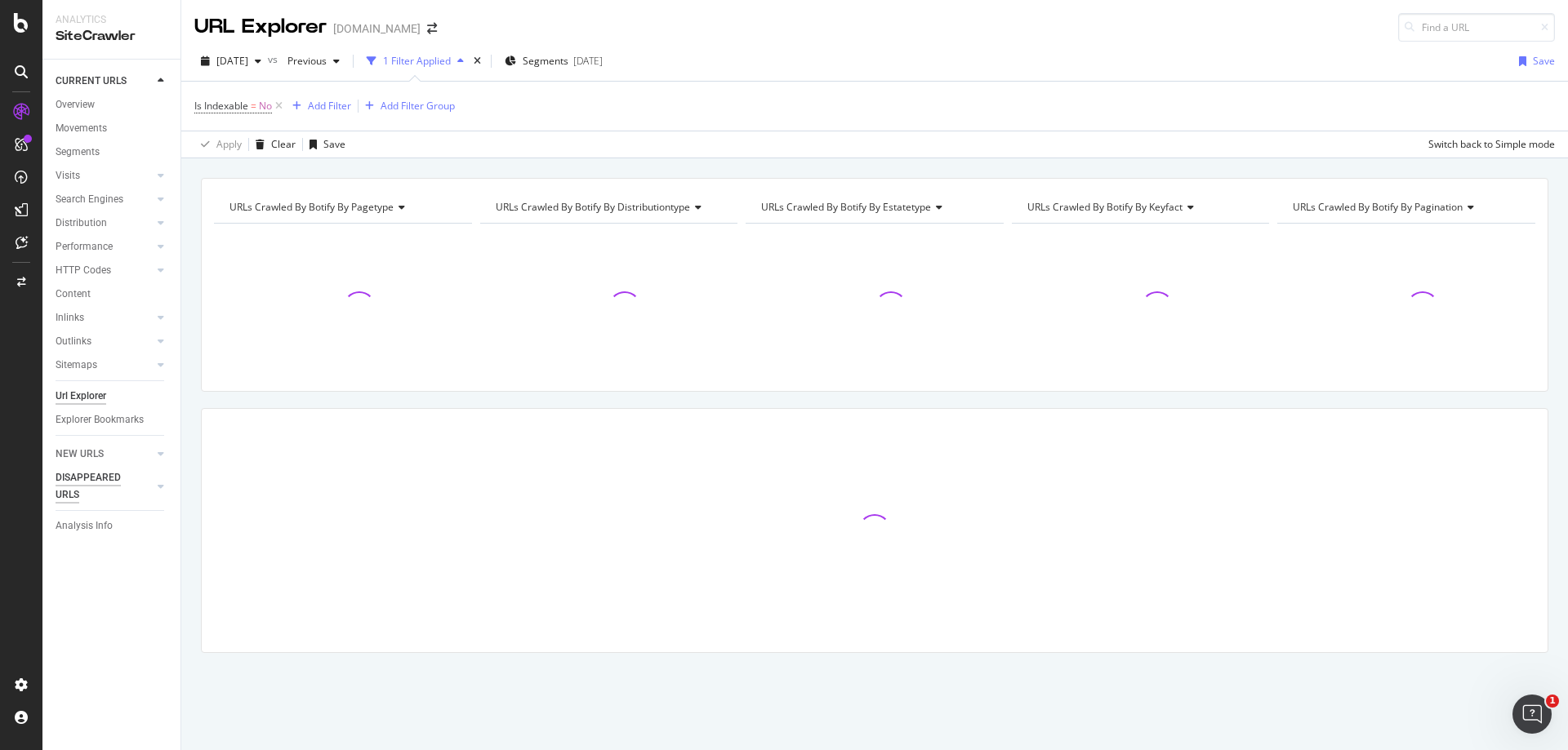
click at [96, 476] on div "DISAPPEARED URLS" at bounding box center [97, 486] width 82 height 34
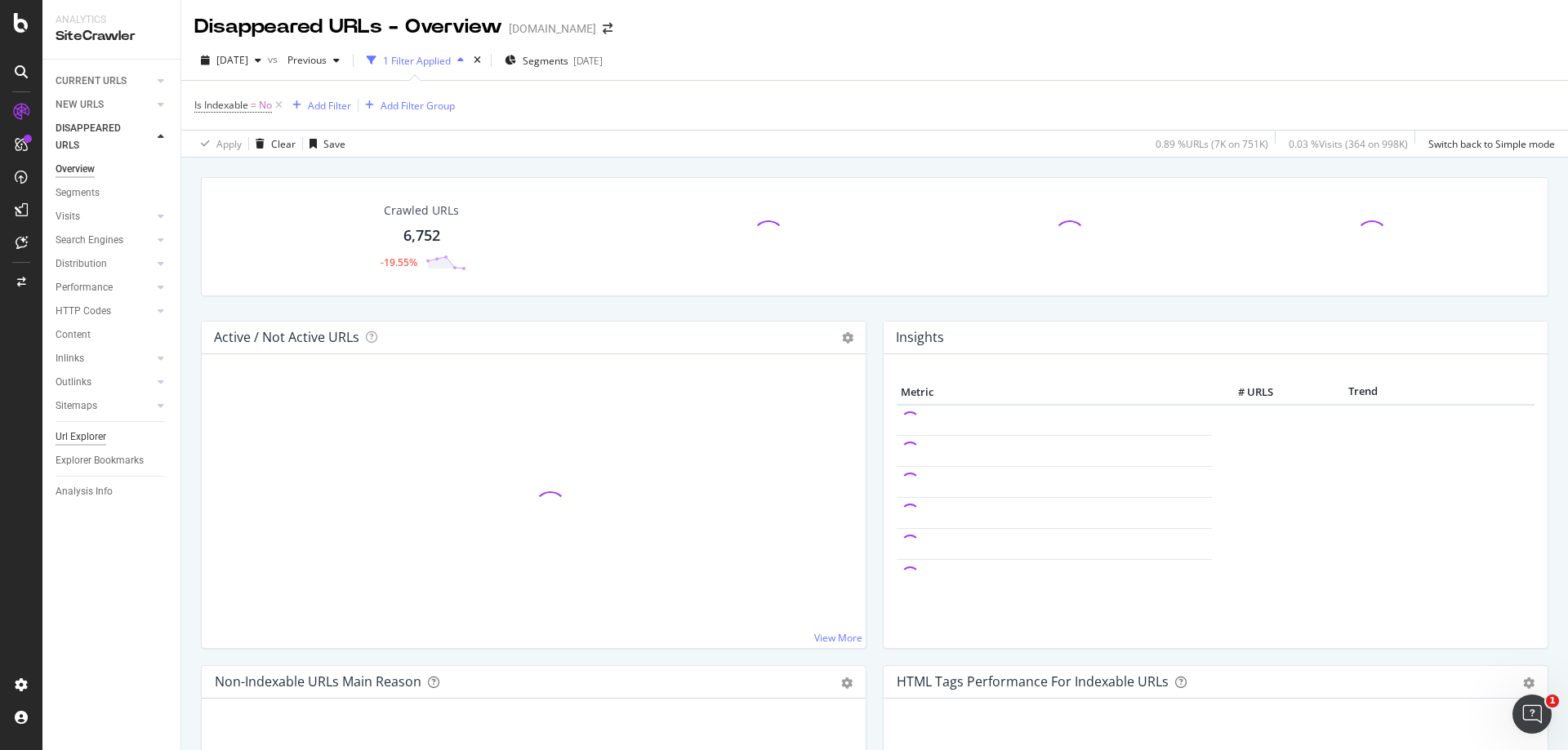
click at [100, 438] on div "Url Explorer" at bounding box center [81, 437] width 51 height 17
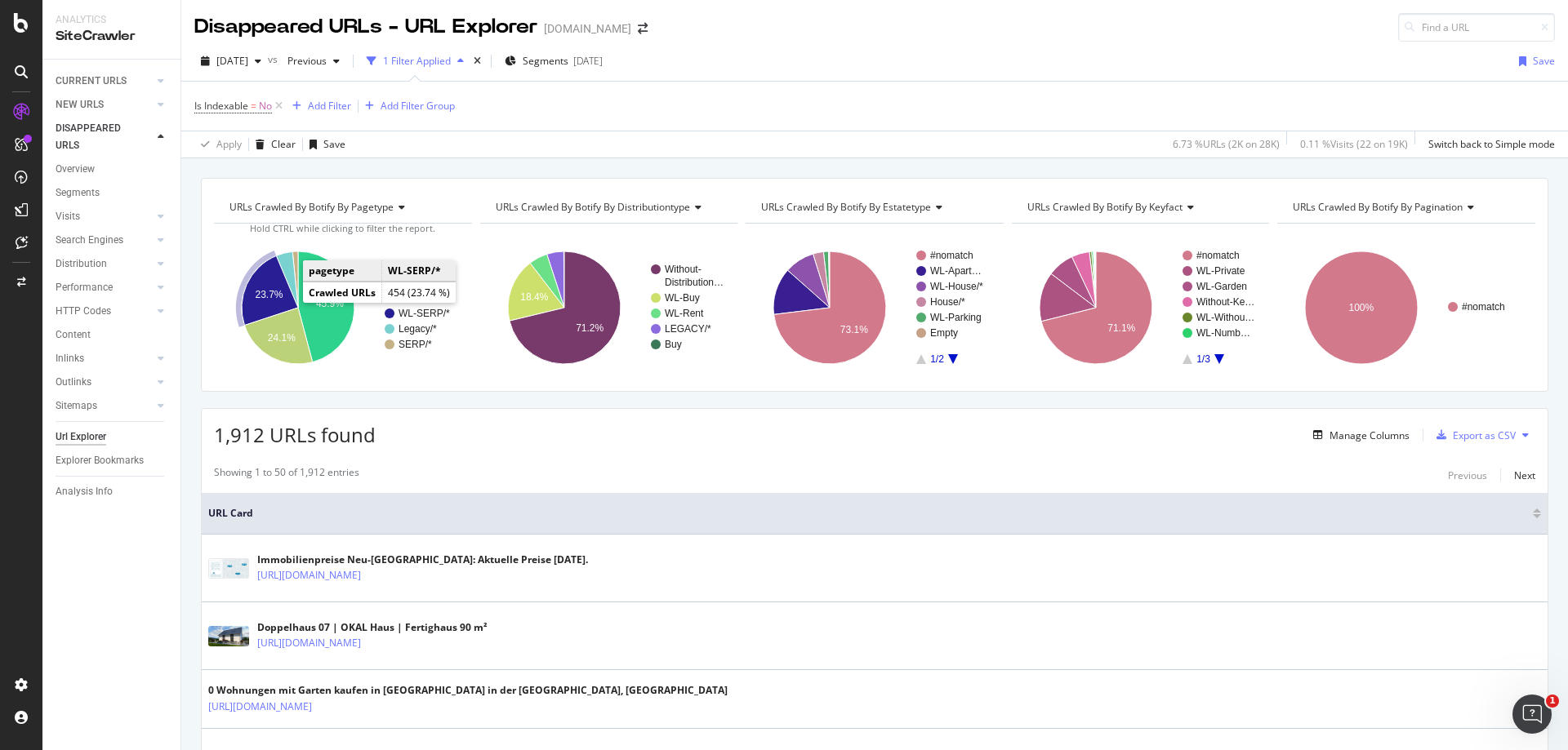
click at [265, 301] on icon "A chart." at bounding box center [270, 290] width 56 height 69
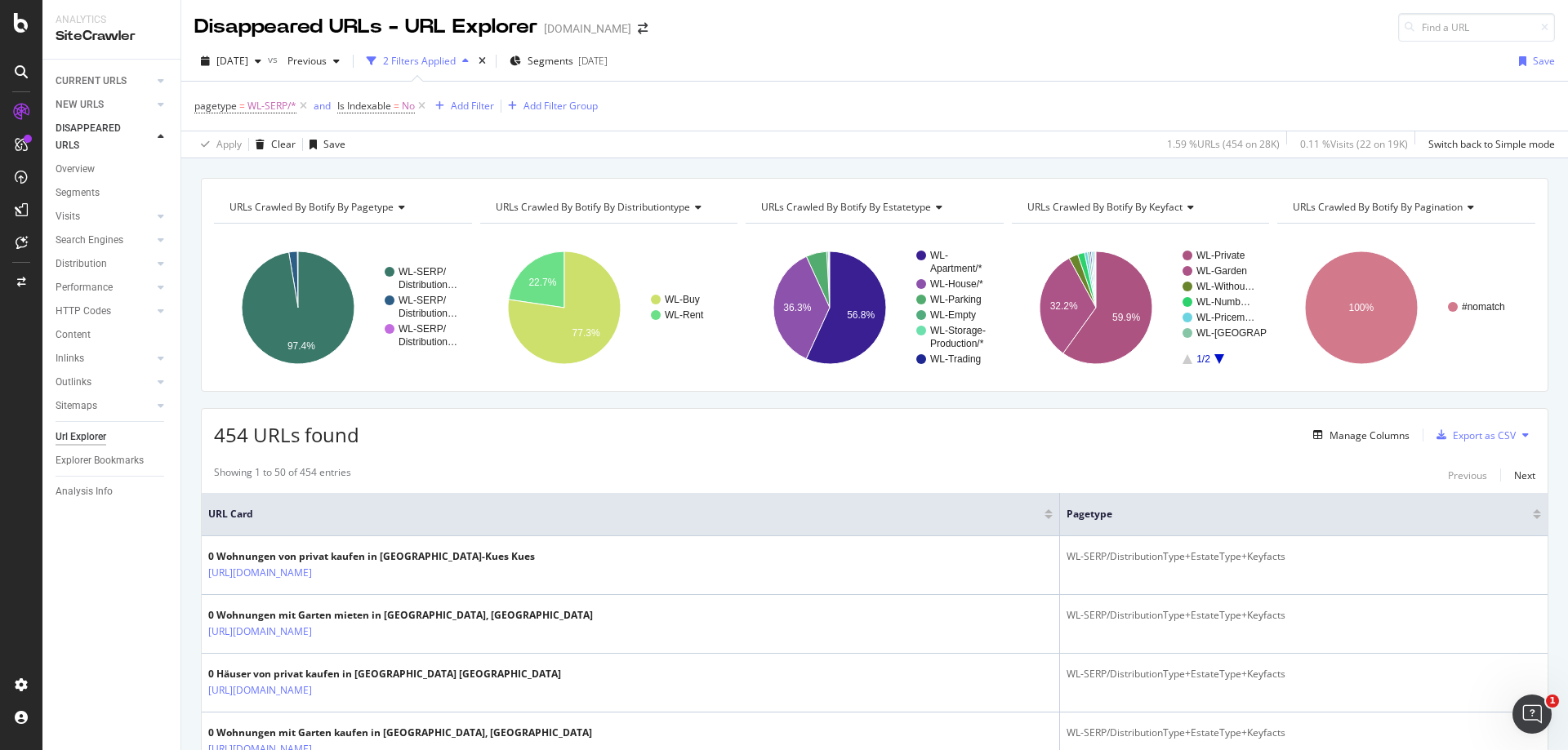
click at [1440, 209] on span "URLs Crawled By Botify By pagination" at bounding box center [1378, 207] width 170 height 14
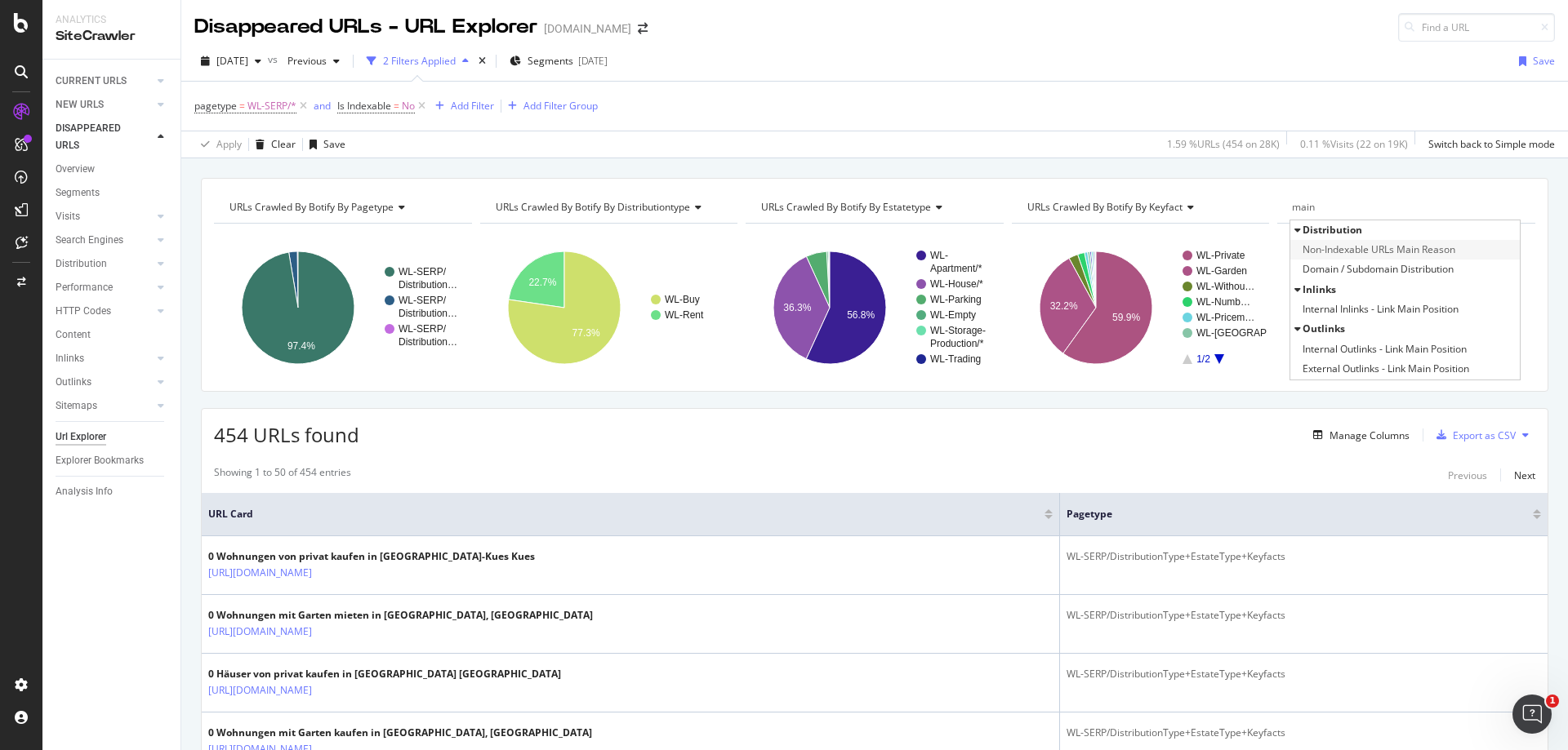
type input "main"
click at [1444, 246] on span "Non-Indexable URLs Main Reason" at bounding box center [1378, 250] width 153 height 16
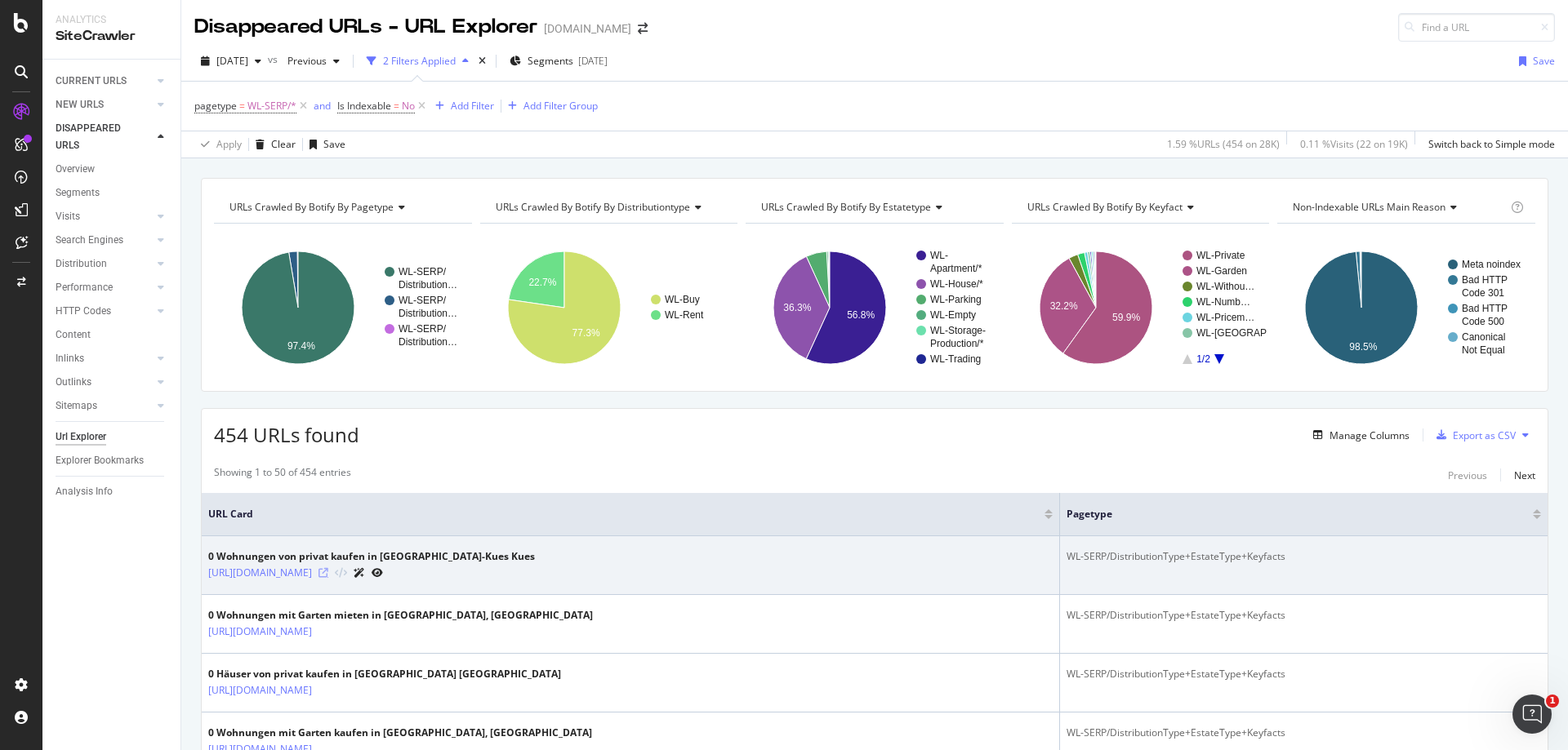
click at [328, 572] on icon at bounding box center [323, 573] width 10 height 10
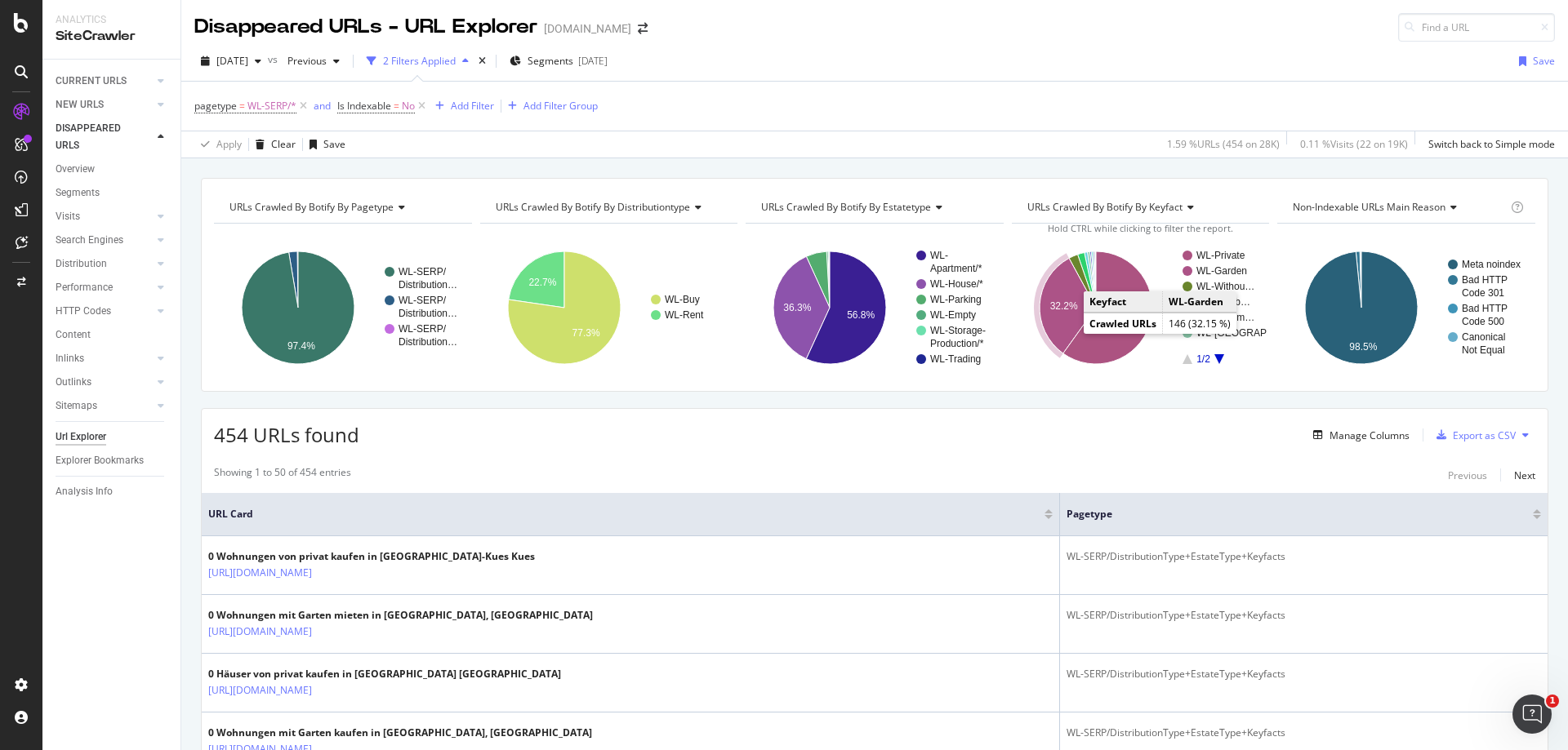
click at [1052, 323] on icon "A chart." at bounding box center [1067, 306] width 56 height 96
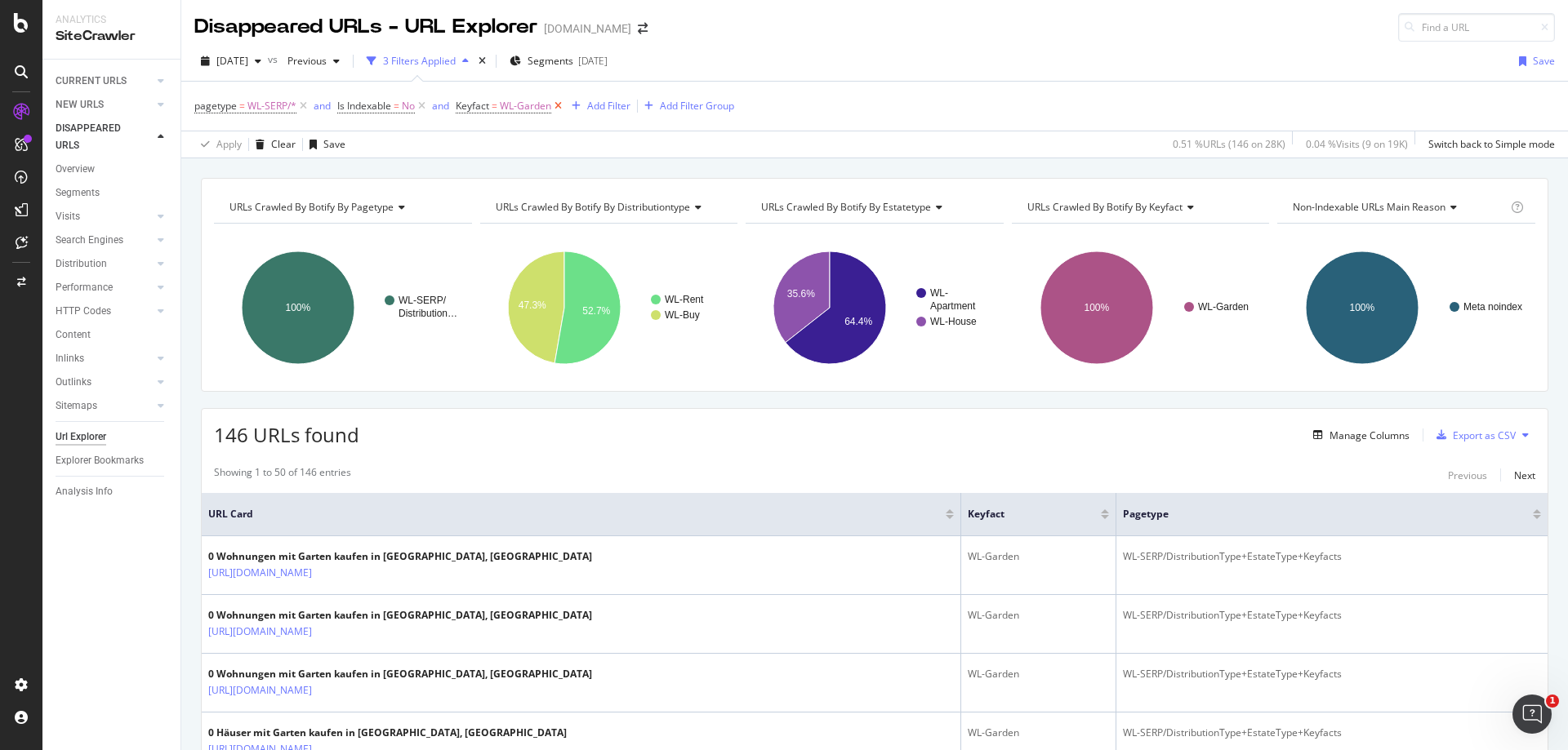
click at [559, 105] on icon at bounding box center [558, 106] width 14 height 16
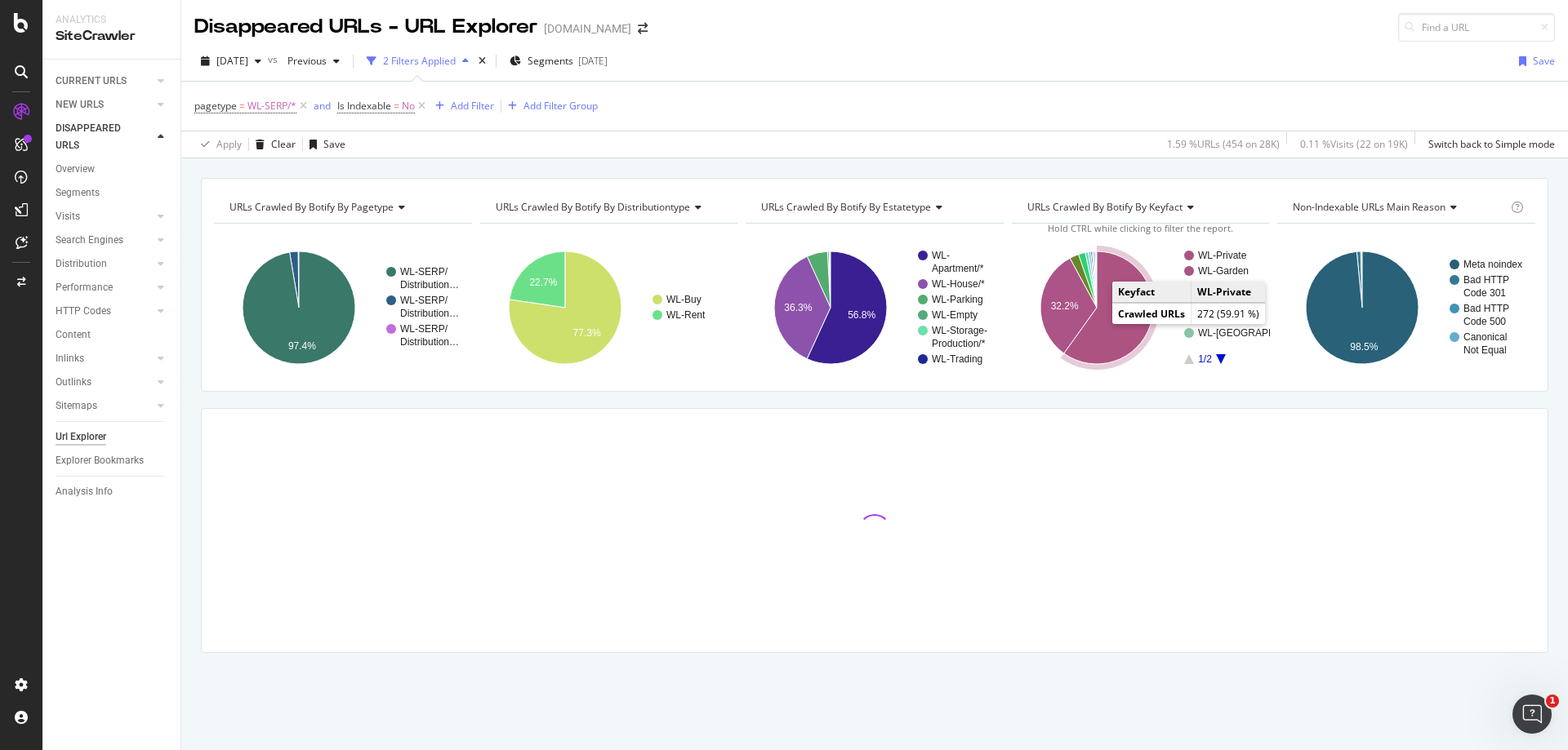
click at [1107, 334] on icon "A chart." at bounding box center [1108, 307] width 89 height 113
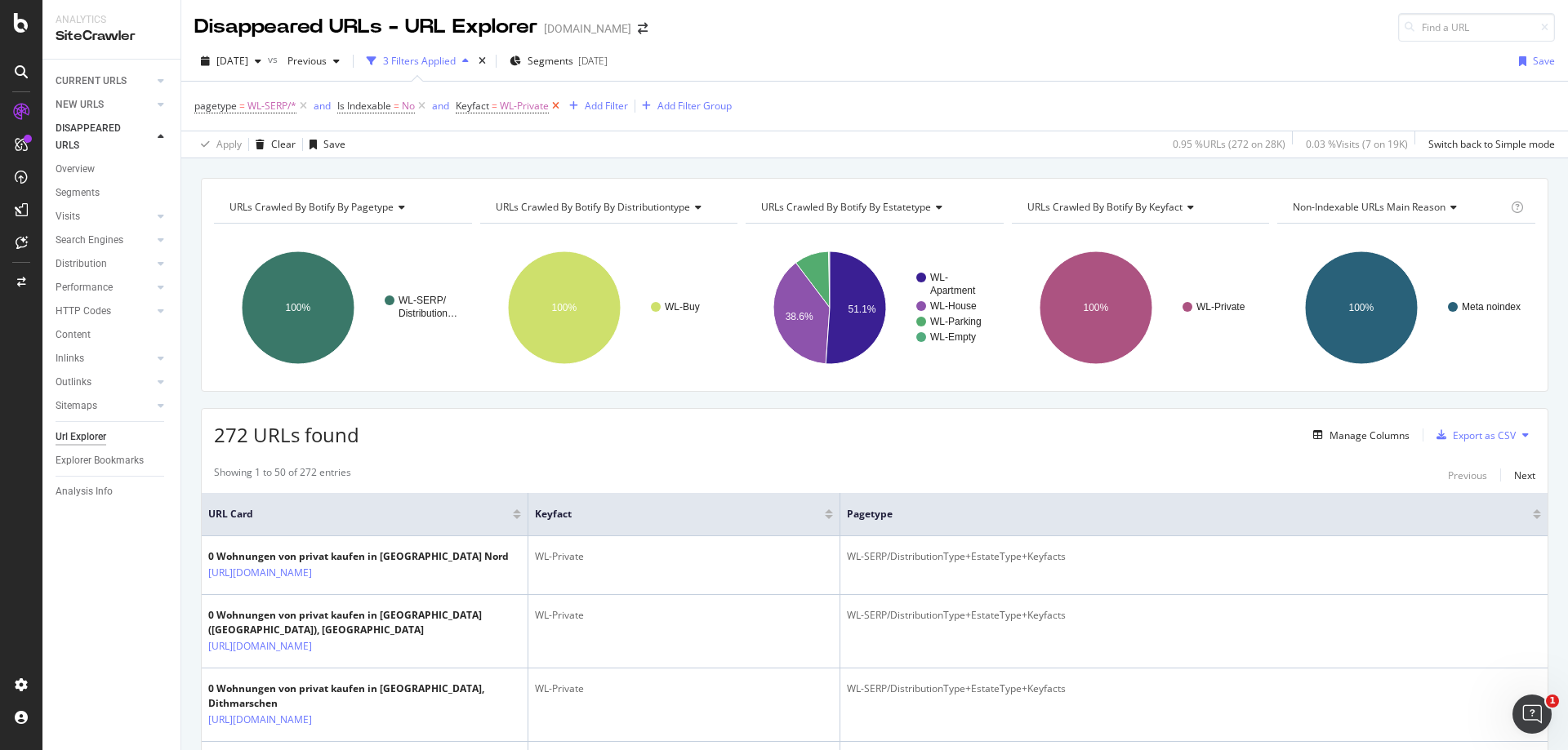
click at [558, 109] on icon at bounding box center [556, 106] width 14 height 16
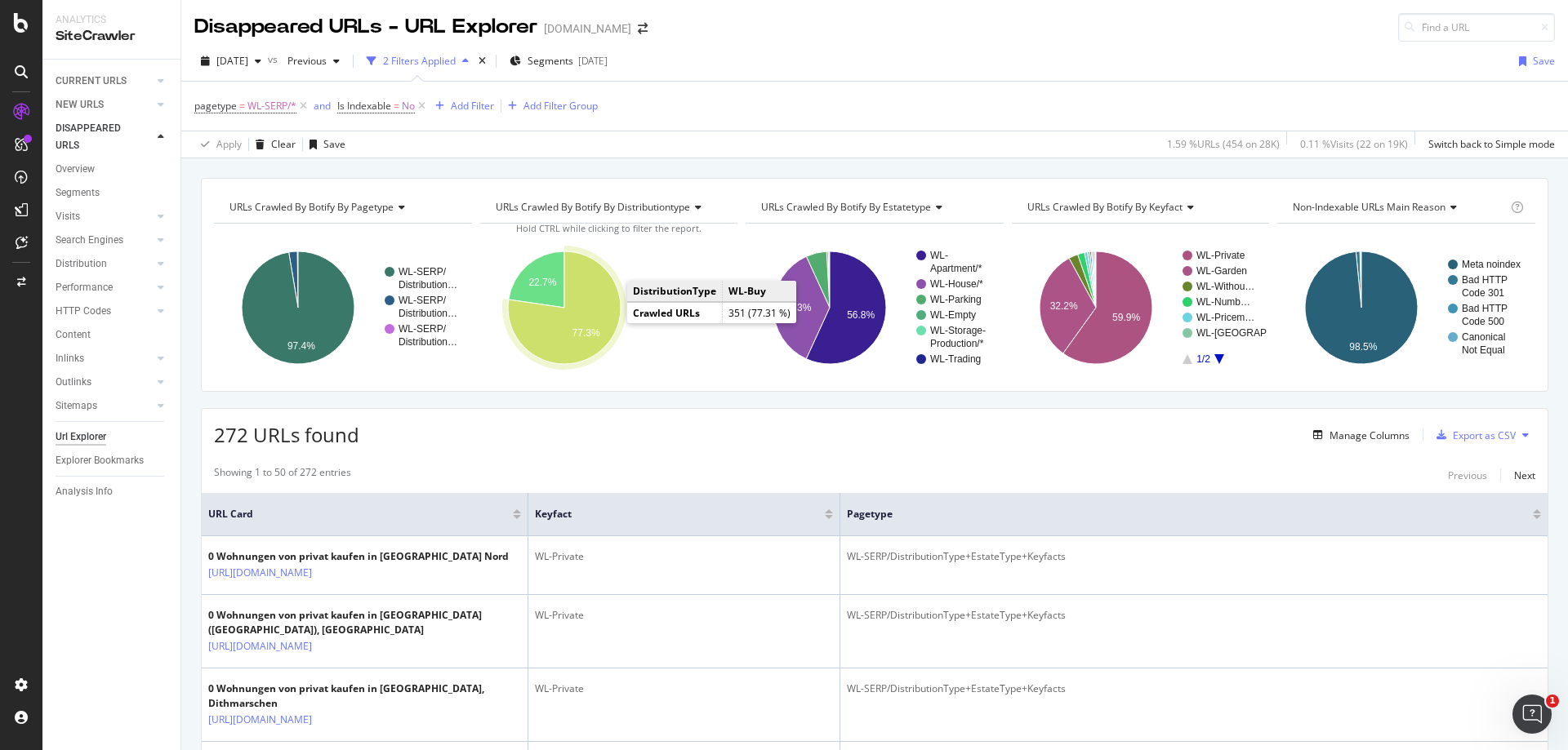
click at [598, 315] on icon "A chart." at bounding box center [564, 307] width 113 height 113
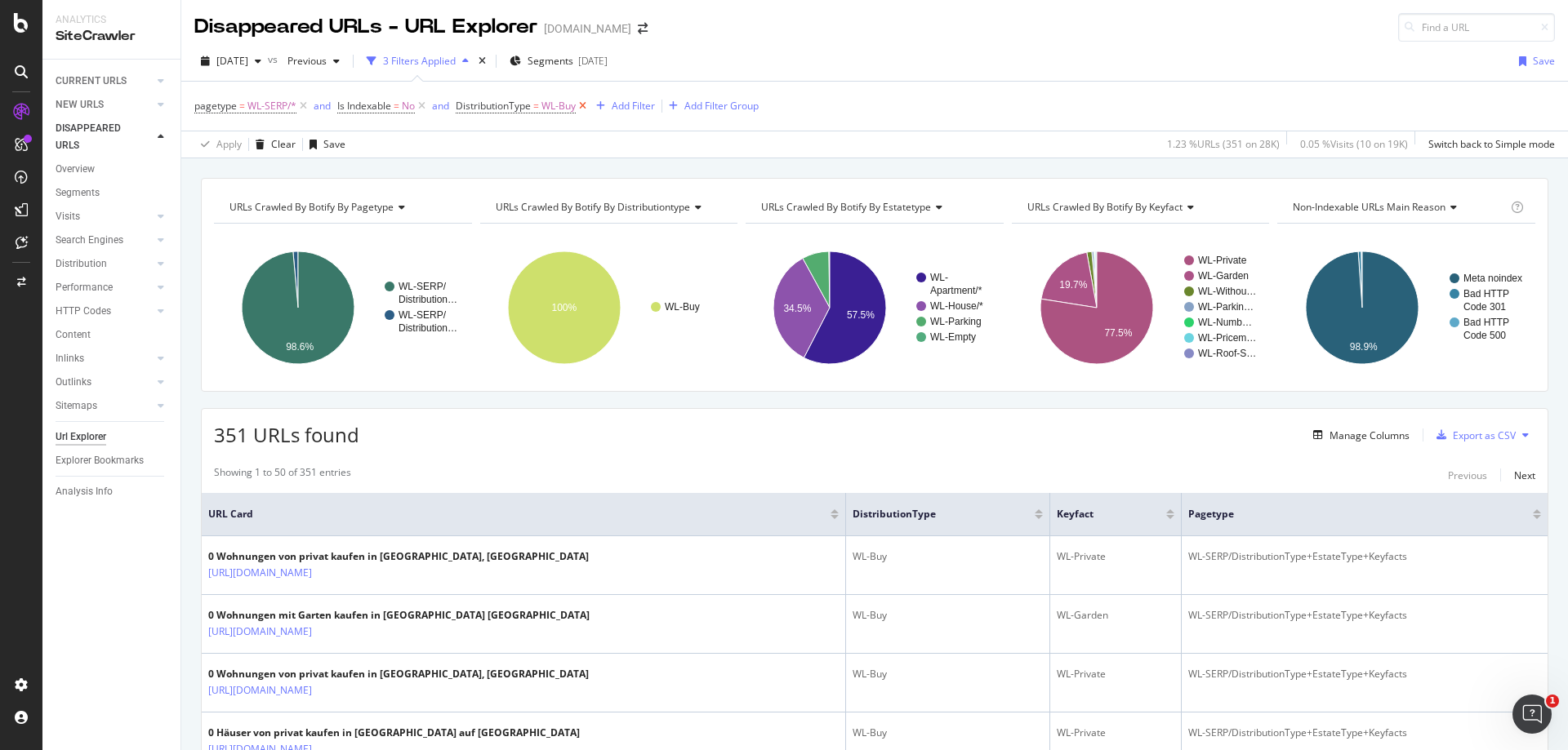
click at [585, 107] on icon at bounding box center [583, 106] width 14 height 16
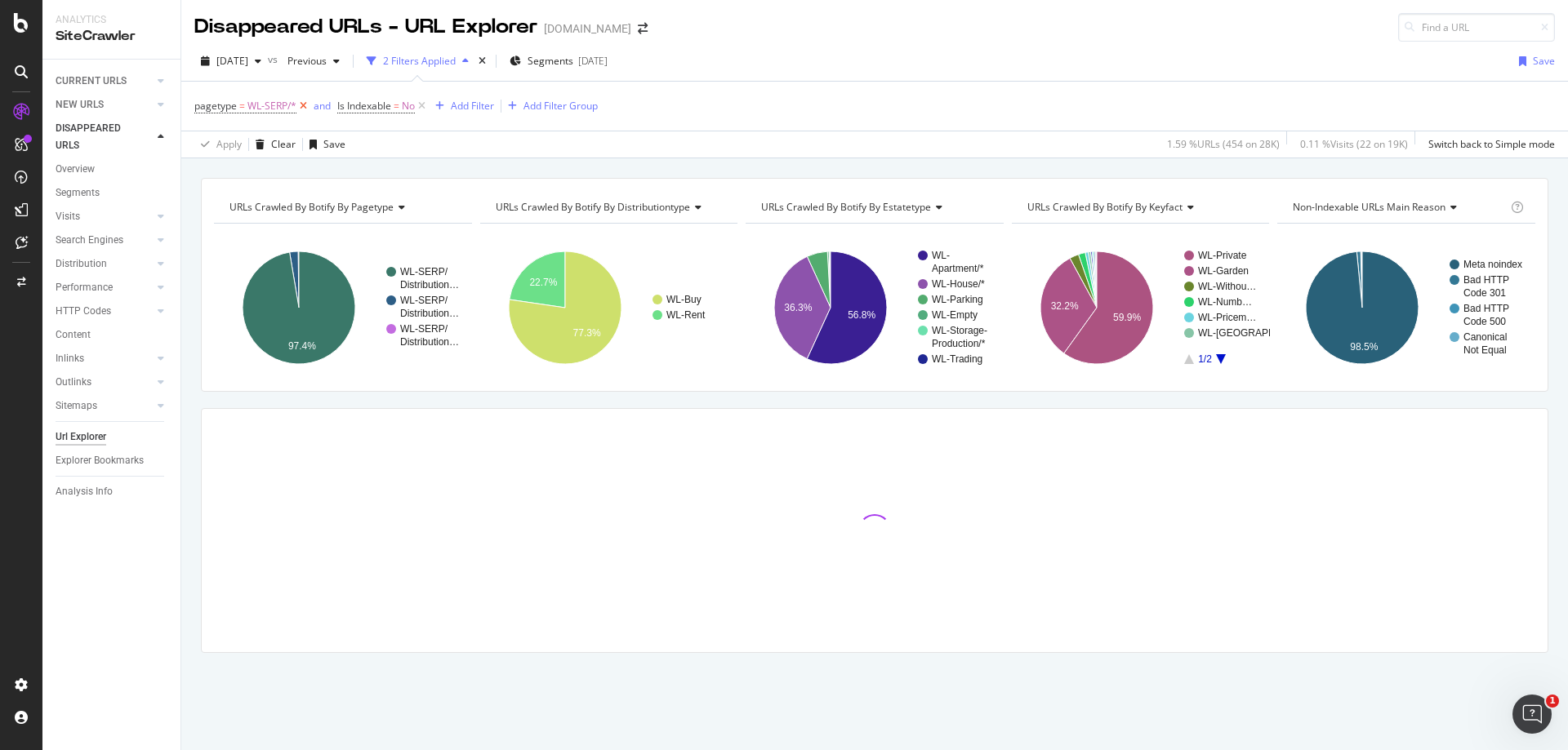
click at [303, 102] on icon at bounding box center [303, 106] width 14 height 16
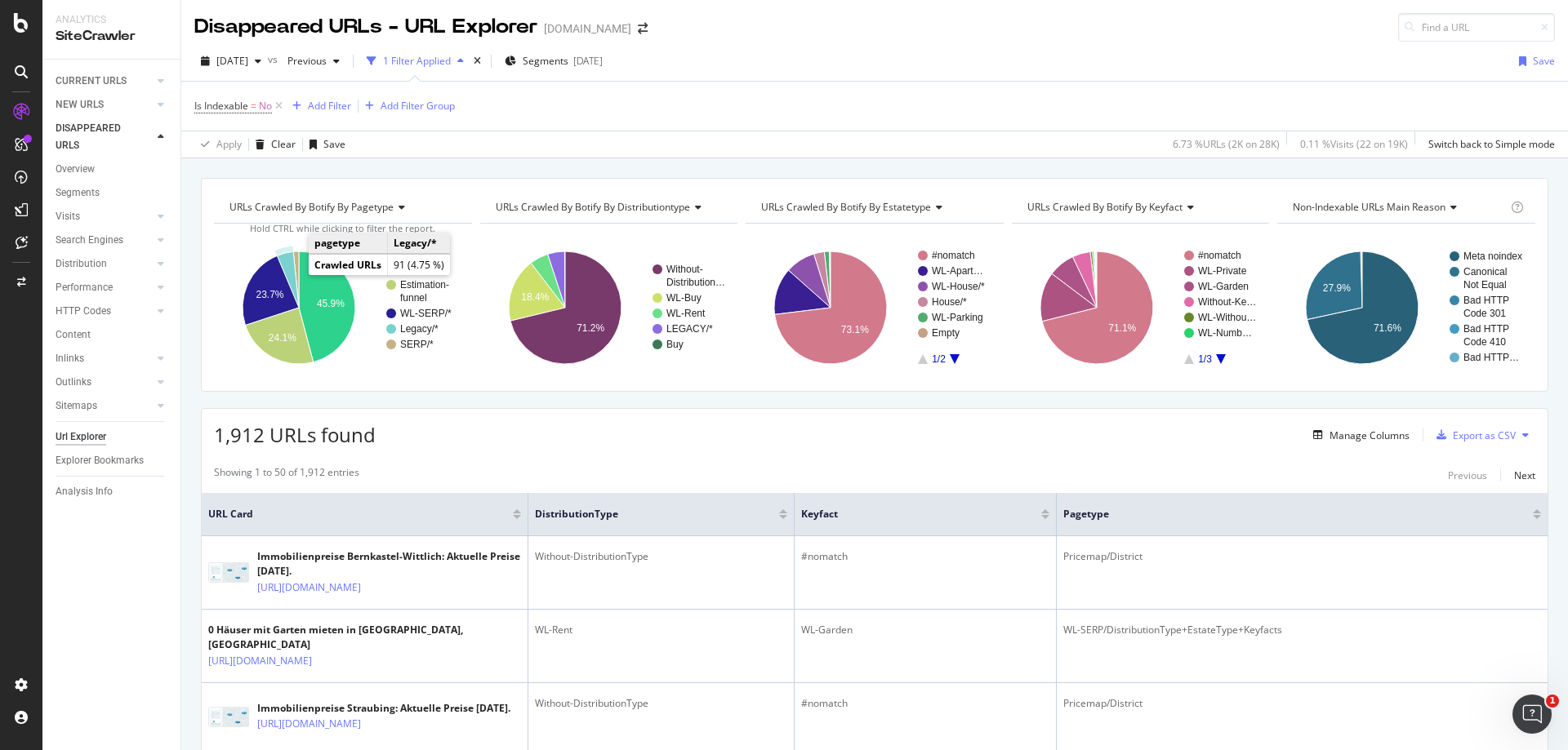
click at [289, 271] on icon "A chart." at bounding box center [288, 279] width 22 height 56
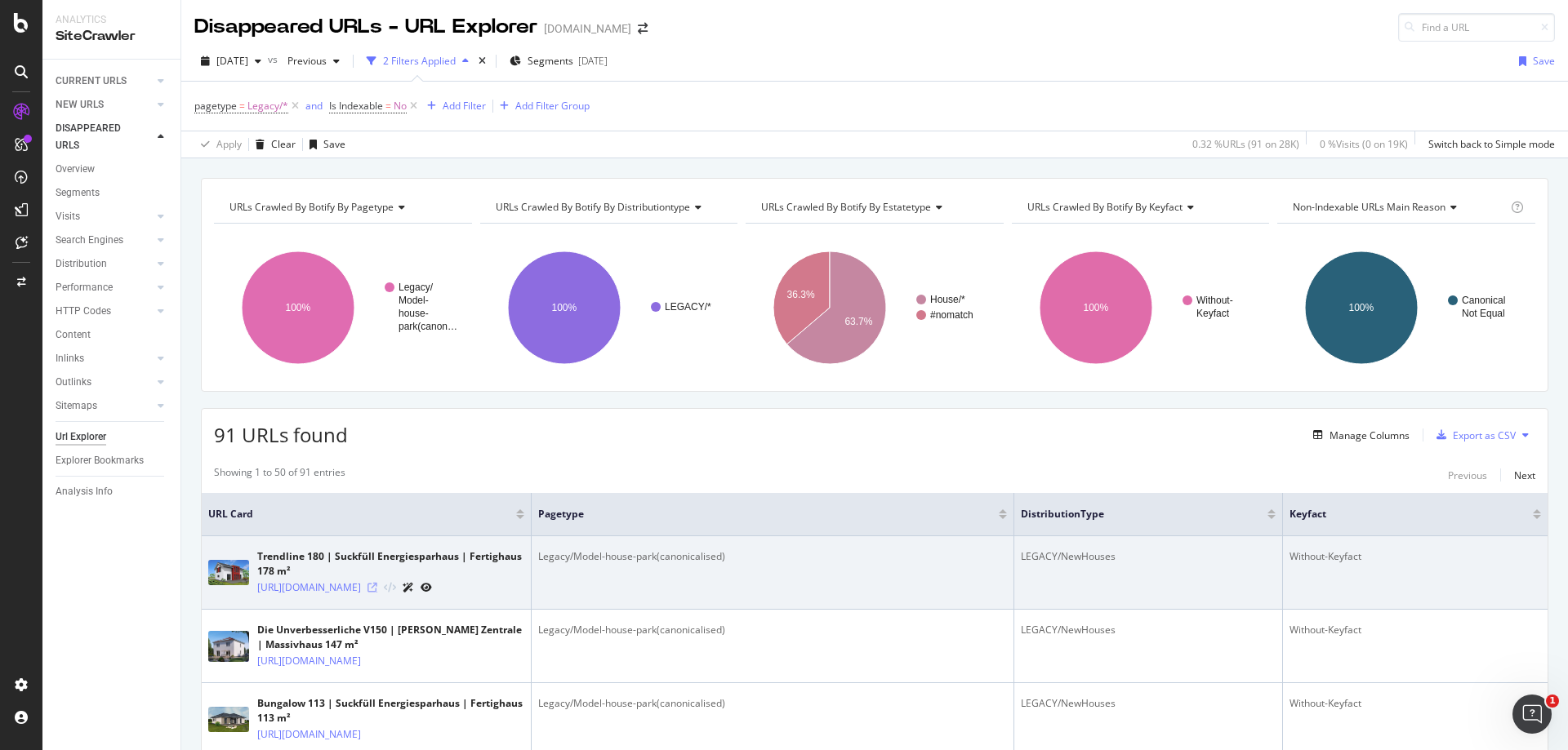
click at [377, 591] on icon at bounding box center [372, 588] width 10 height 10
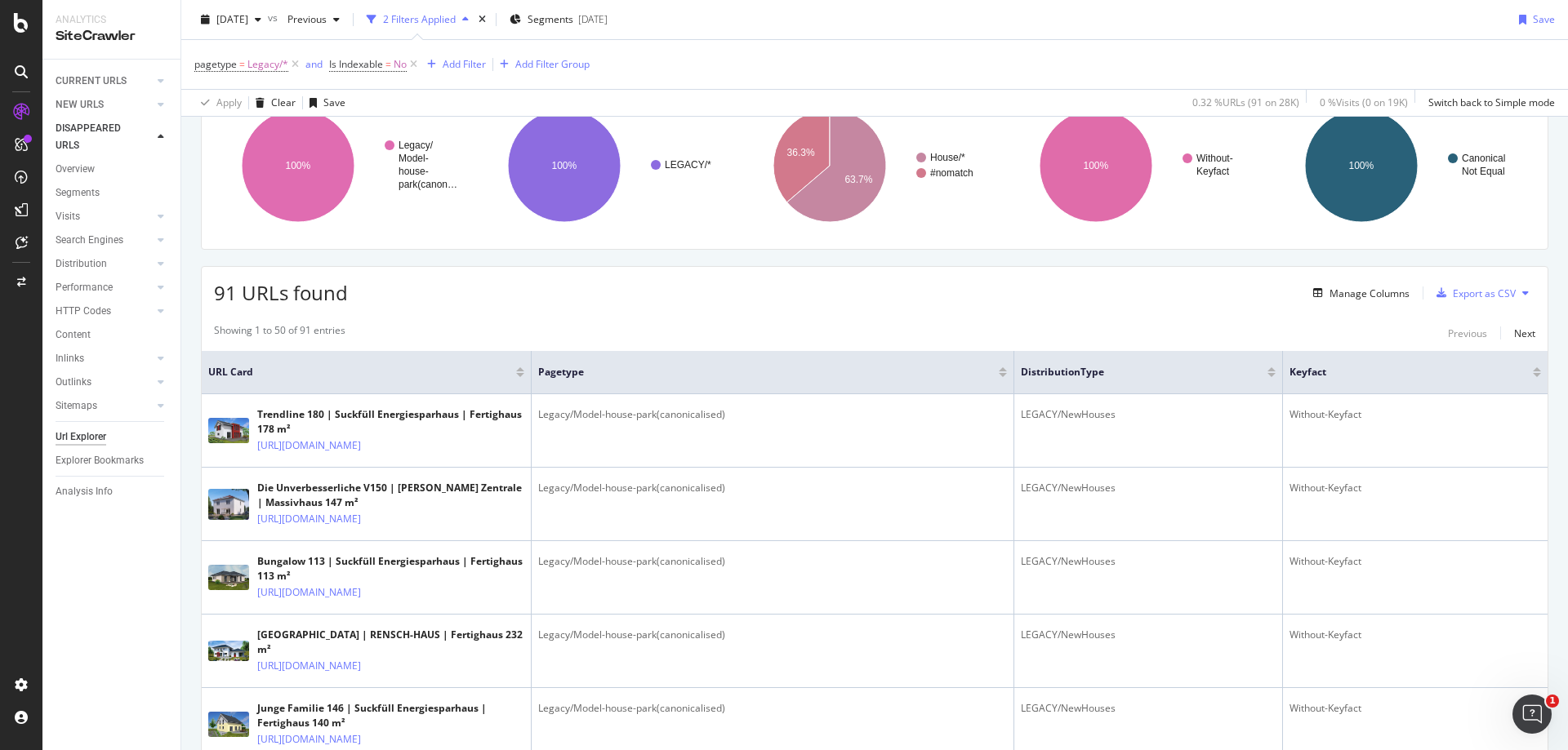
scroll to position [163, 0]
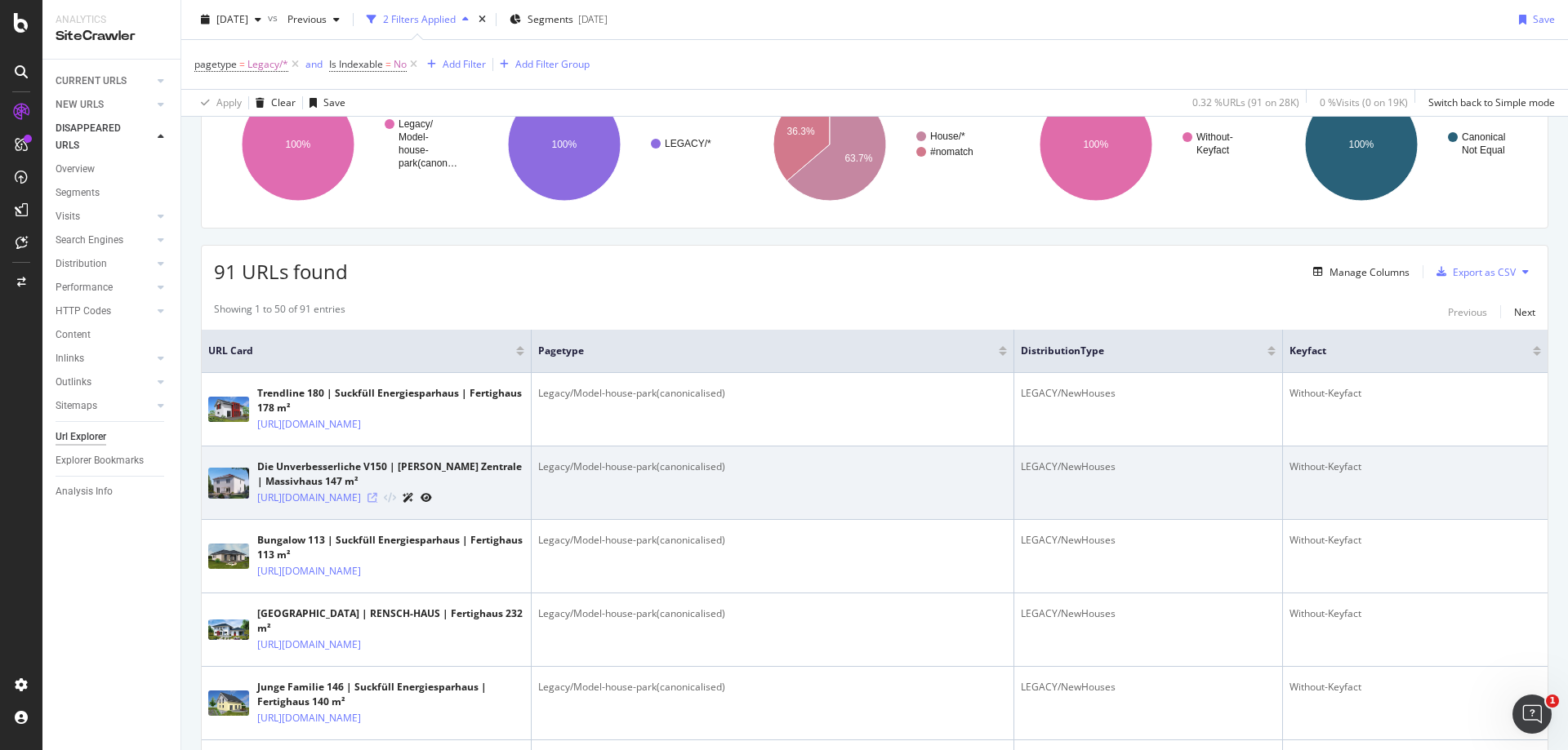
click at [377, 503] on icon at bounding box center [372, 498] width 10 height 10
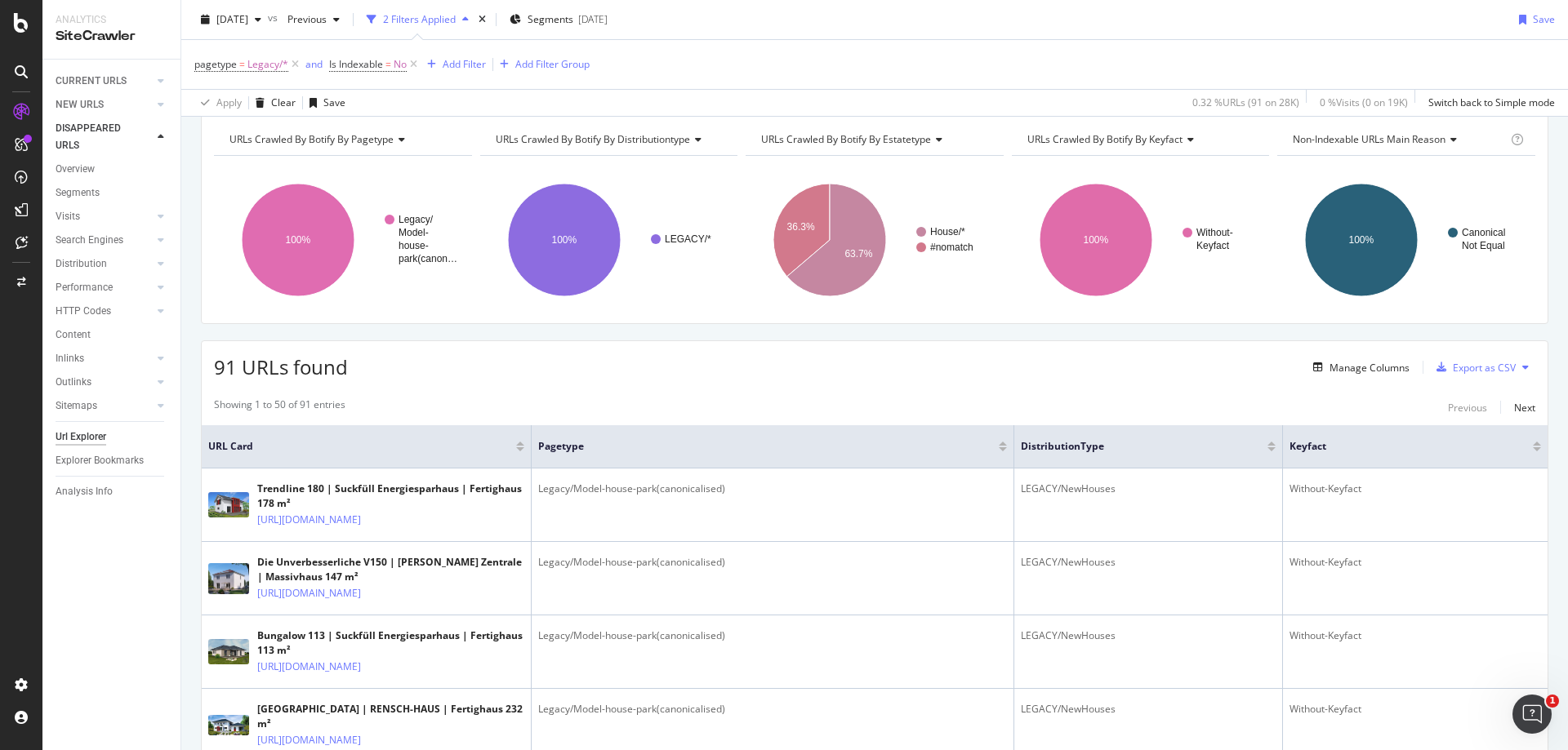
scroll to position [0, 0]
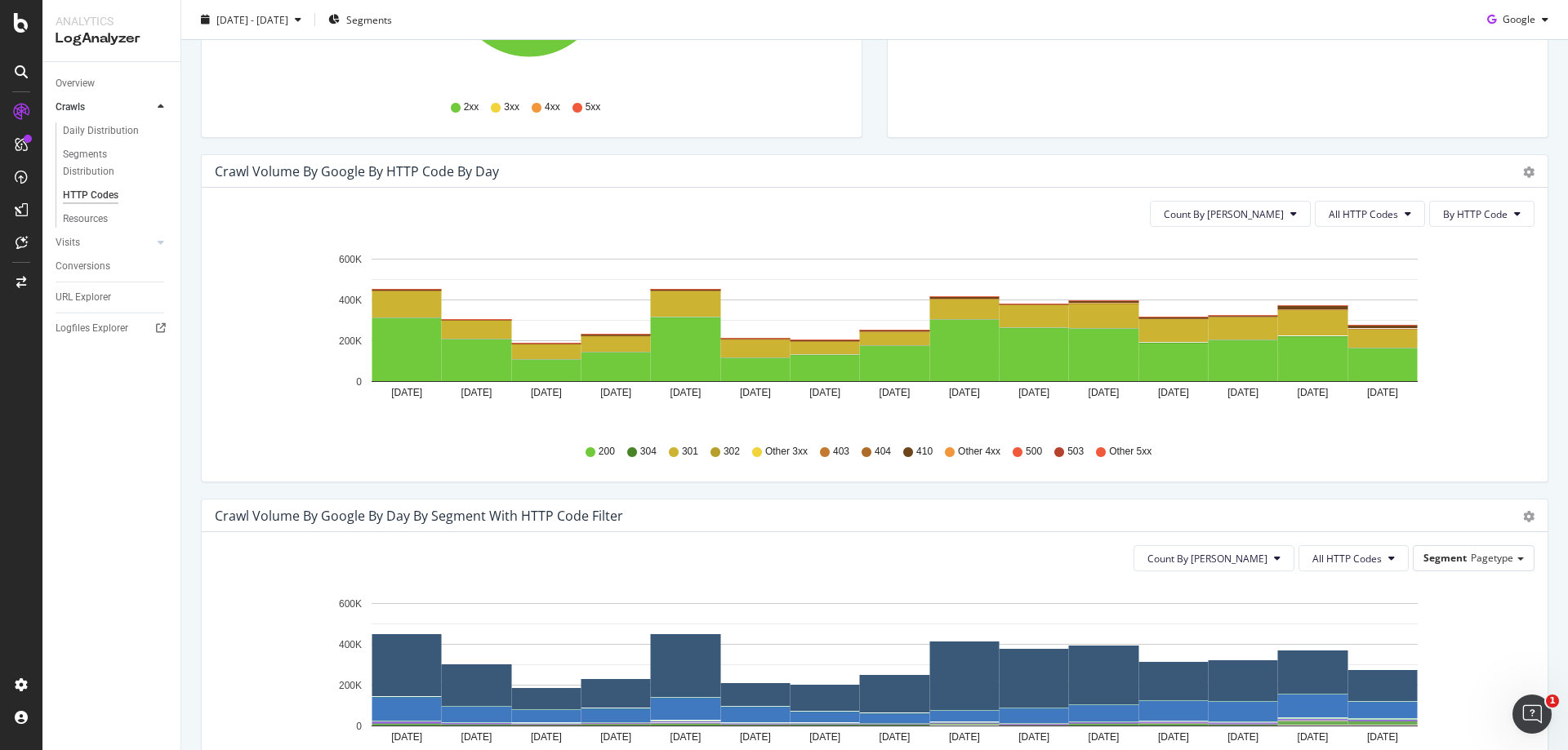
scroll to position [408, 0]
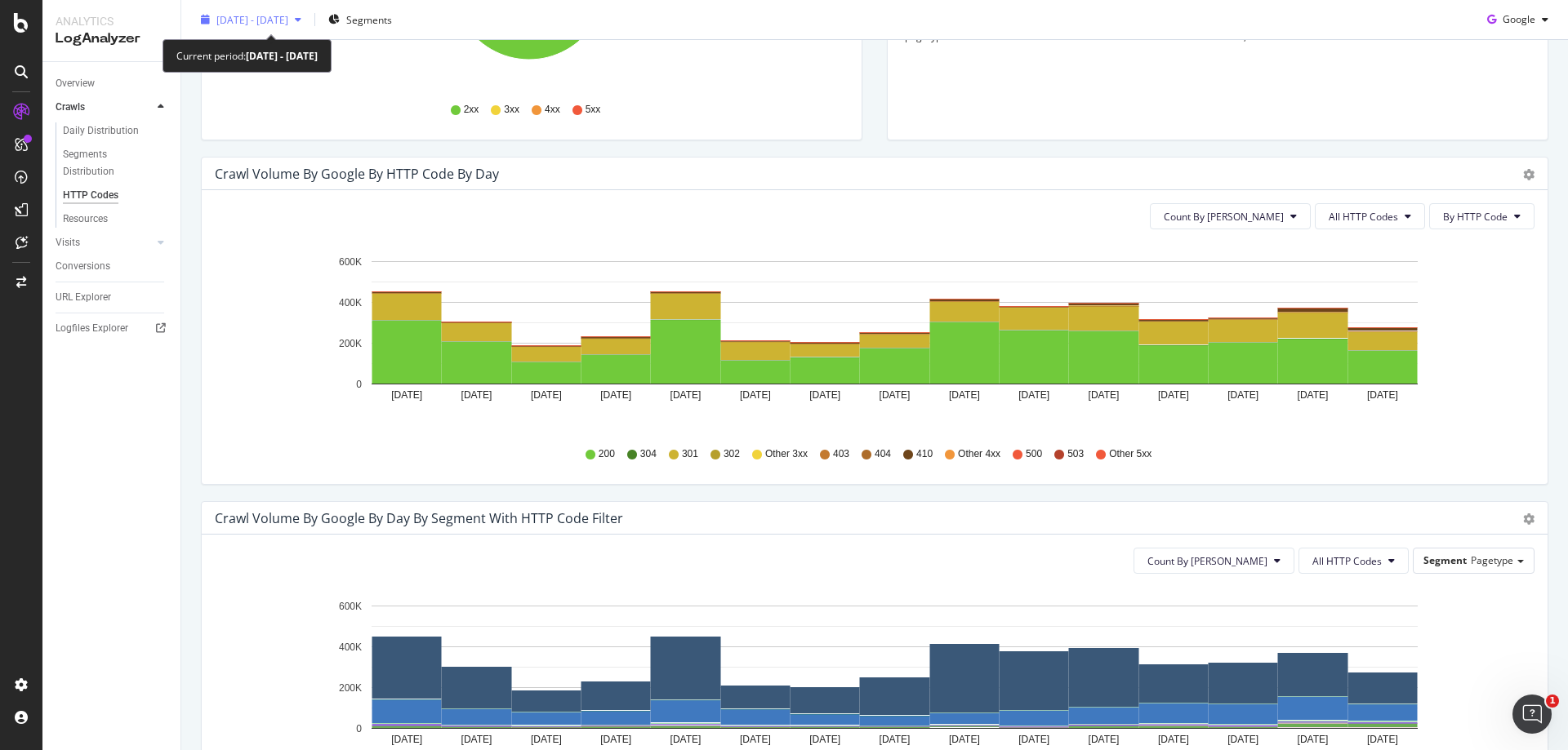
click at [288, 24] on span "2025 Sep. 5th - Sep. 19th" at bounding box center [252, 19] width 72 height 14
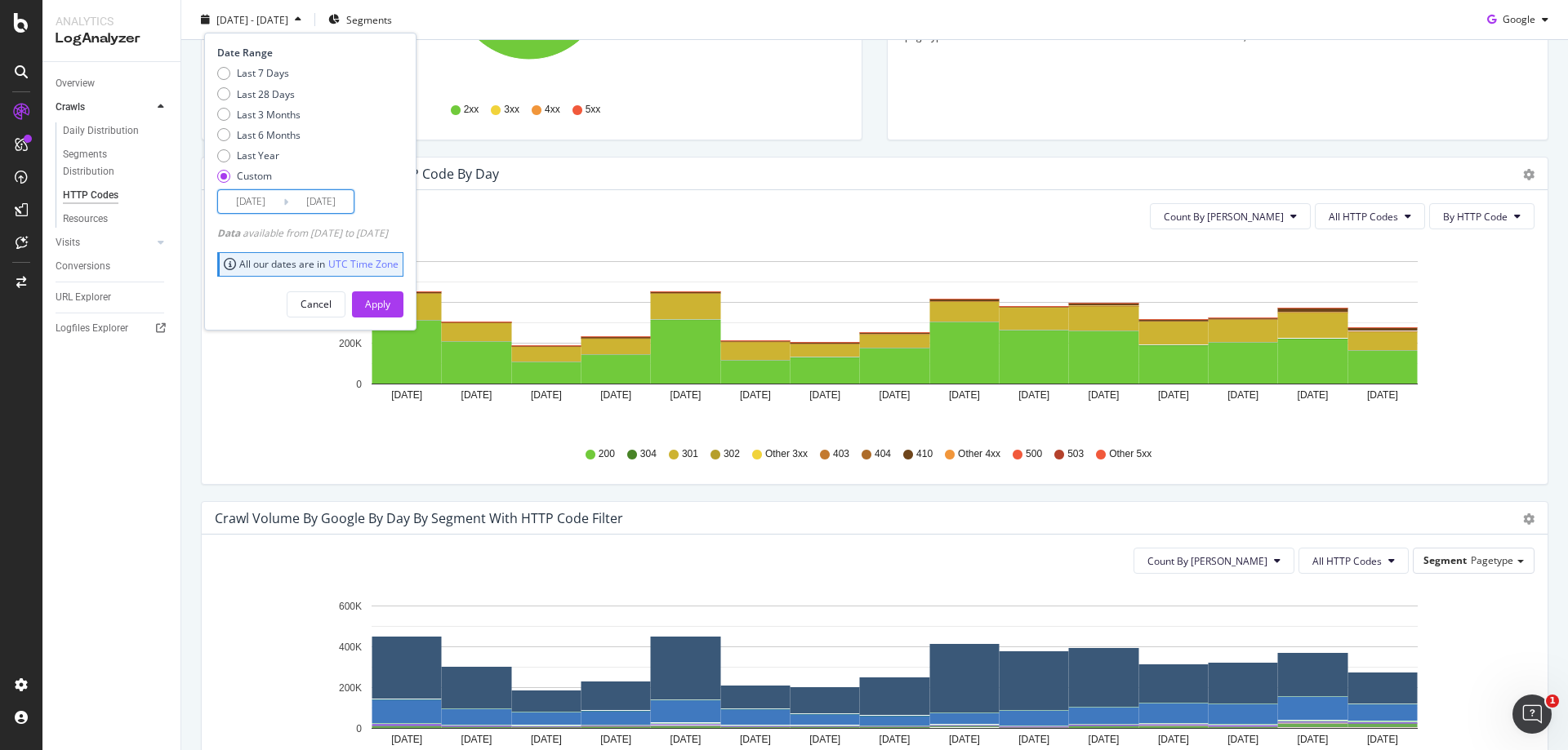
click at [323, 208] on input "2025/09/19" at bounding box center [320, 201] width 65 height 23
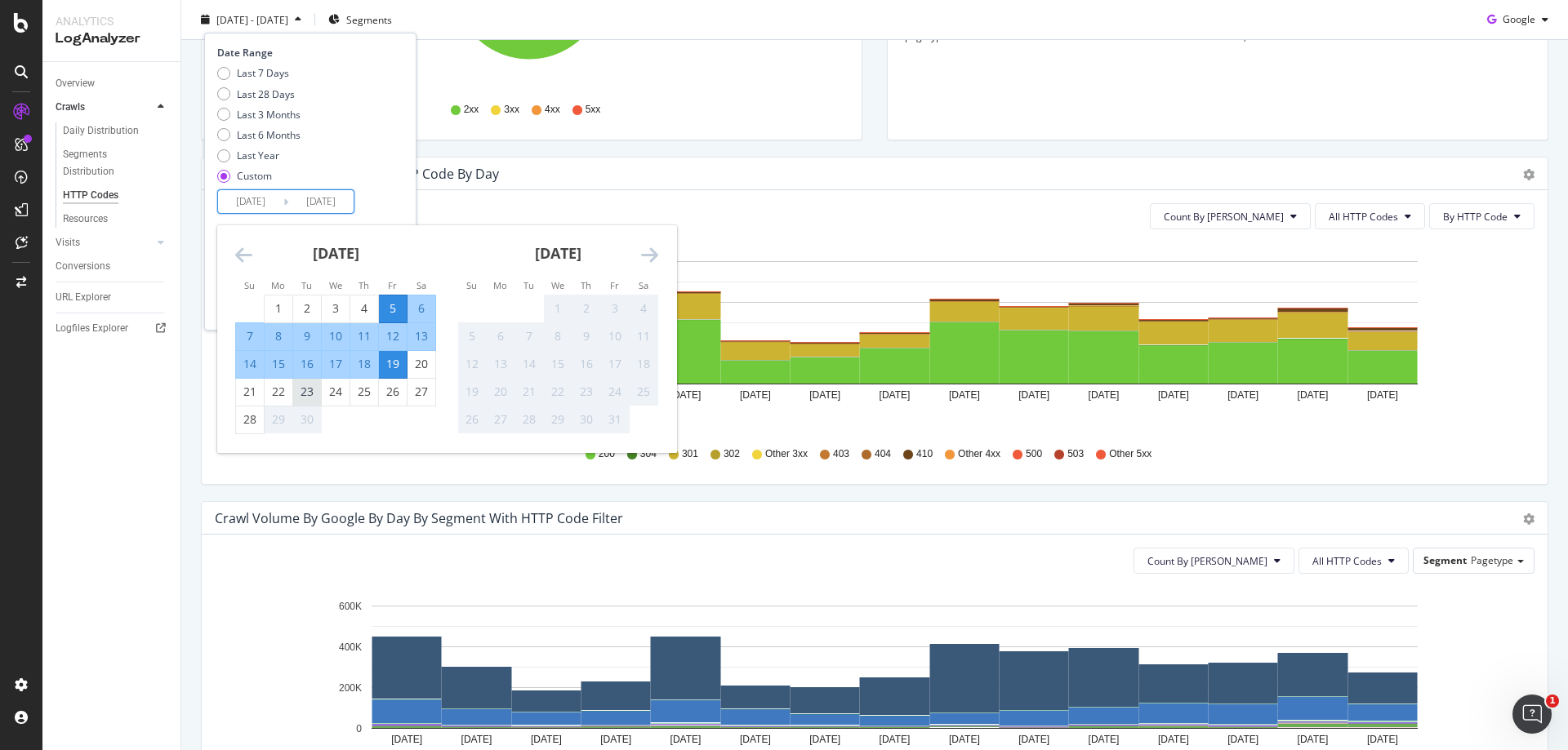
click at [301, 392] on div "23" at bounding box center [307, 392] width 28 height 16
type input "2025/09/23"
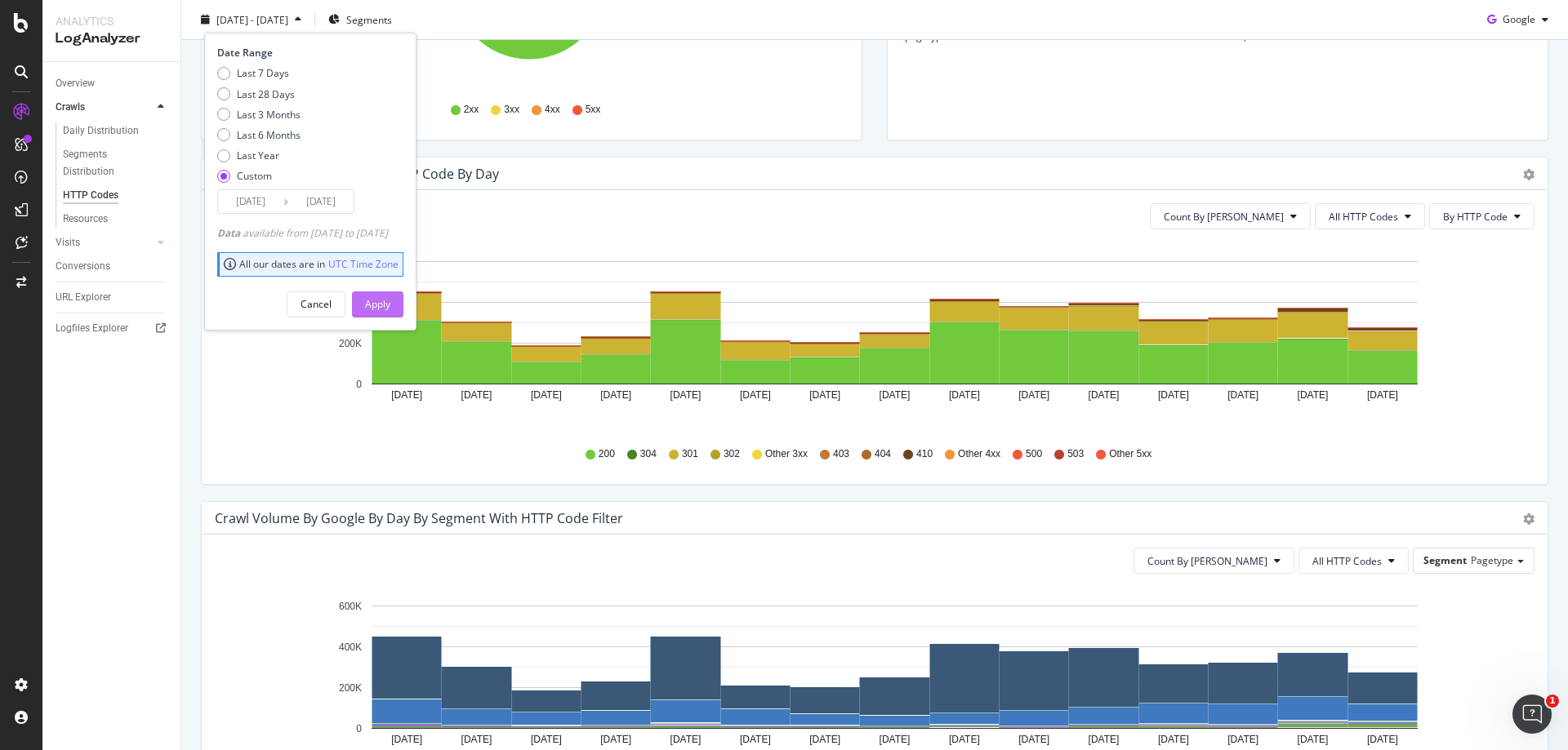
click at [390, 296] on div "Apply" at bounding box center [377, 303] width 25 height 24
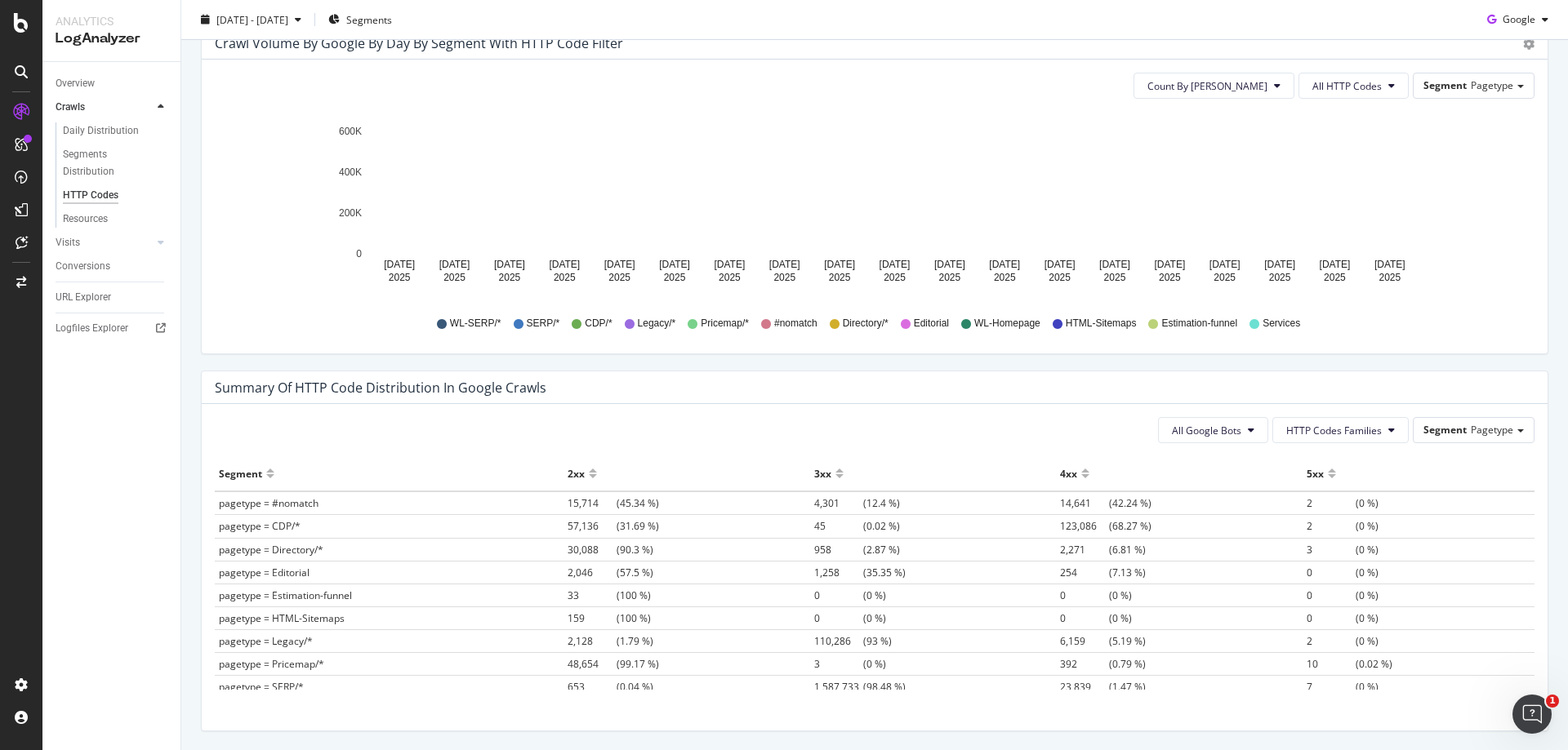
scroll to position [938, 0]
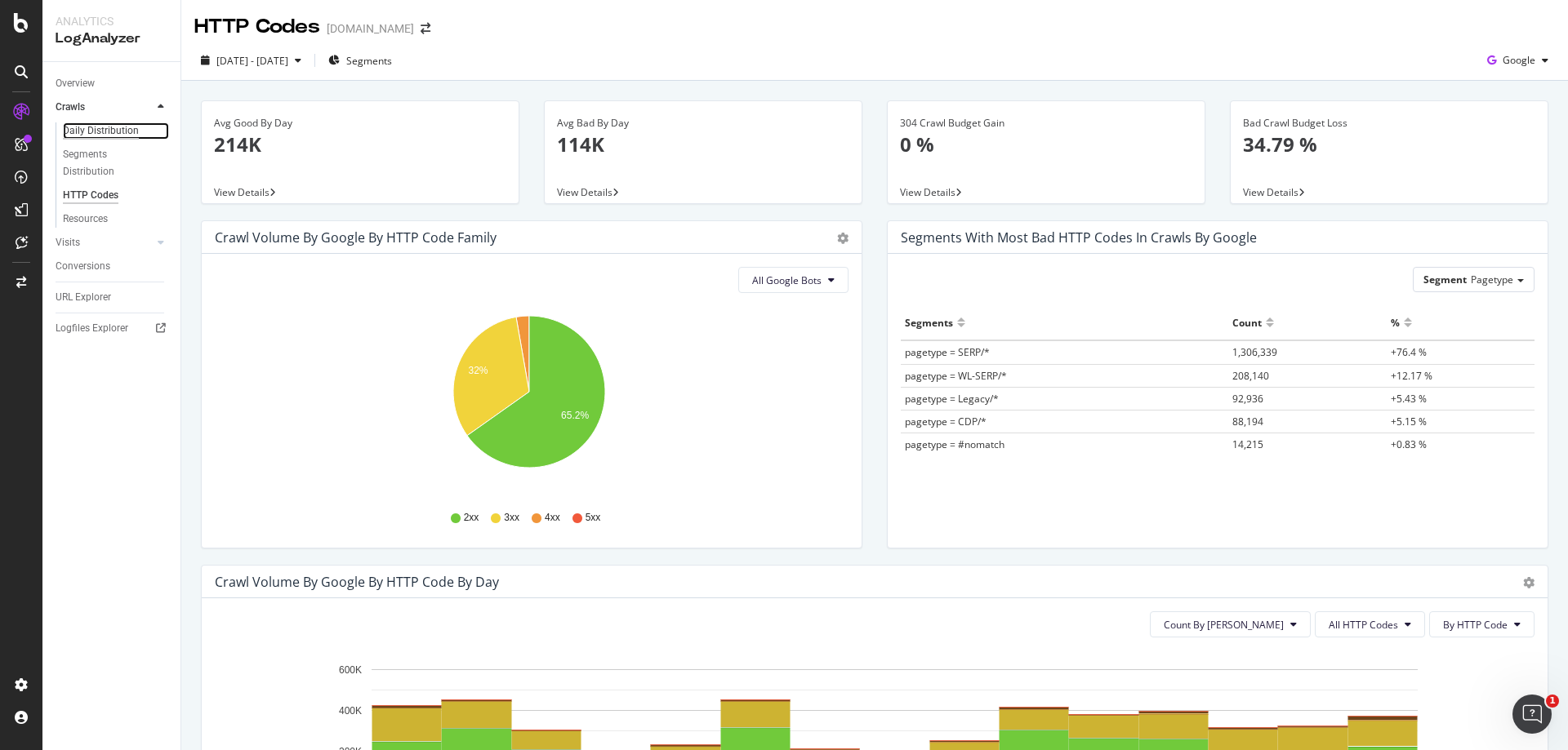
click at [103, 133] on div "Daily Distribution" at bounding box center [101, 130] width 76 height 17
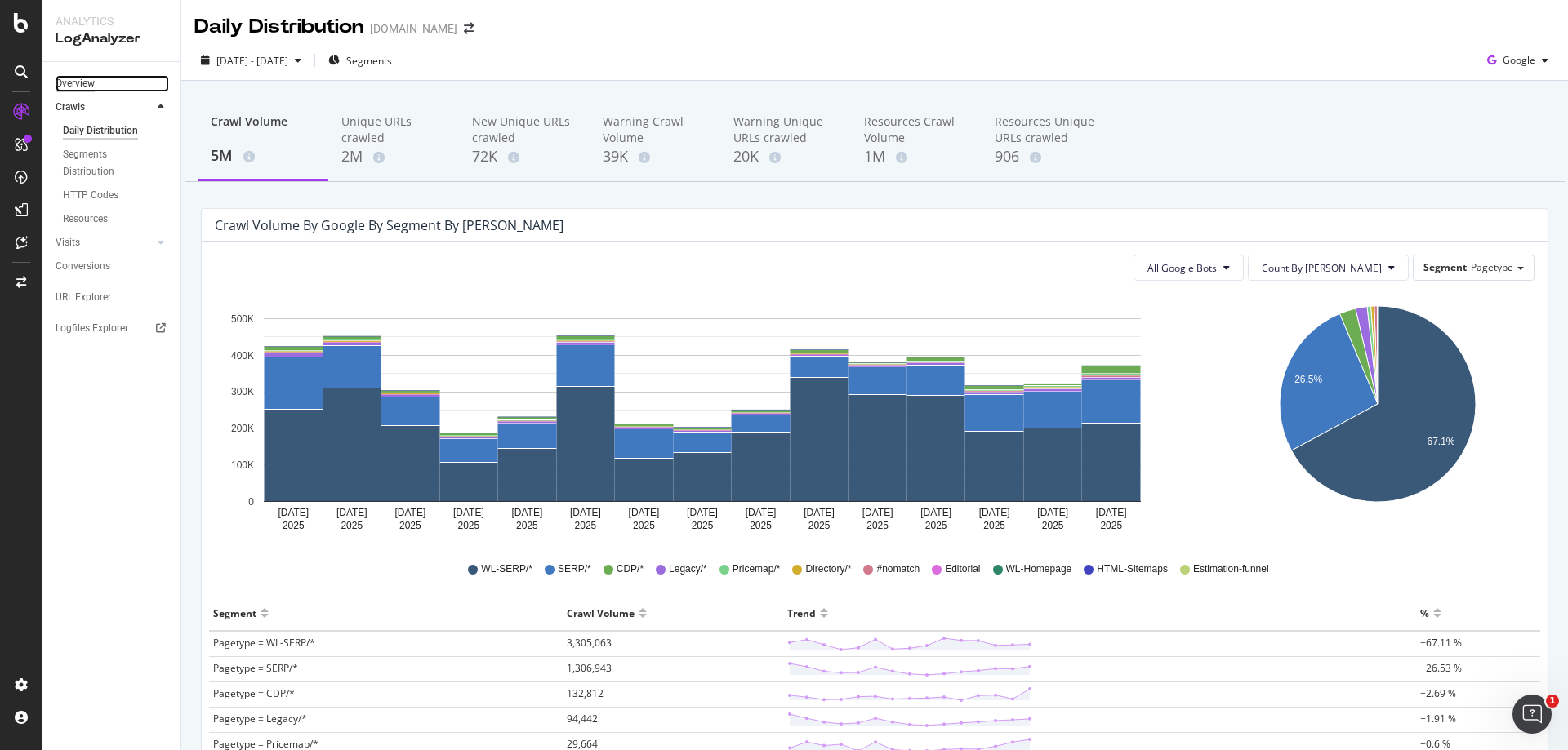
click at [87, 85] on div "Overview" at bounding box center [75, 83] width 39 height 17
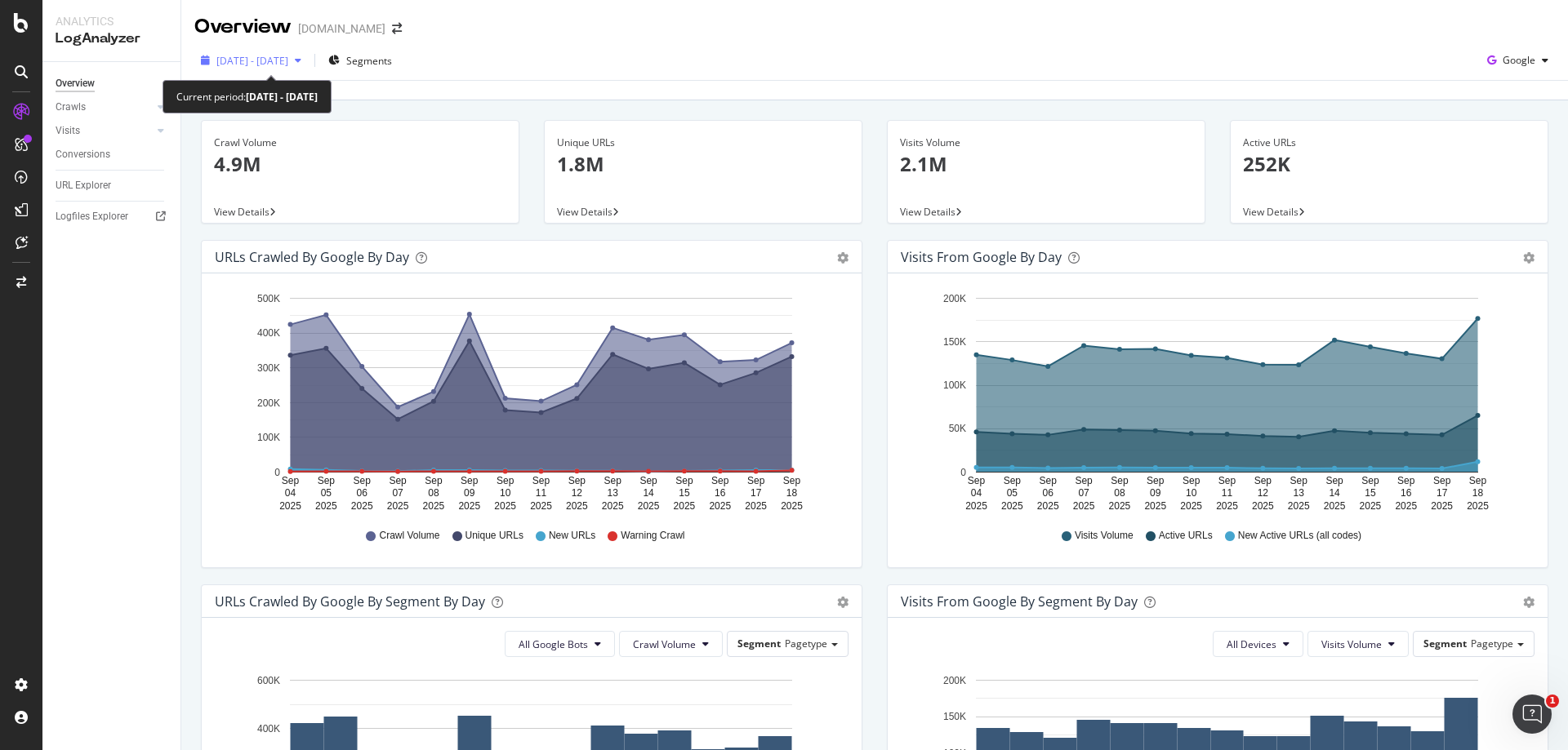
click at [288, 65] on span "[DATE] - [DATE]" at bounding box center [252, 61] width 72 height 14
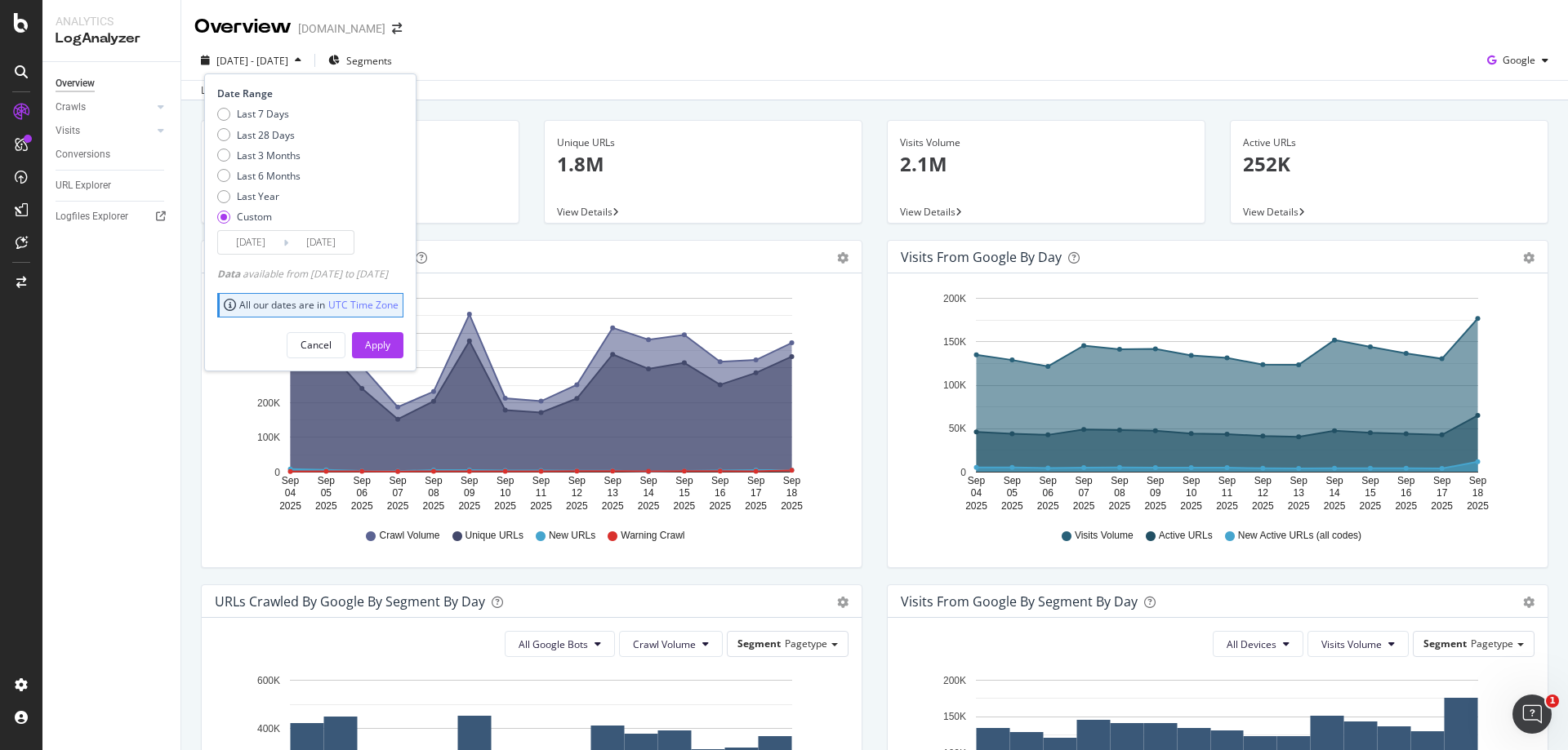
click at [318, 239] on input "[DATE]" at bounding box center [320, 242] width 65 height 23
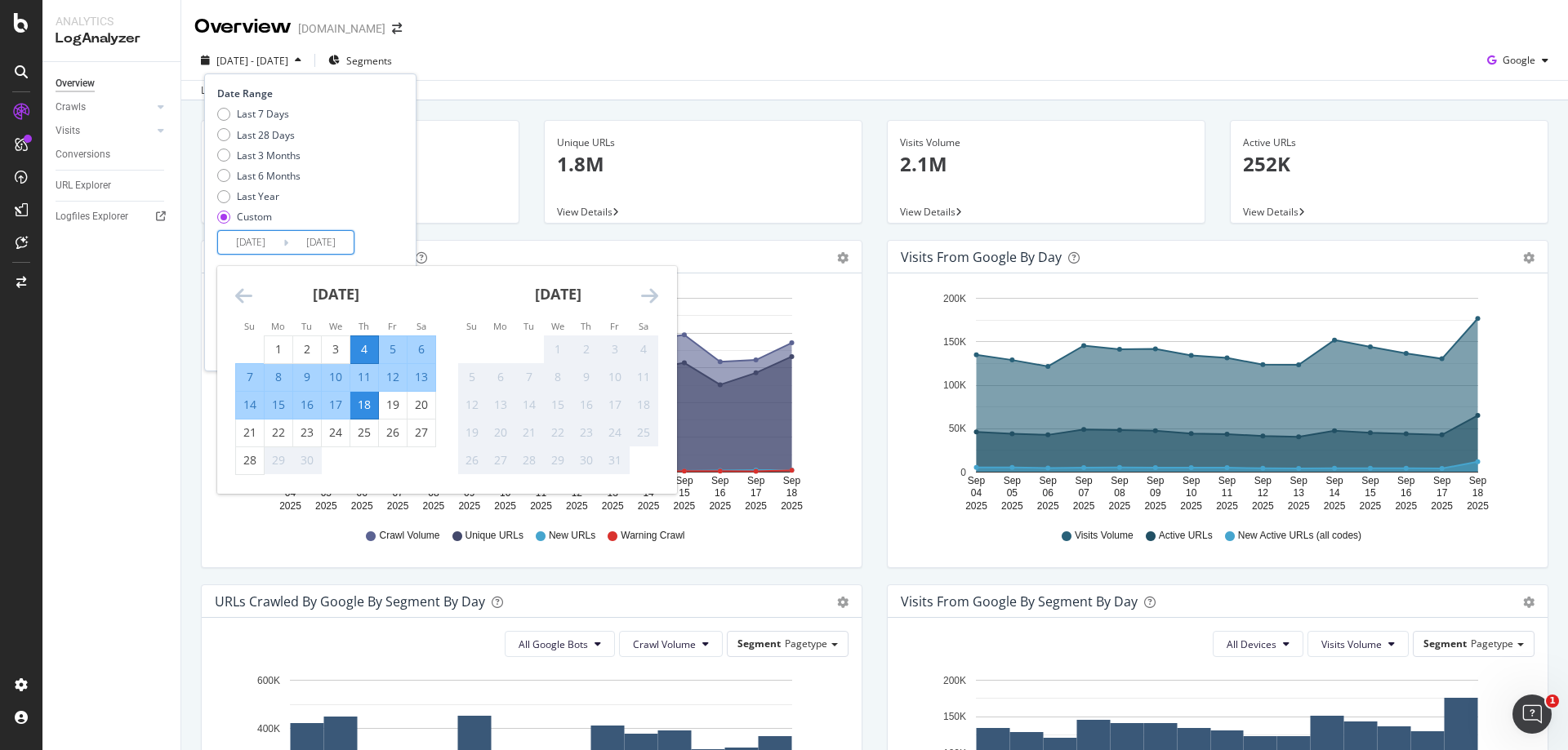
click at [370, 407] on div "18" at bounding box center [364, 405] width 28 height 16
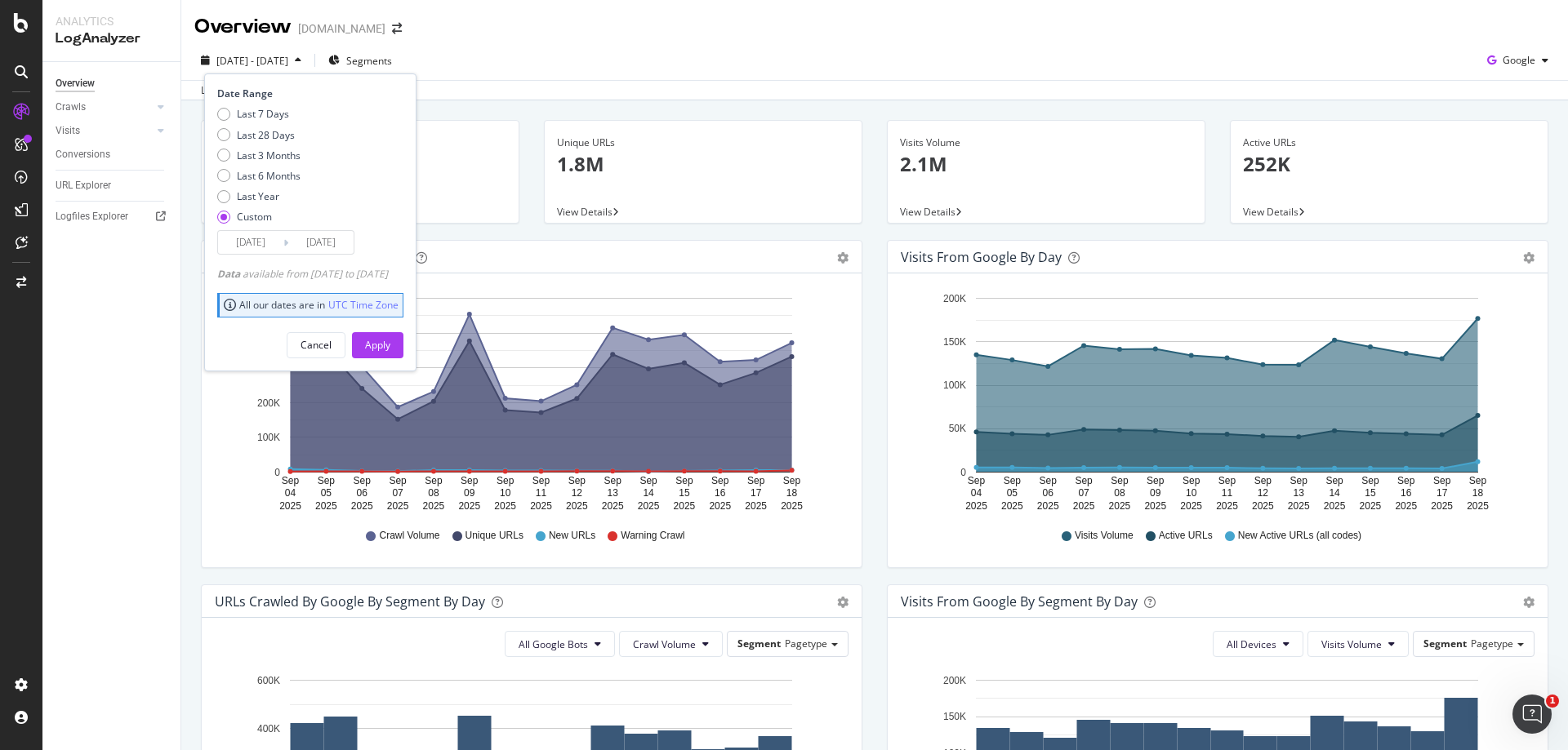
click at [341, 238] on input "[DATE]" at bounding box center [320, 242] width 65 height 23
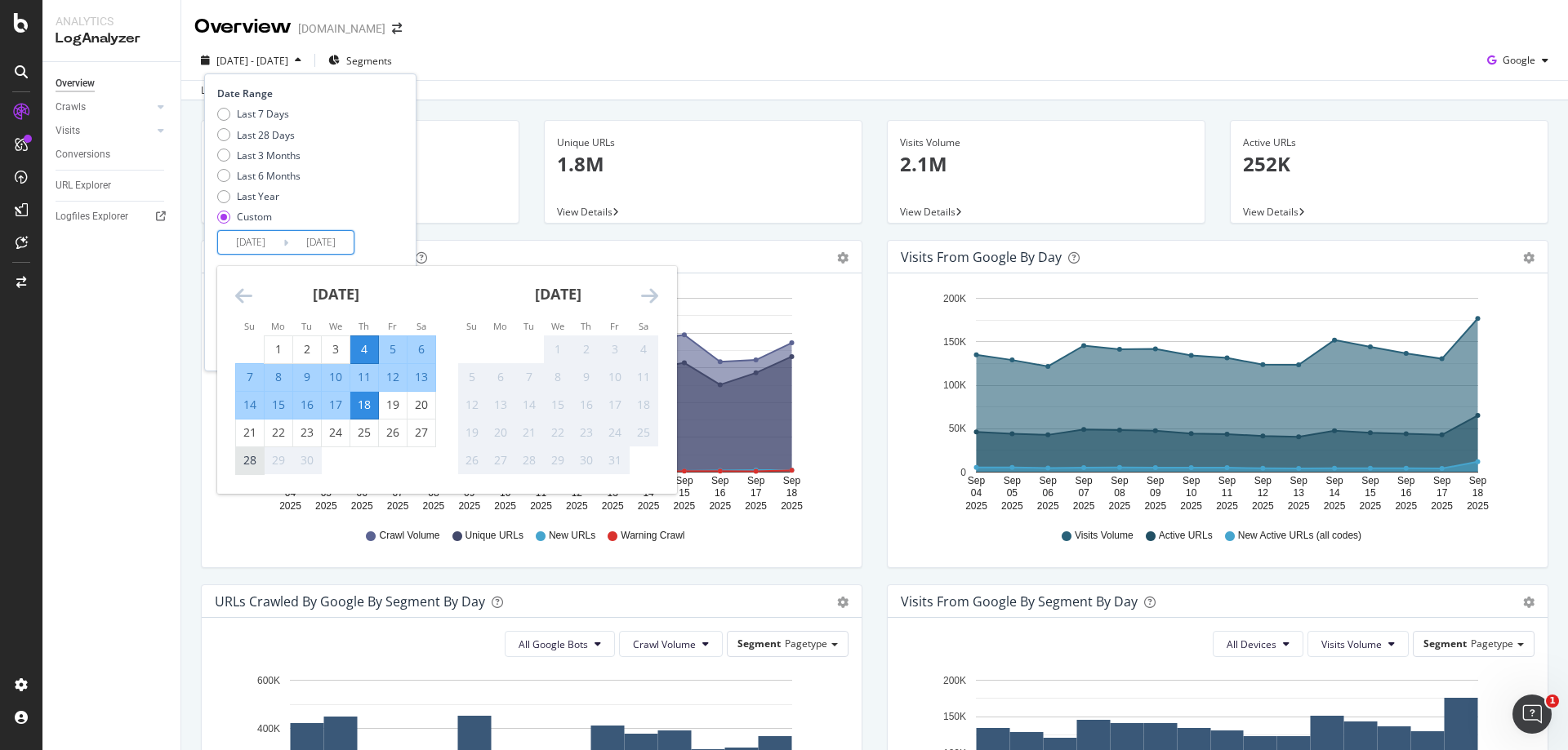
click at [249, 466] on div "28" at bounding box center [250, 460] width 28 height 16
type input "[DATE]"
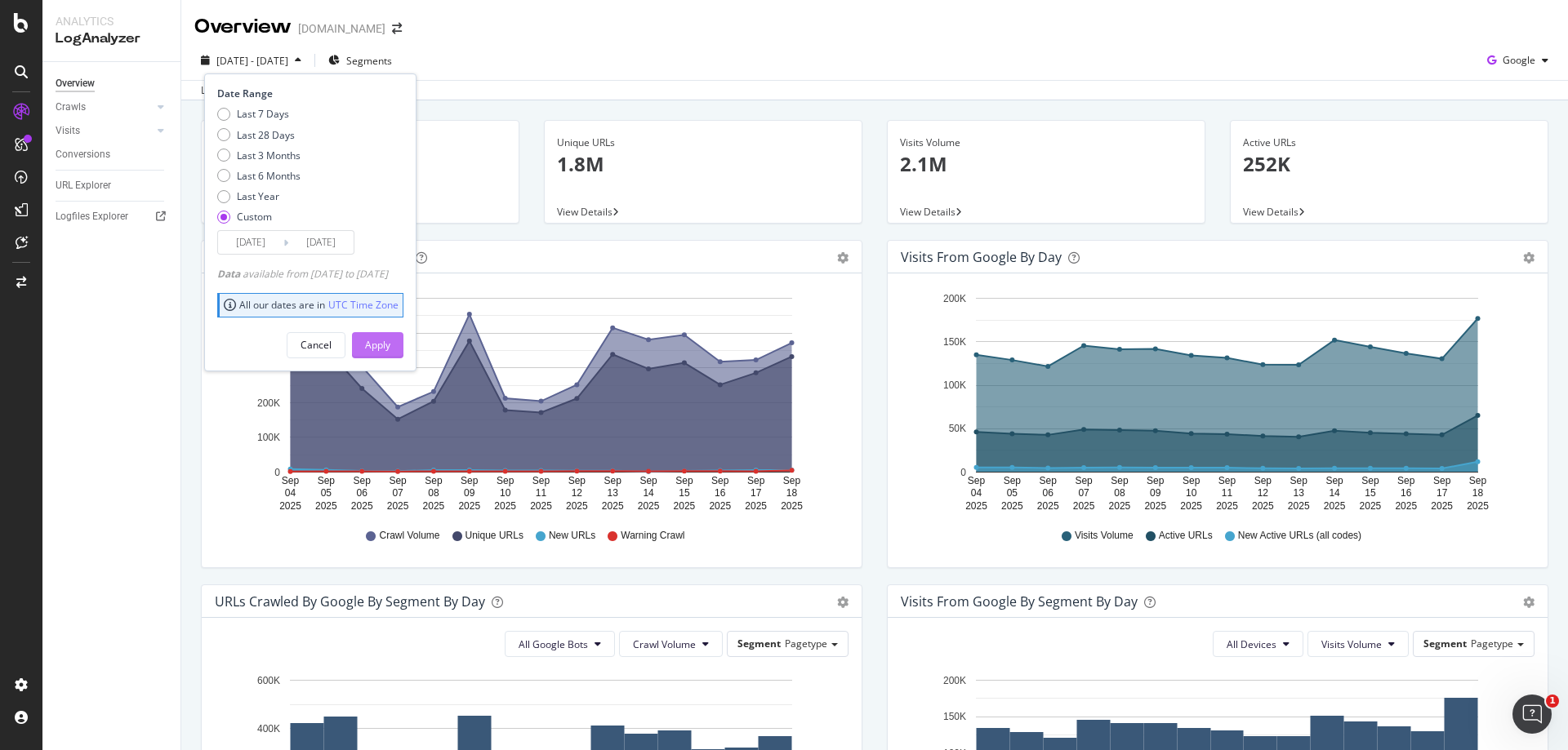
click at [390, 343] on div "Apply" at bounding box center [377, 345] width 25 height 14
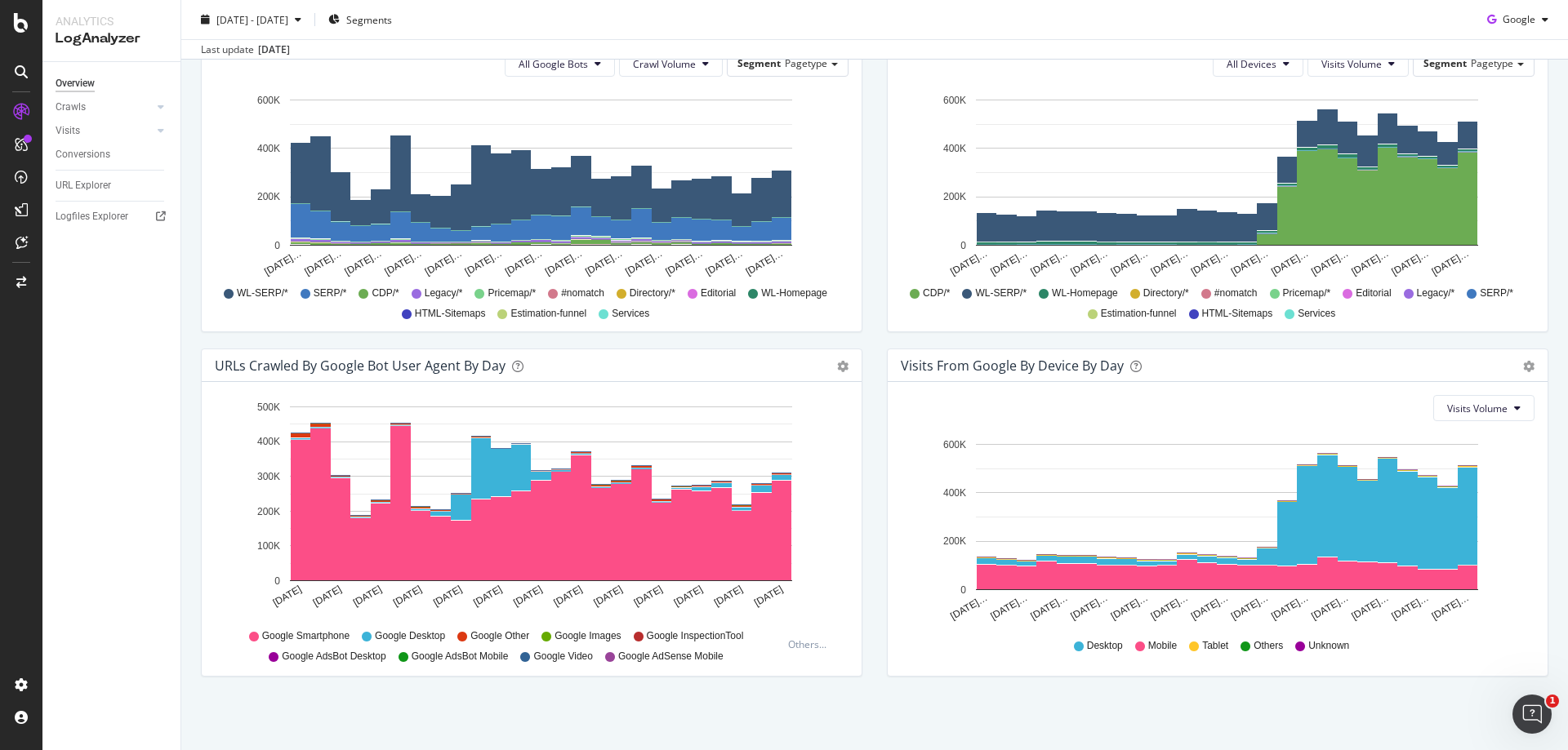
scroll to position [417, 0]
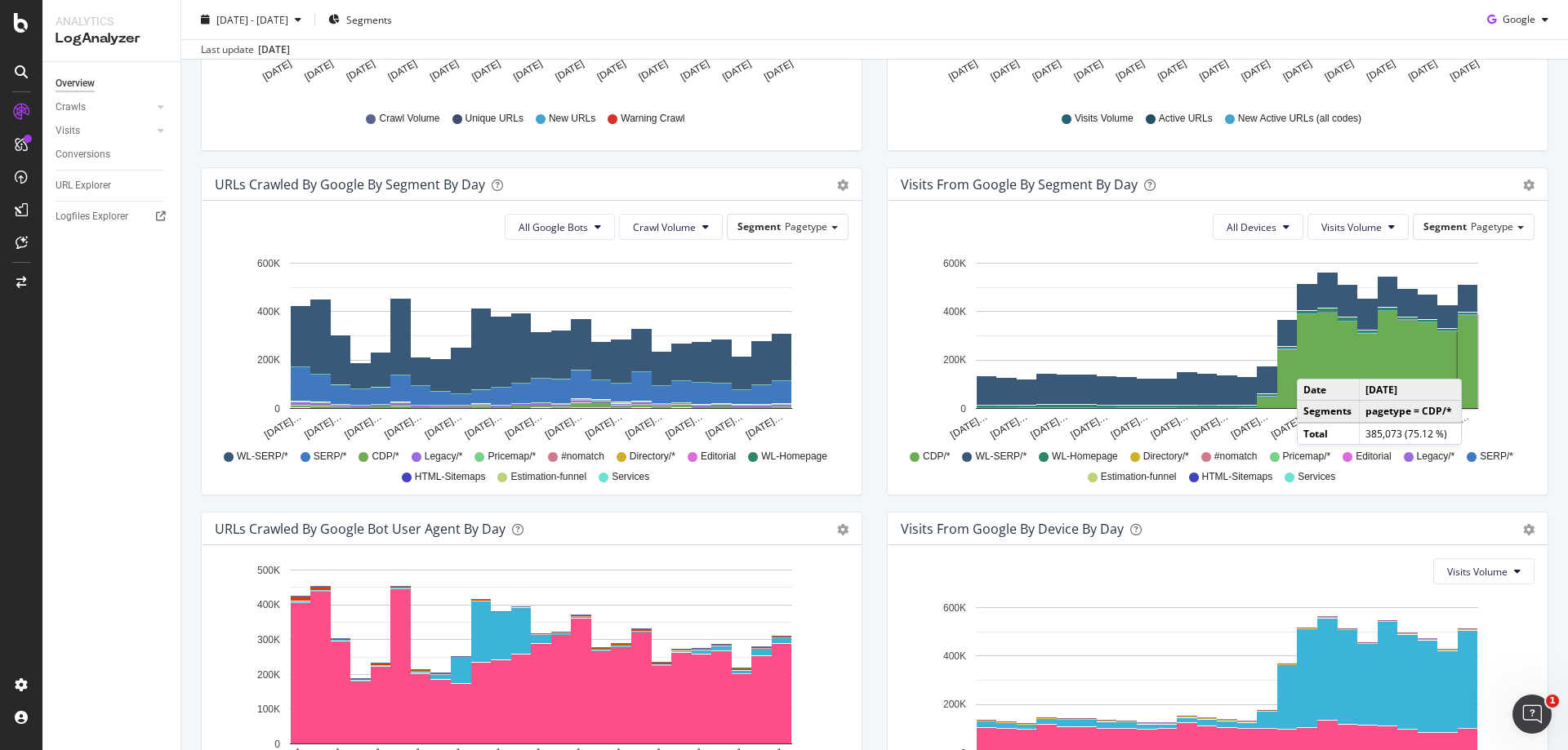
click at [1466, 363] on rect "A chart." at bounding box center [1467, 362] width 20 height 92
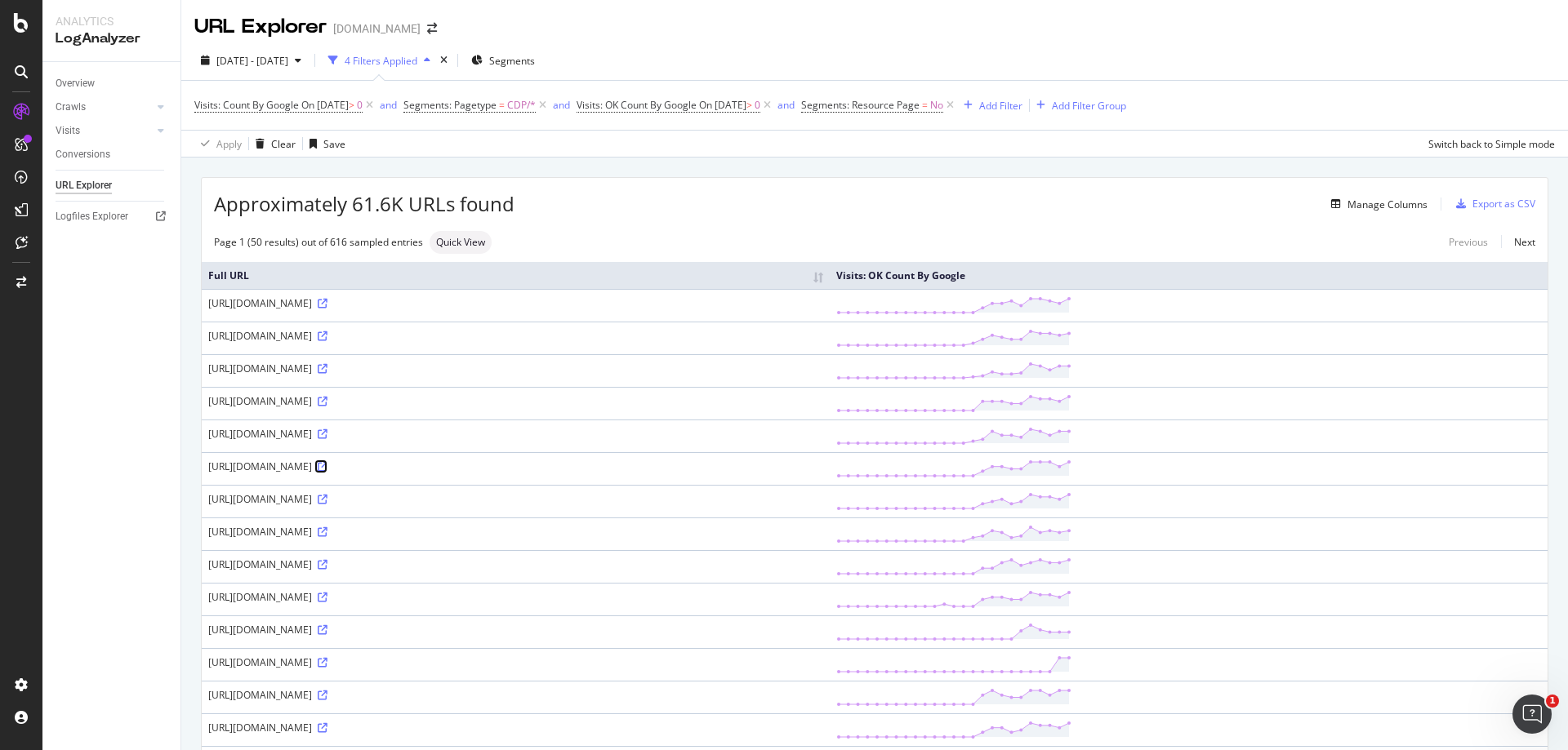
click at [327, 466] on icon at bounding box center [323, 467] width 10 height 10
click at [1394, 205] on div "Manage Columns" at bounding box center [1387, 205] width 80 height 14
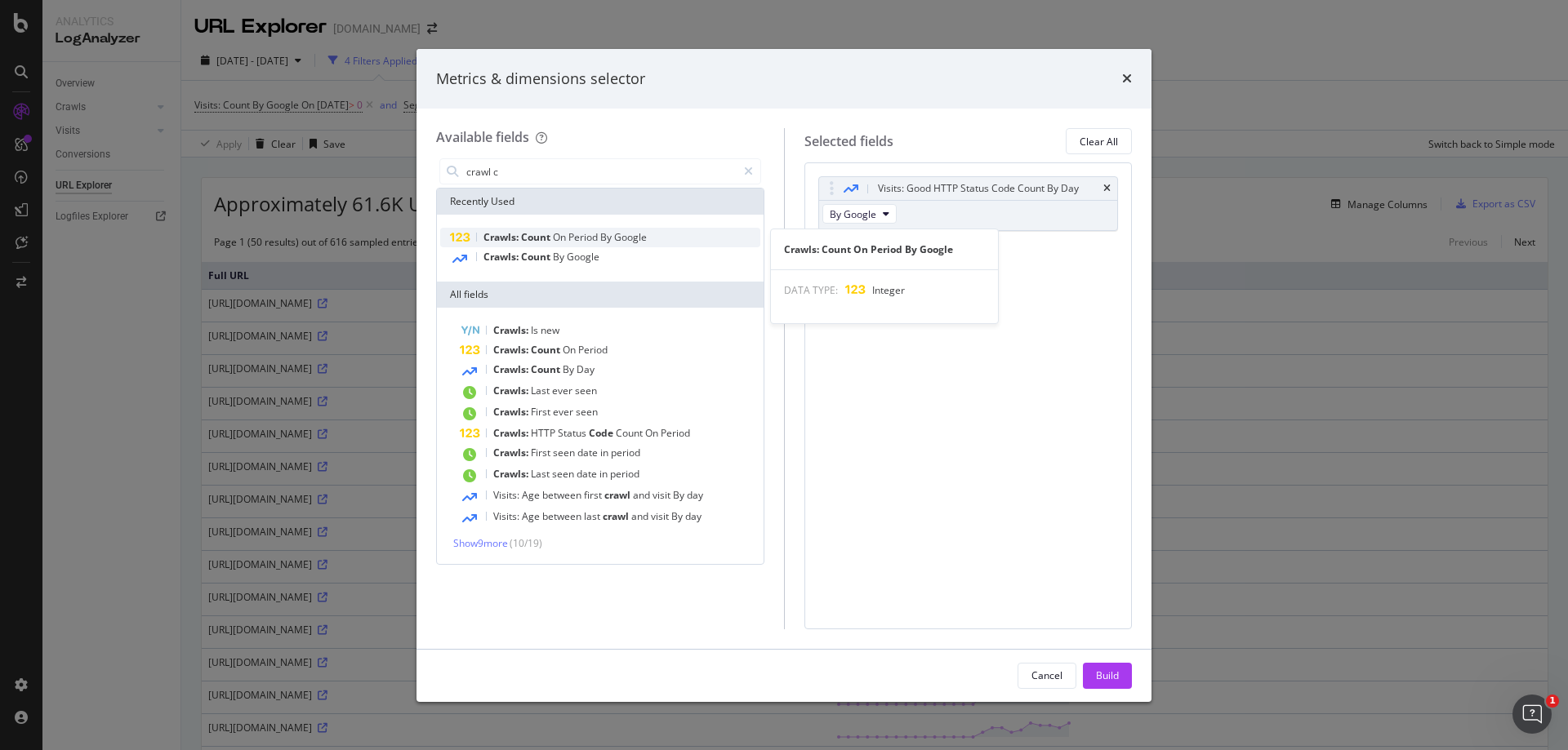
type input "crawl c"
click at [641, 234] on span "Google" at bounding box center [630, 237] width 33 height 14
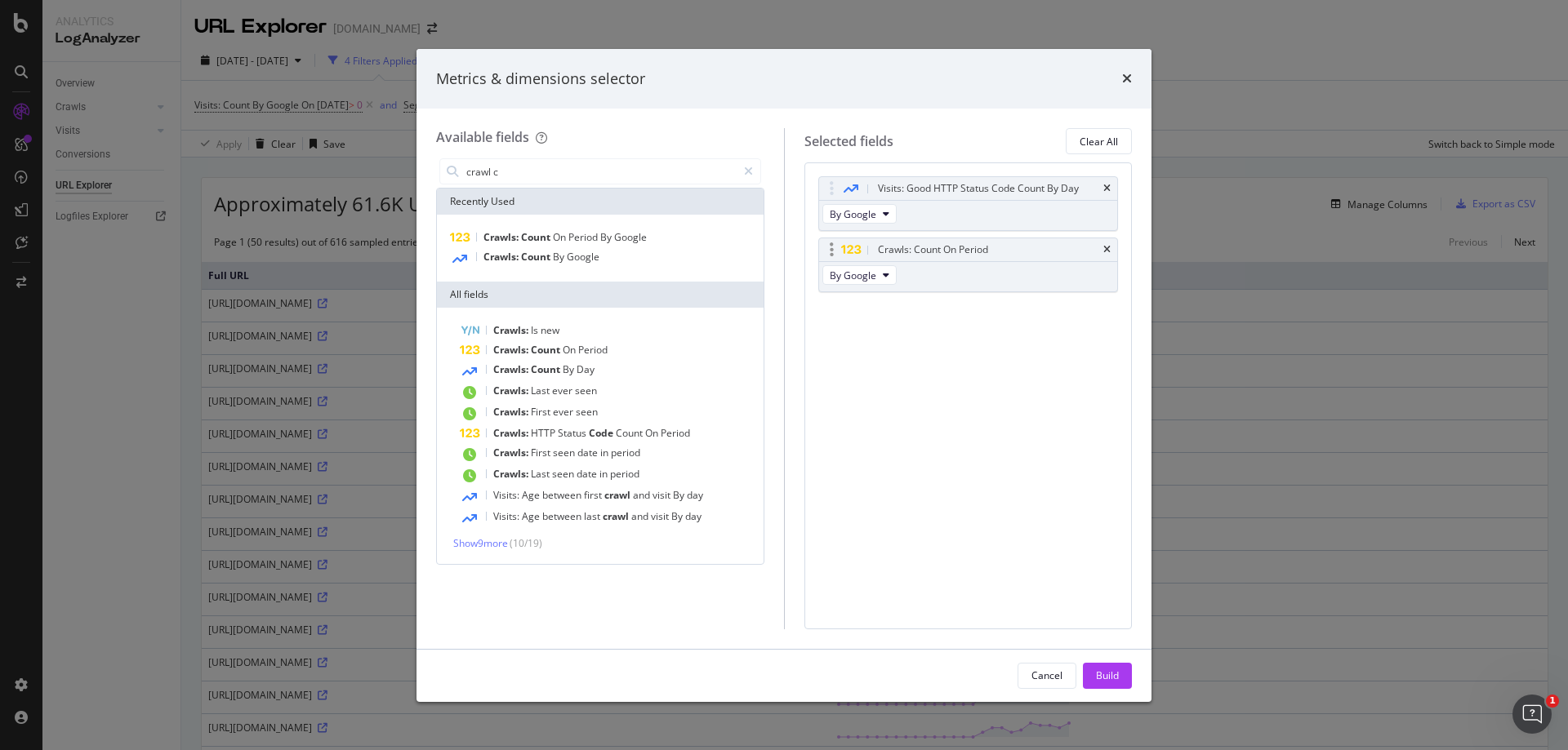
click at [1110, 251] on div "Crawls: Count On Period" at bounding box center [968, 249] width 299 height 23
click at [587, 253] on span "Google" at bounding box center [583, 257] width 33 height 14
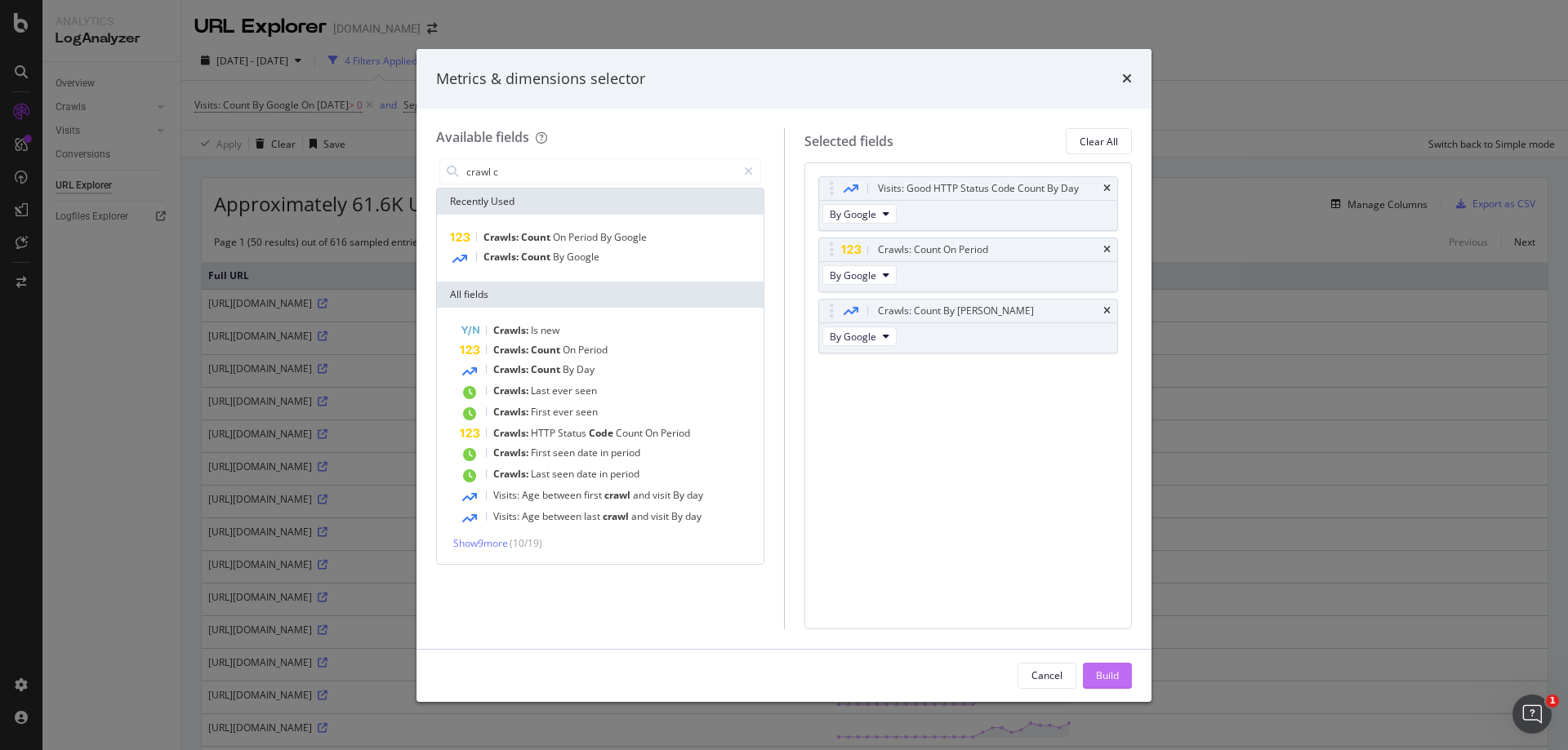
click at [1110, 673] on div "Build" at bounding box center [1107, 676] width 23 height 14
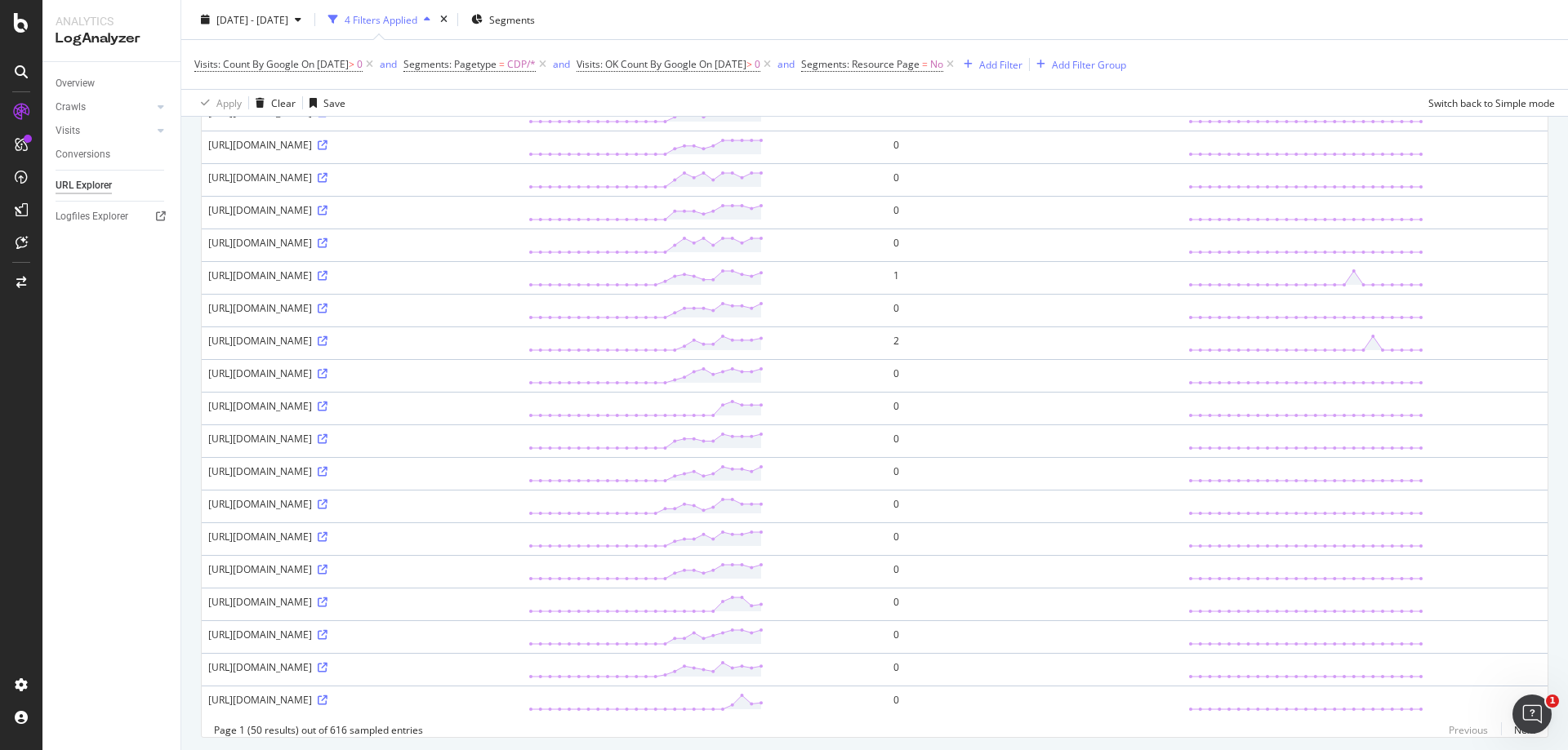
scroll to position [1179, 0]
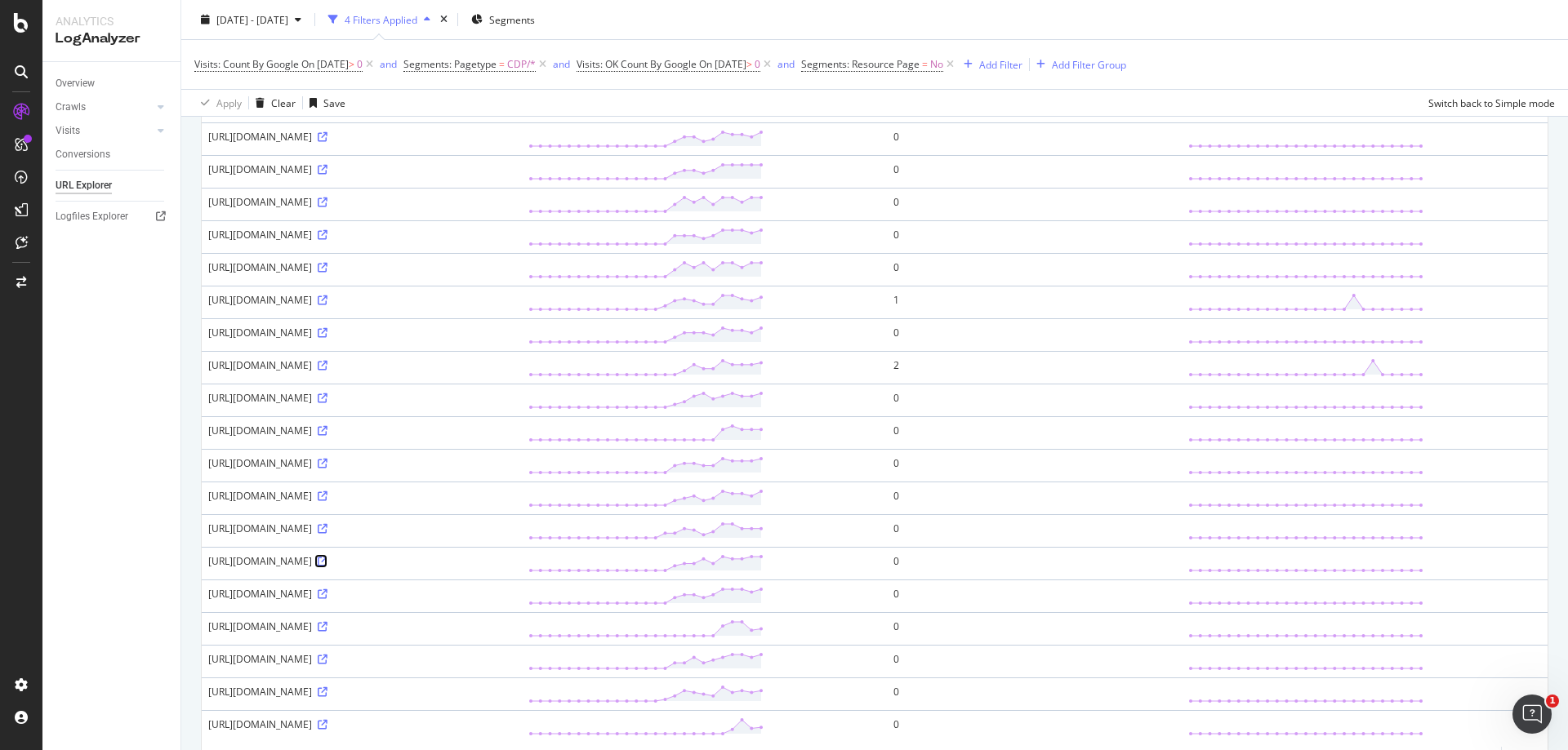
click at [327, 562] on icon at bounding box center [323, 562] width 10 height 10
